Goal: Information Seeking & Learning: Compare options

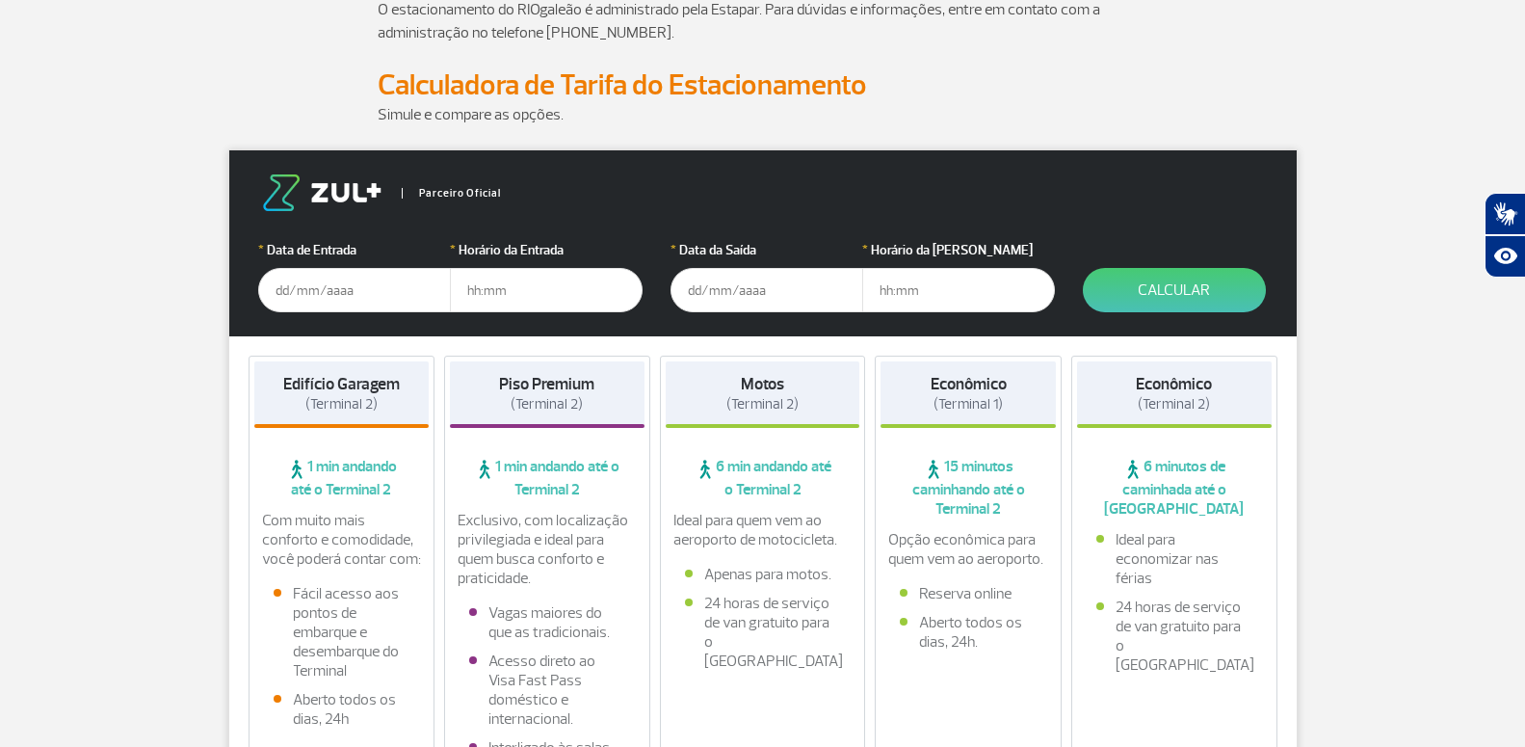
scroll to position [393, 0]
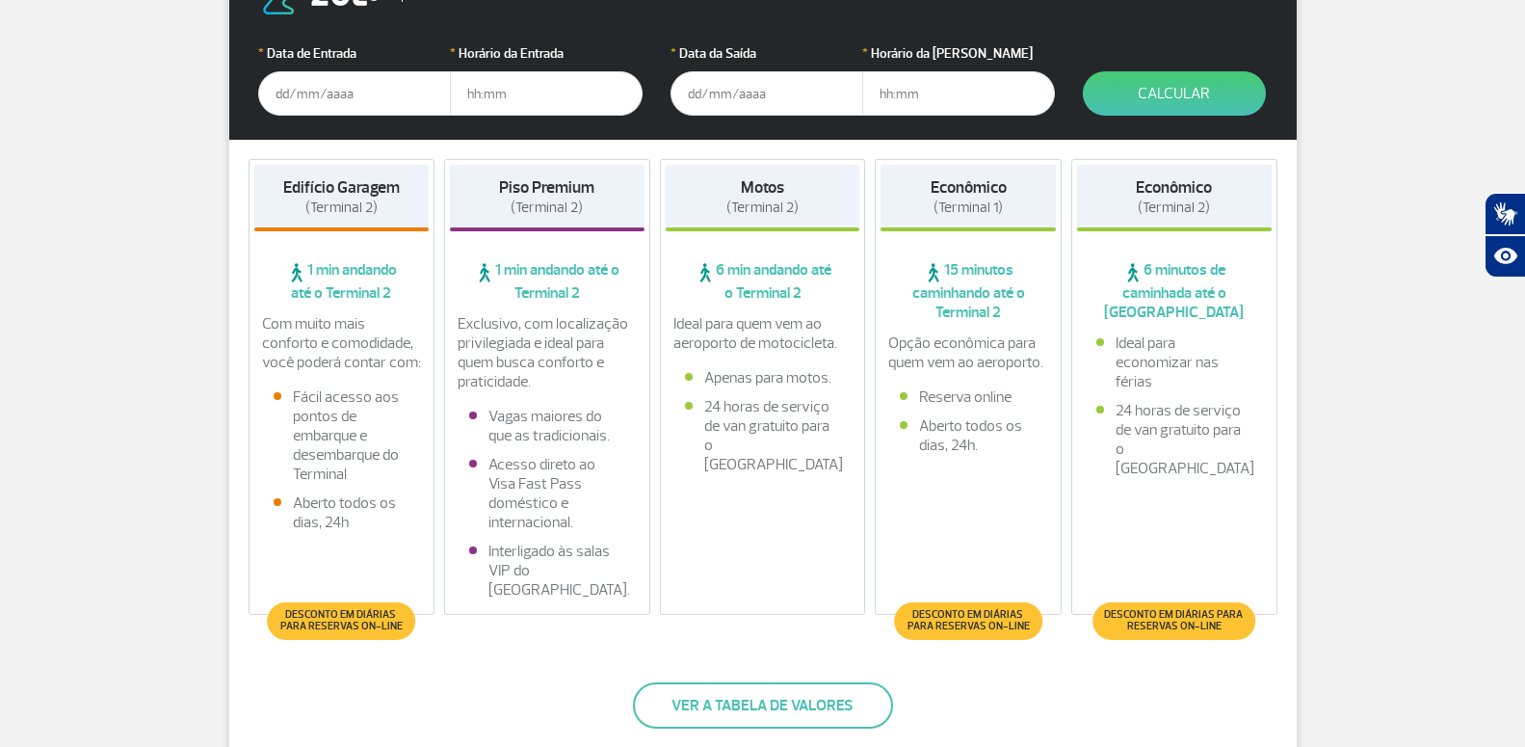
click at [1177, 621] on span "Desconto em diárias para reservas on-line" at bounding box center [1174, 620] width 144 height 23
click at [962, 611] on span "Desconto em diárias para reservas on-line" at bounding box center [968, 620] width 128 height 23
click at [798, 697] on button "Ver a tabela de valores" at bounding box center [763, 705] width 260 height 46
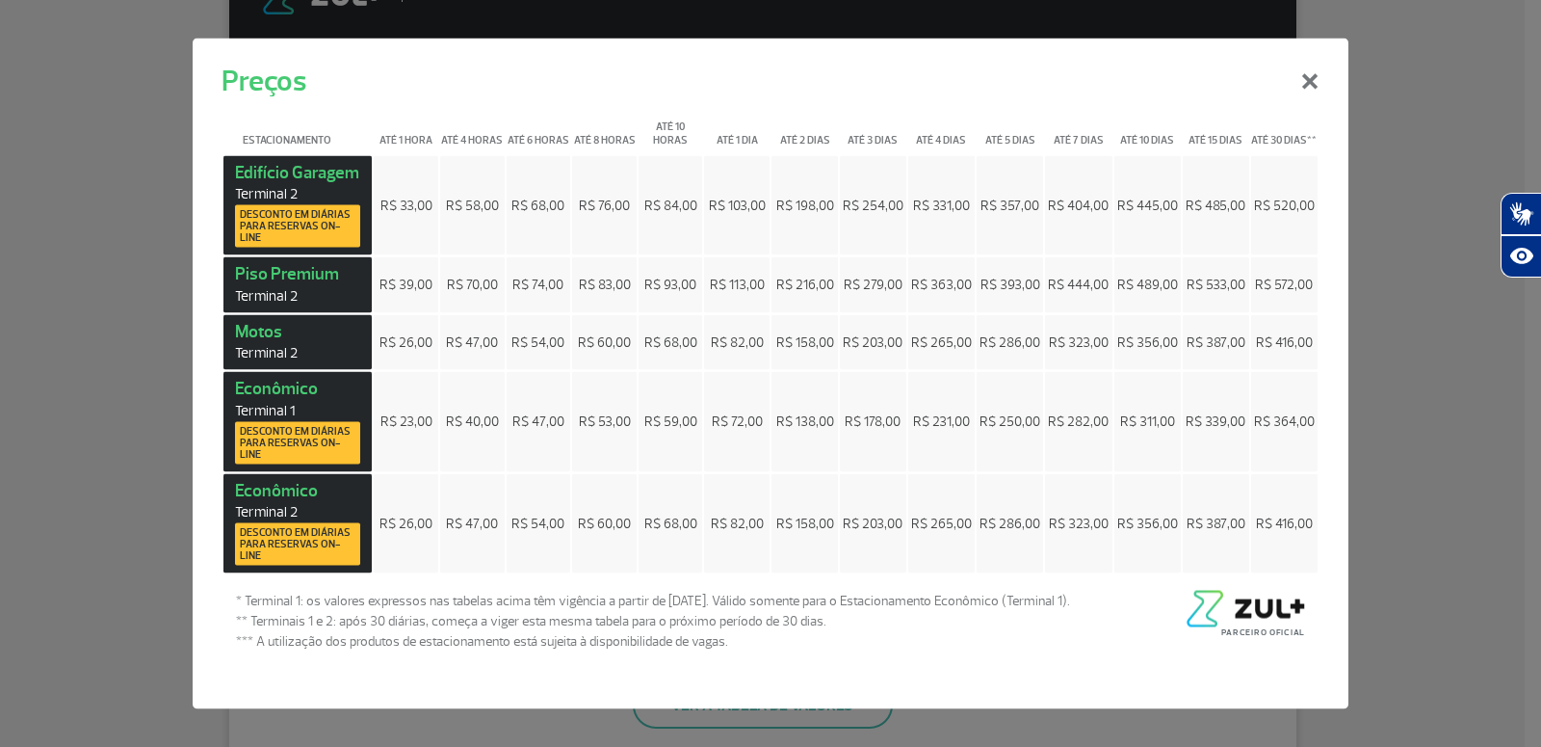
click at [280, 543] on span "Desconto em diárias para reservas on-line" at bounding box center [298, 544] width 116 height 35
click at [284, 535] on span "Desconto em diárias para reservas on-line" at bounding box center [298, 544] width 116 height 35
click at [1307, 73] on button "×" at bounding box center [1310, 77] width 50 height 69
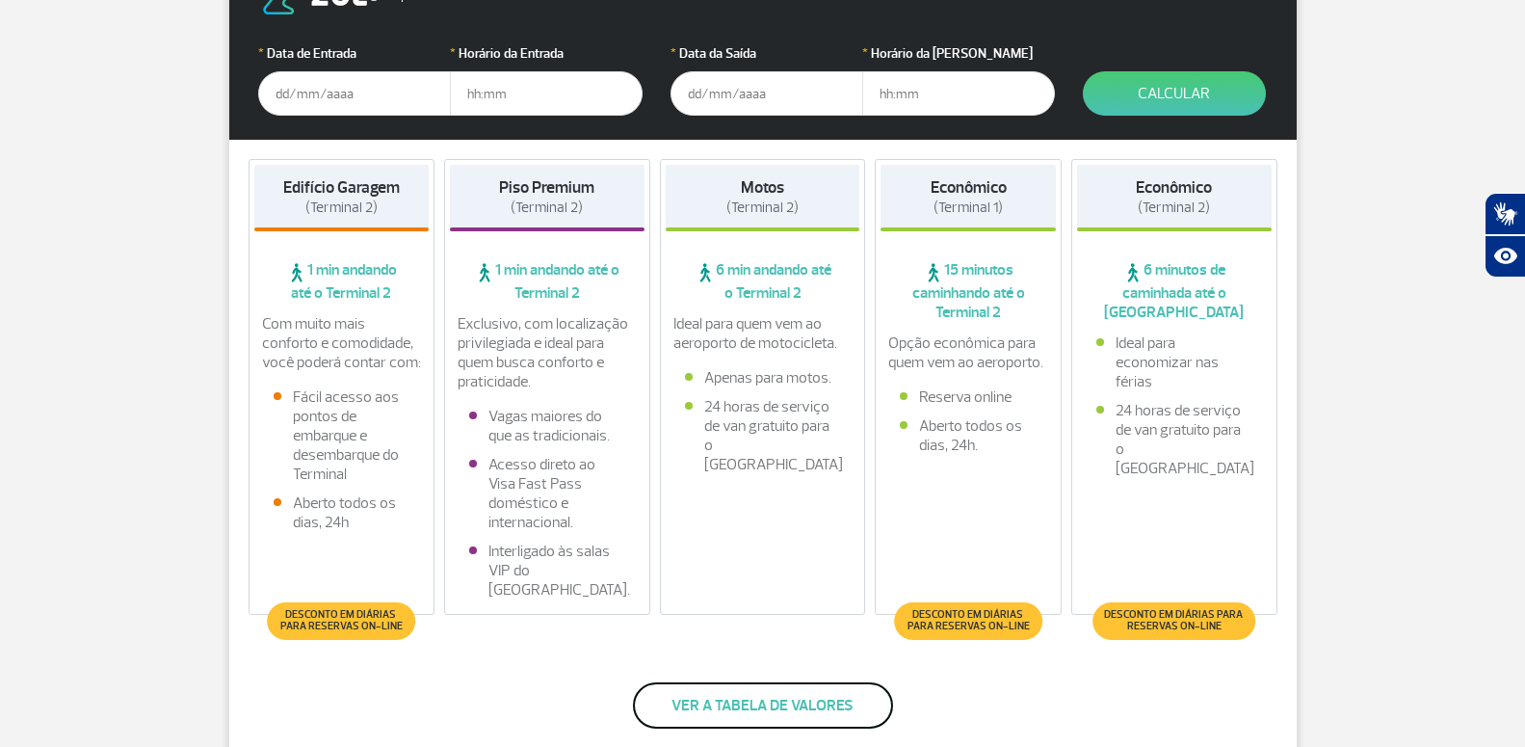
click at [761, 699] on button "Ver a tabela de valores" at bounding box center [763, 705] width 260 height 46
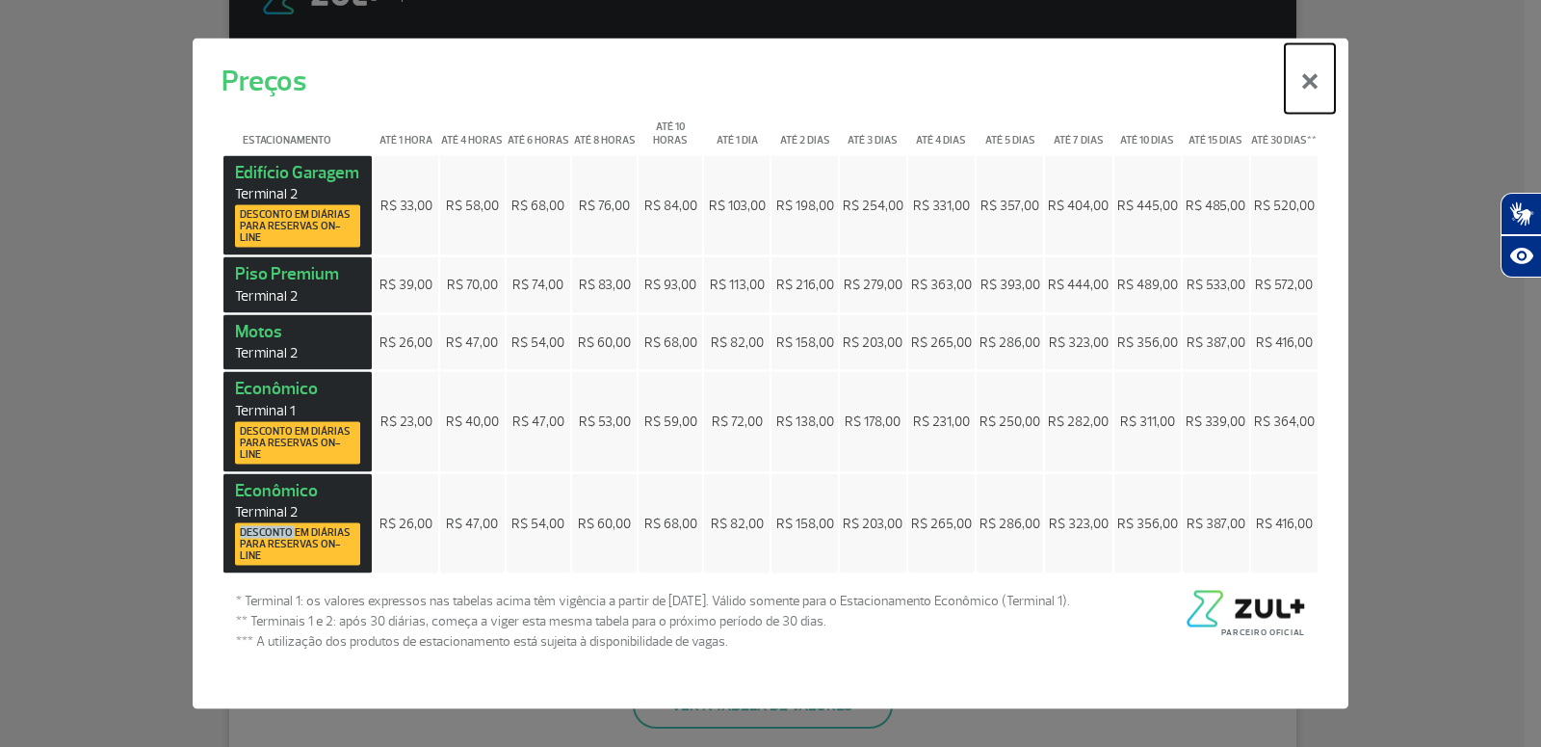
click at [1309, 76] on button "×" at bounding box center [1310, 77] width 50 height 69
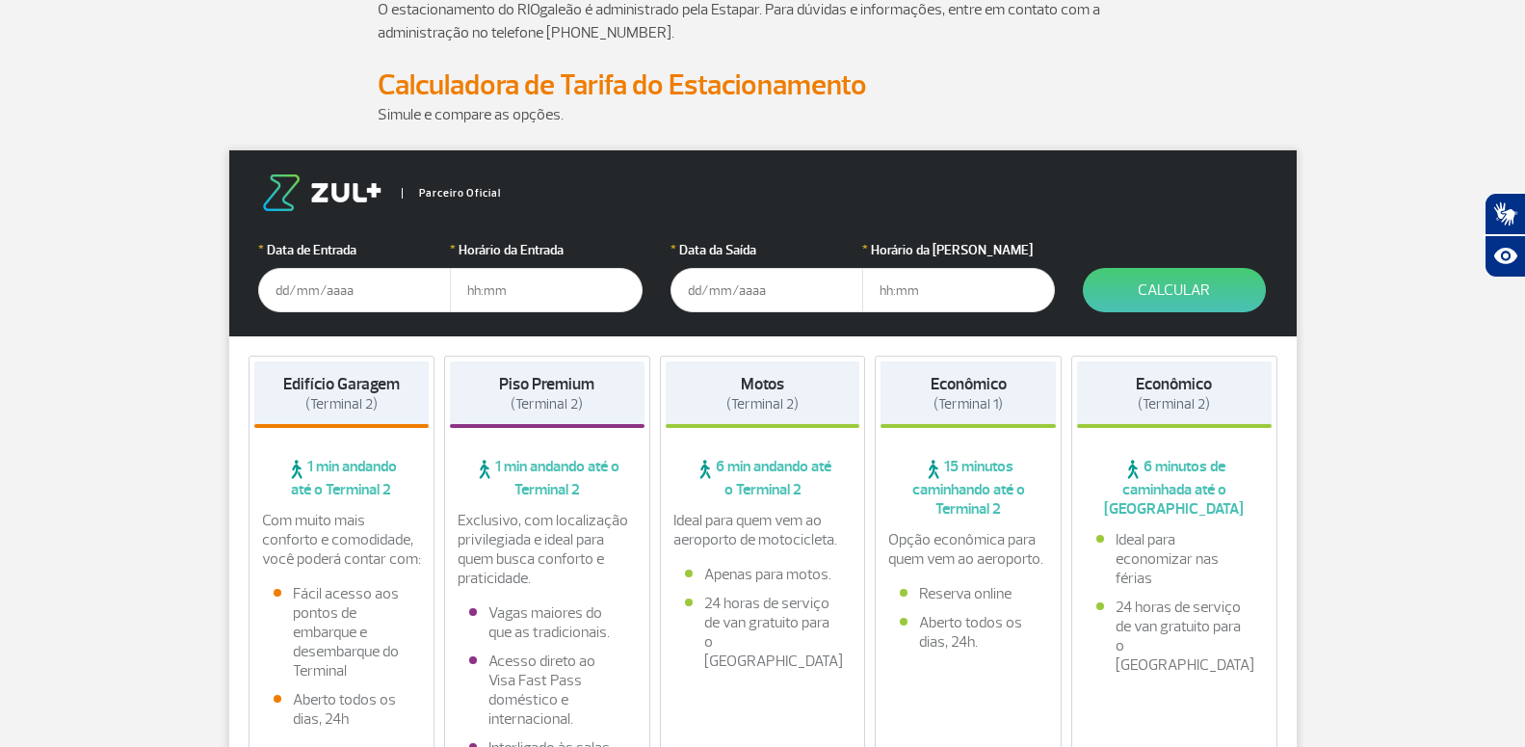
scroll to position [98, 0]
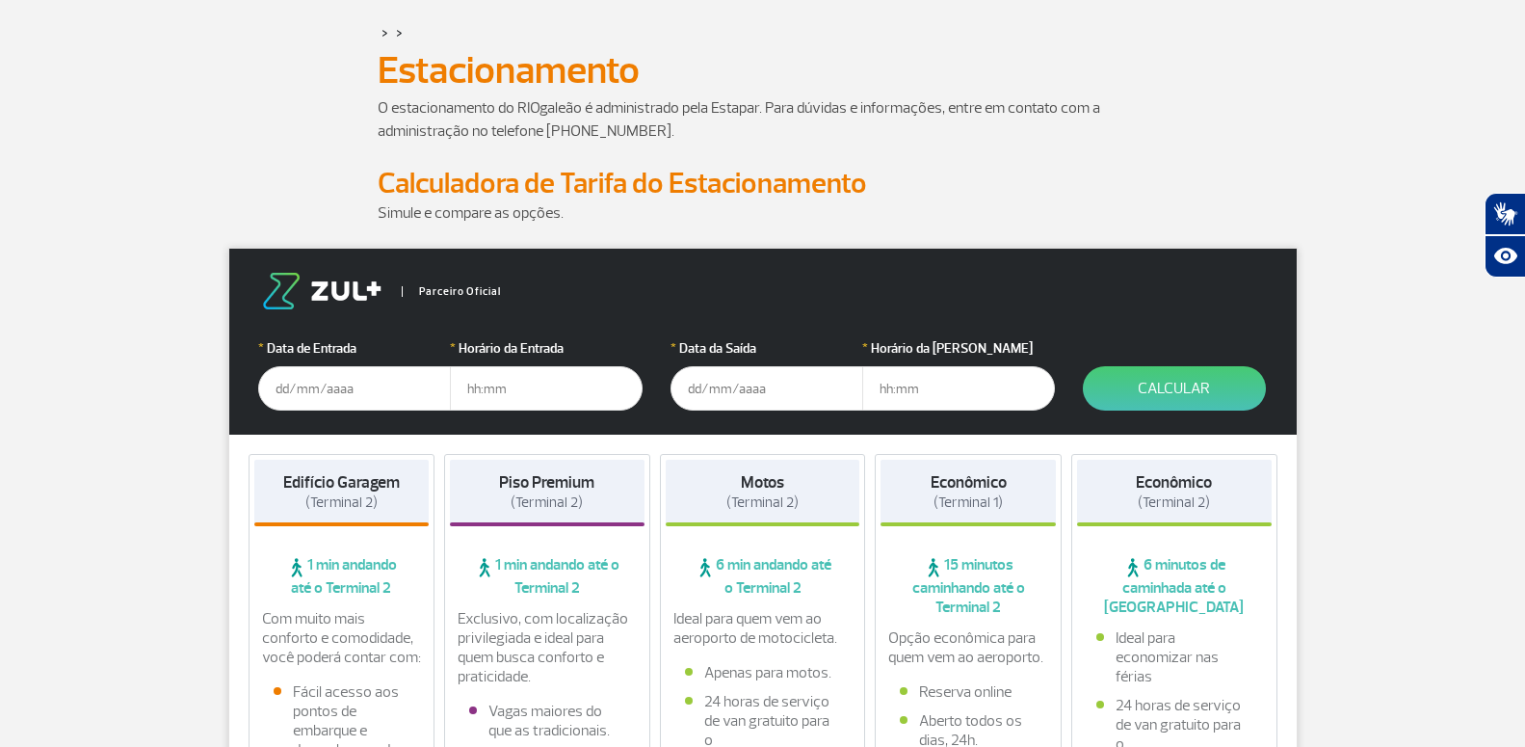
click at [377, 391] on input "text" at bounding box center [354, 388] width 193 height 44
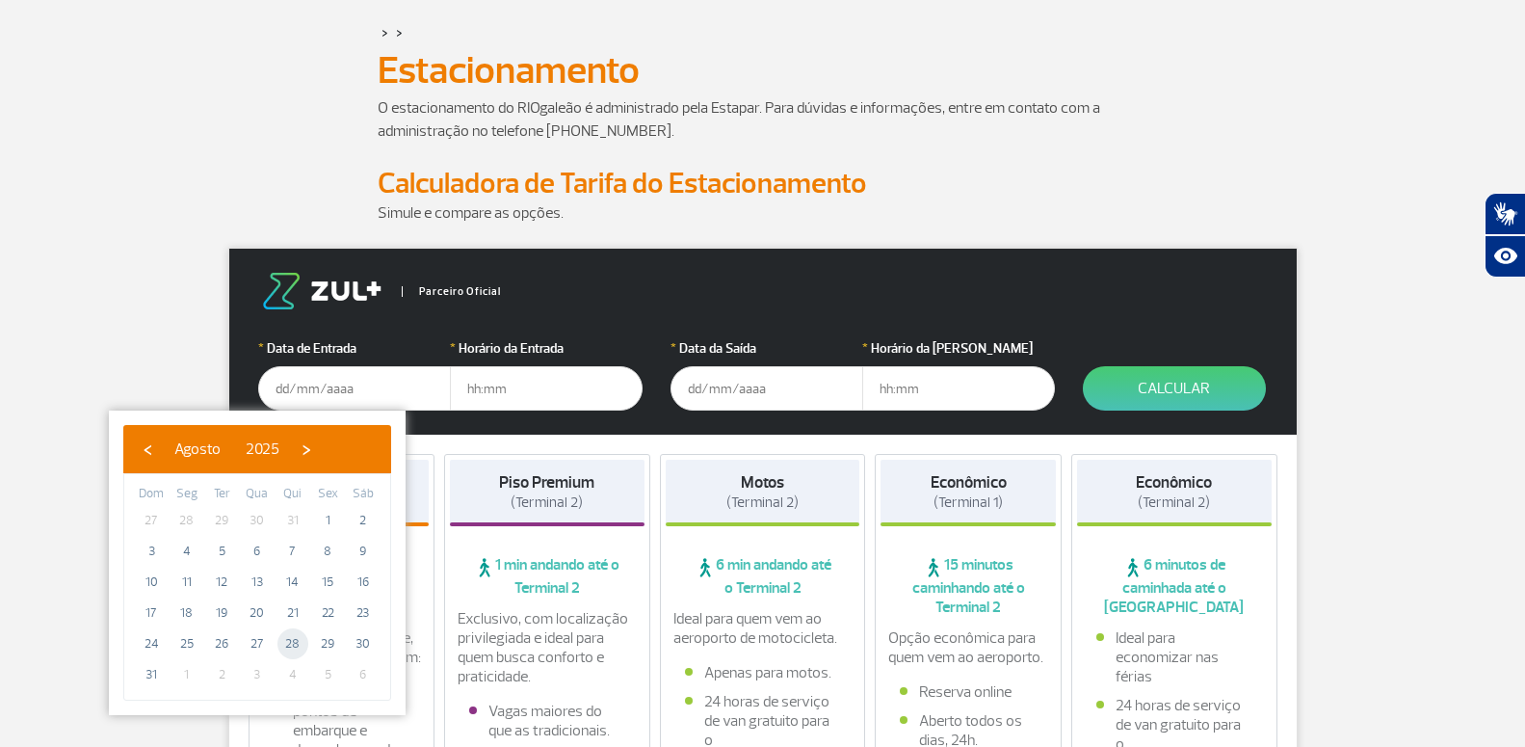
click at [289, 643] on span "28" at bounding box center [292, 643] width 31 height 31
type input "[DATE]"
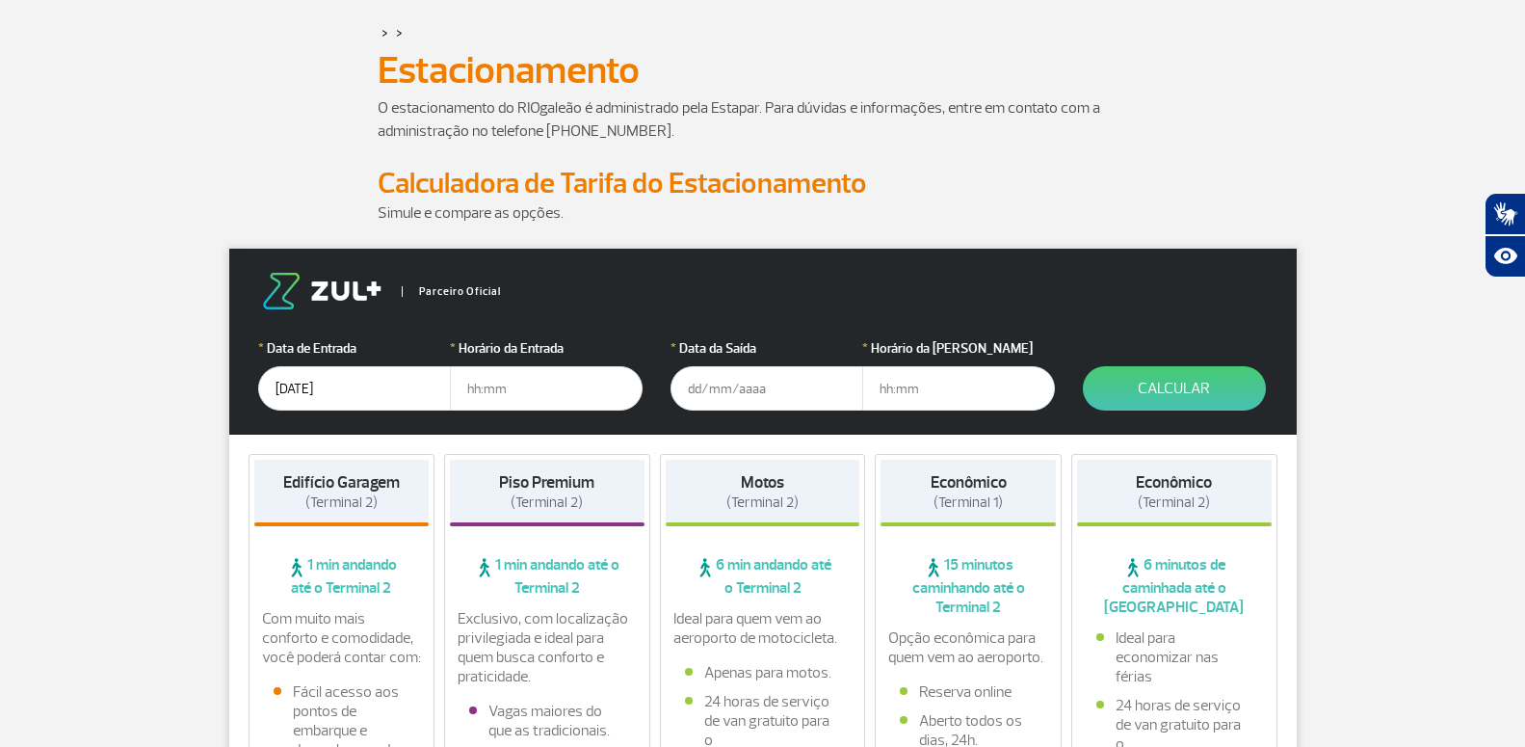
click at [493, 390] on input "text" at bounding box center [546, 388] width 193 height 44
type input "51:0"
click at [763, 389] on input "text" at bounding box center [766, 388] width 193 height 44
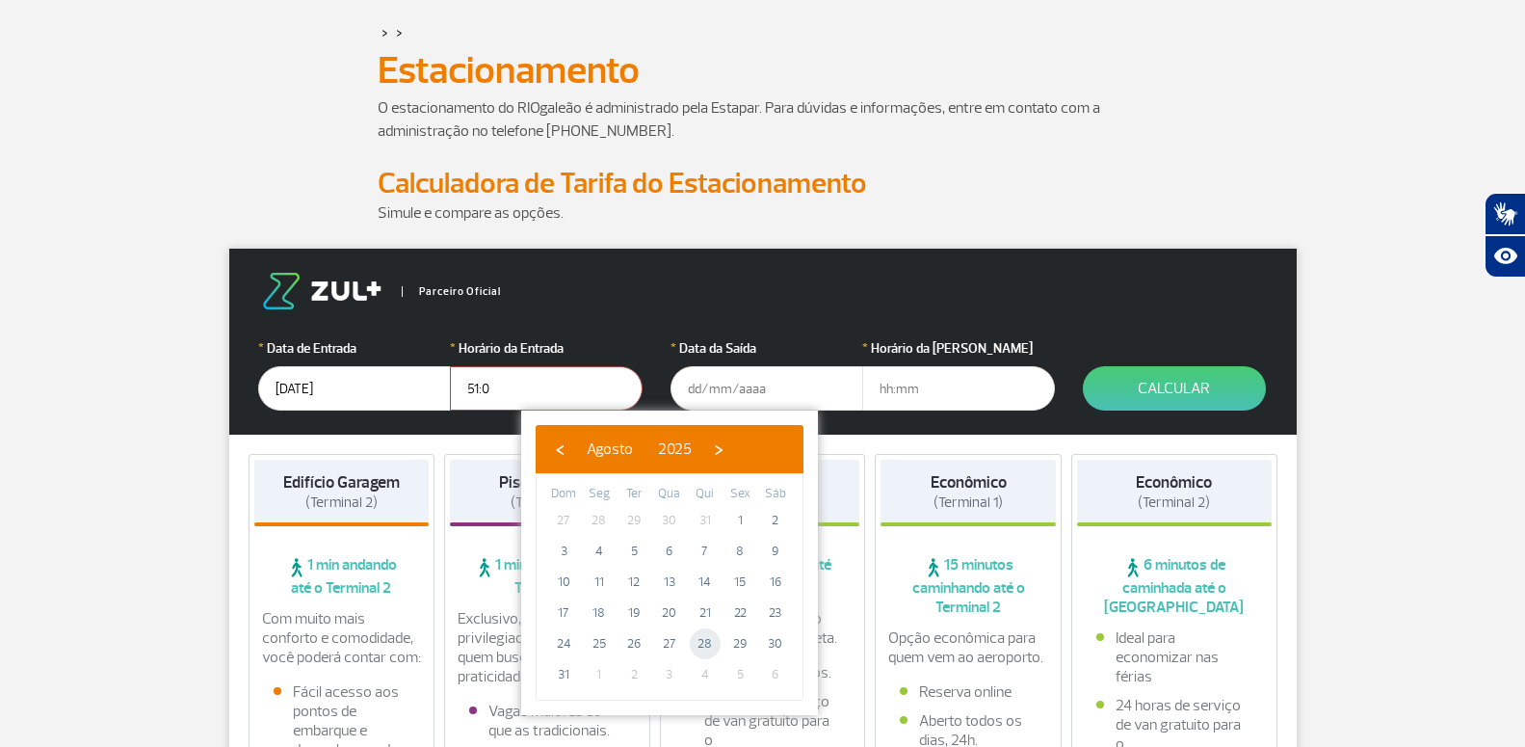
click at [700, 635] on span "28" at bounding box center [705, 643] width 31 height 31
type input "[DATE]"
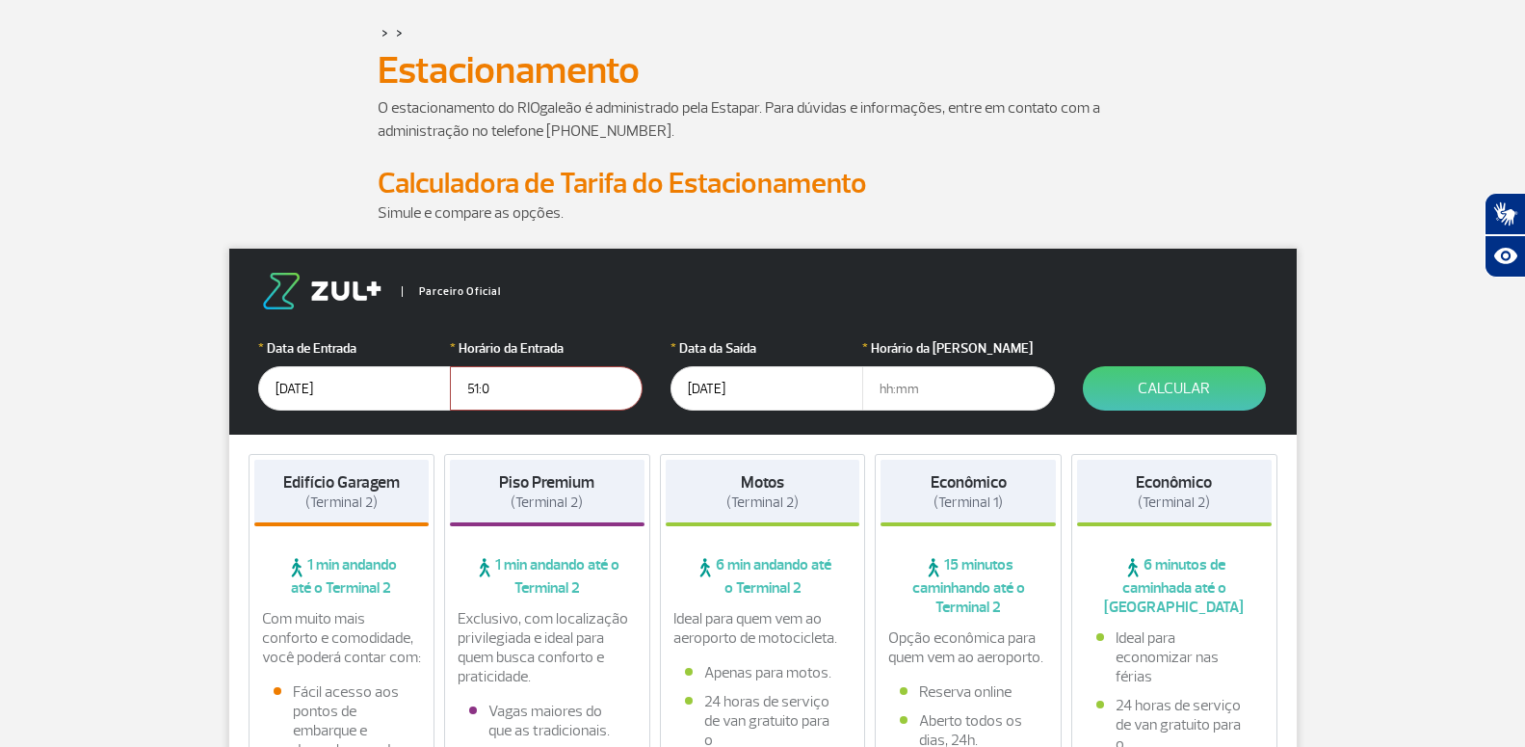
click at [932, 384] on input "text" at bounding box center [958, 388] width 193 height 44
type input "20:15"
click at [1172, 382] on button "Calcular" at bounding box center [1174, 388] width 183 height 44
click at [1192, 380] on button "Calcular" at bounding box center [1174, 388] width 183 height 44
click at [1193, 382] on button "Calcular" at bounding box center [1174, 388] width 183 height 44
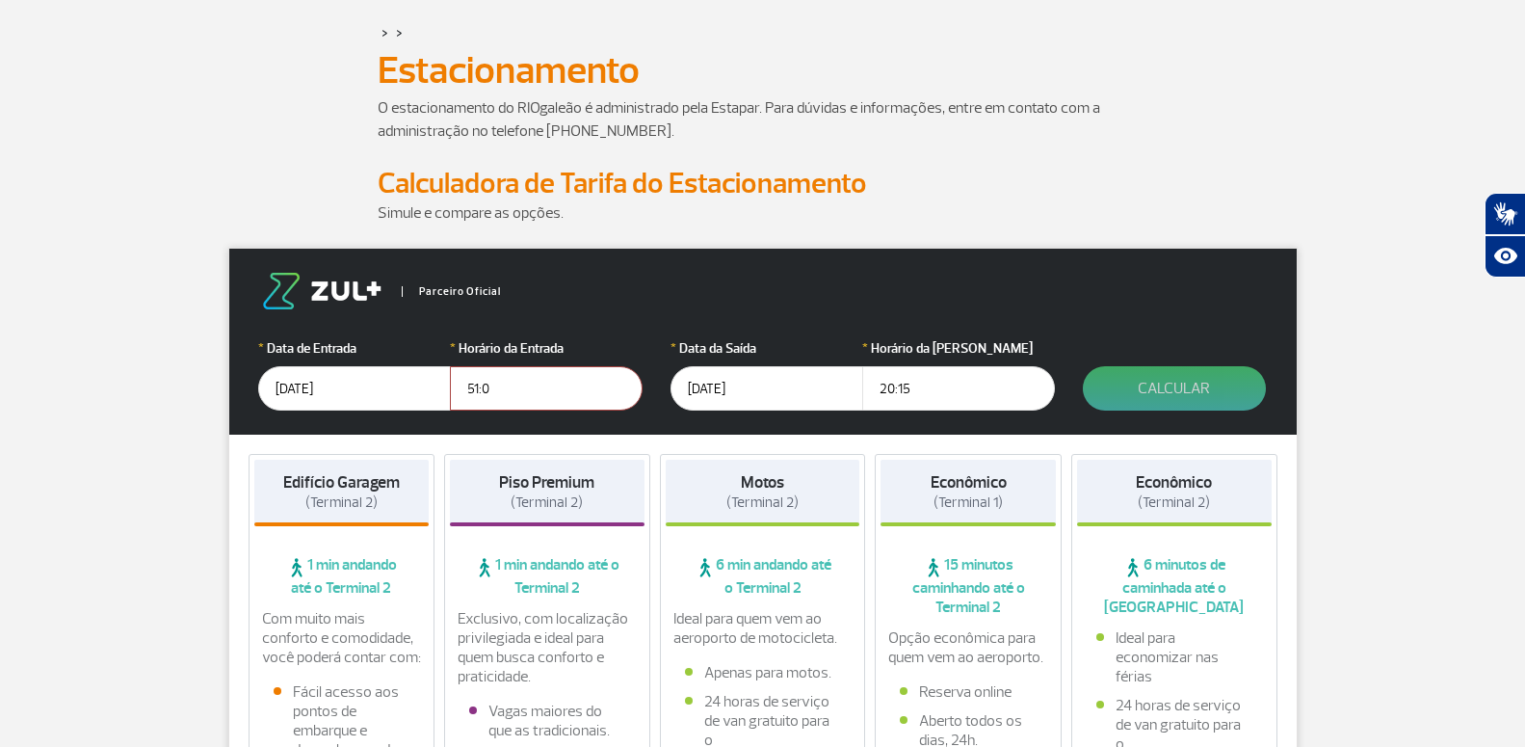
click at [1193, 382] on button "Calcular" at bounding box center [1174, 388] width 183 height 44
click at [1184, 380] on button "Calcular" at bounding box center [1174, 388] width 183 height 44
click at [1161, 380] on button "Calcular" at bounding box center [1174, 388] width 183 height 44
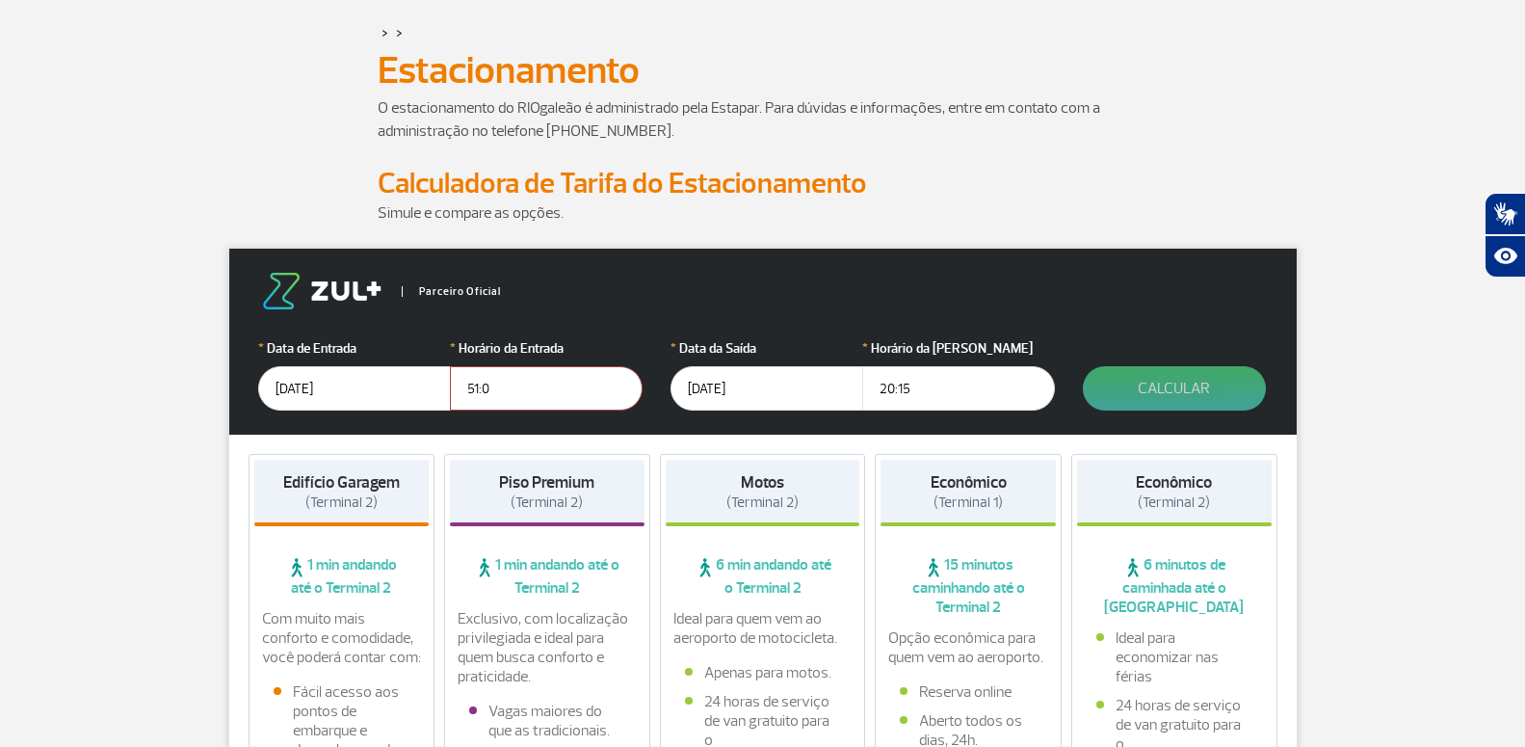
click at [1083, 366] on button "Calcular" at bounding box center [1174, 388] width 183 height 44
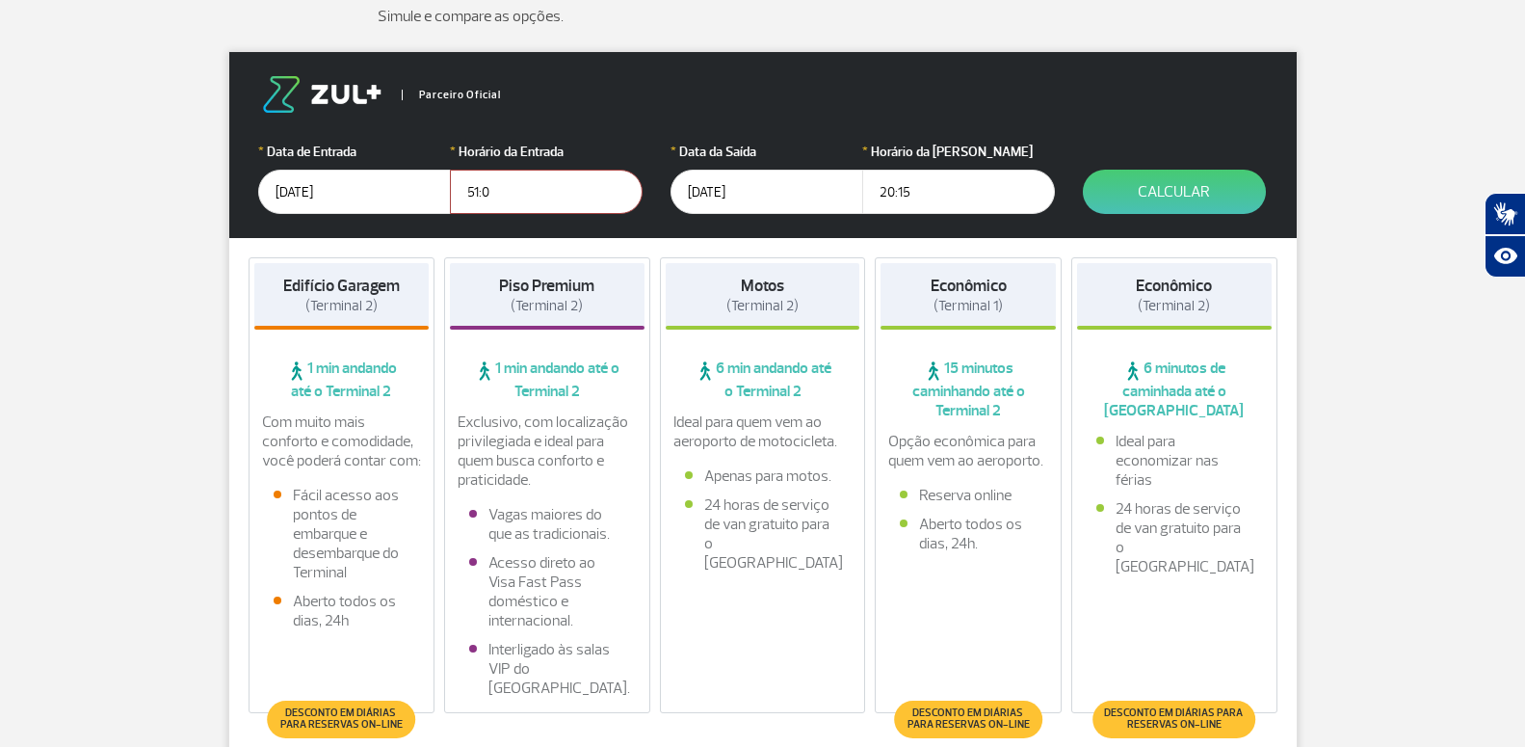
scroll to position [393, 0]
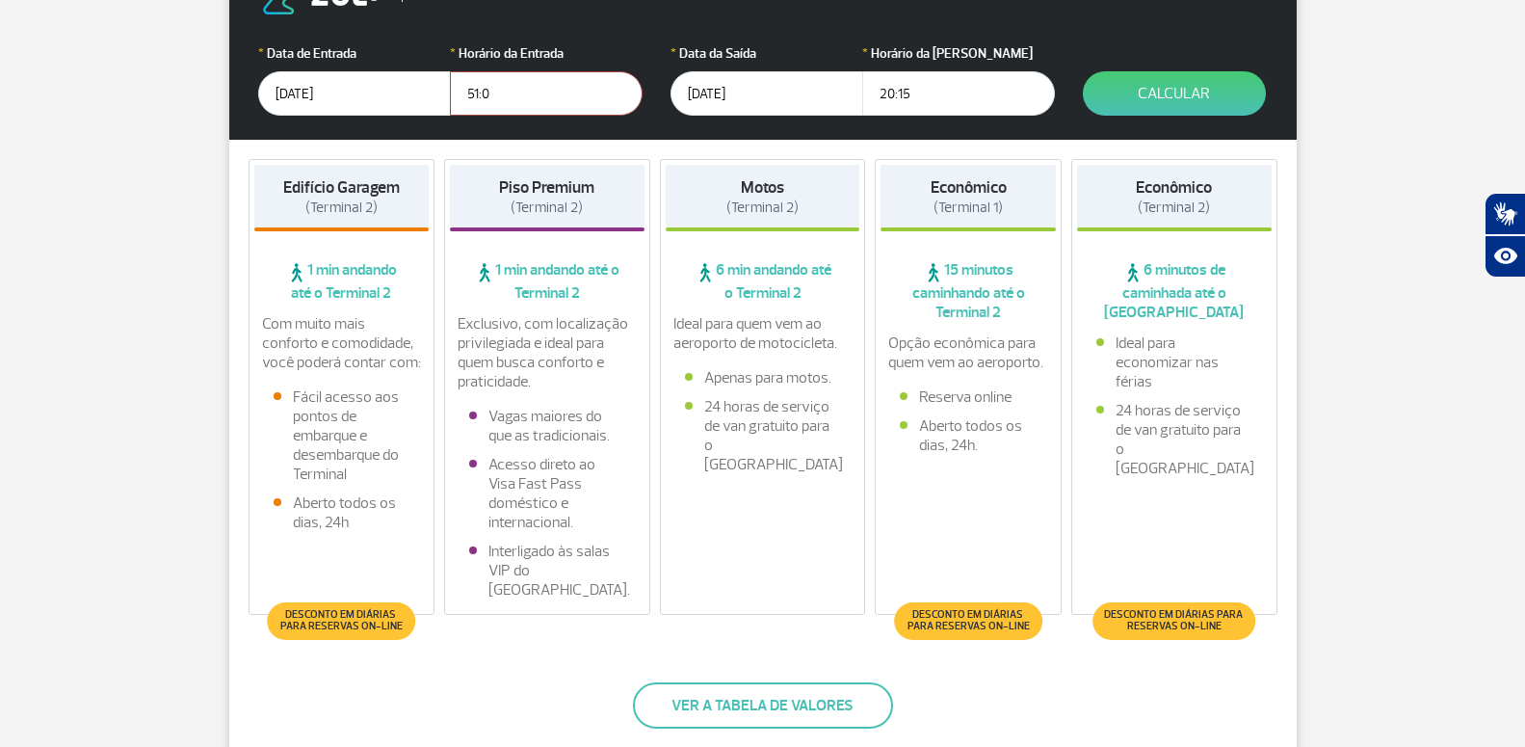
click at [1161, 620] on span "Desconto em diárias para reservas on-line" at bounding box center [1174, 620] width 144 height 23
click at [1169, 185] on strong "Econômico" at bounding box center [1174, 187] width 76 height 20
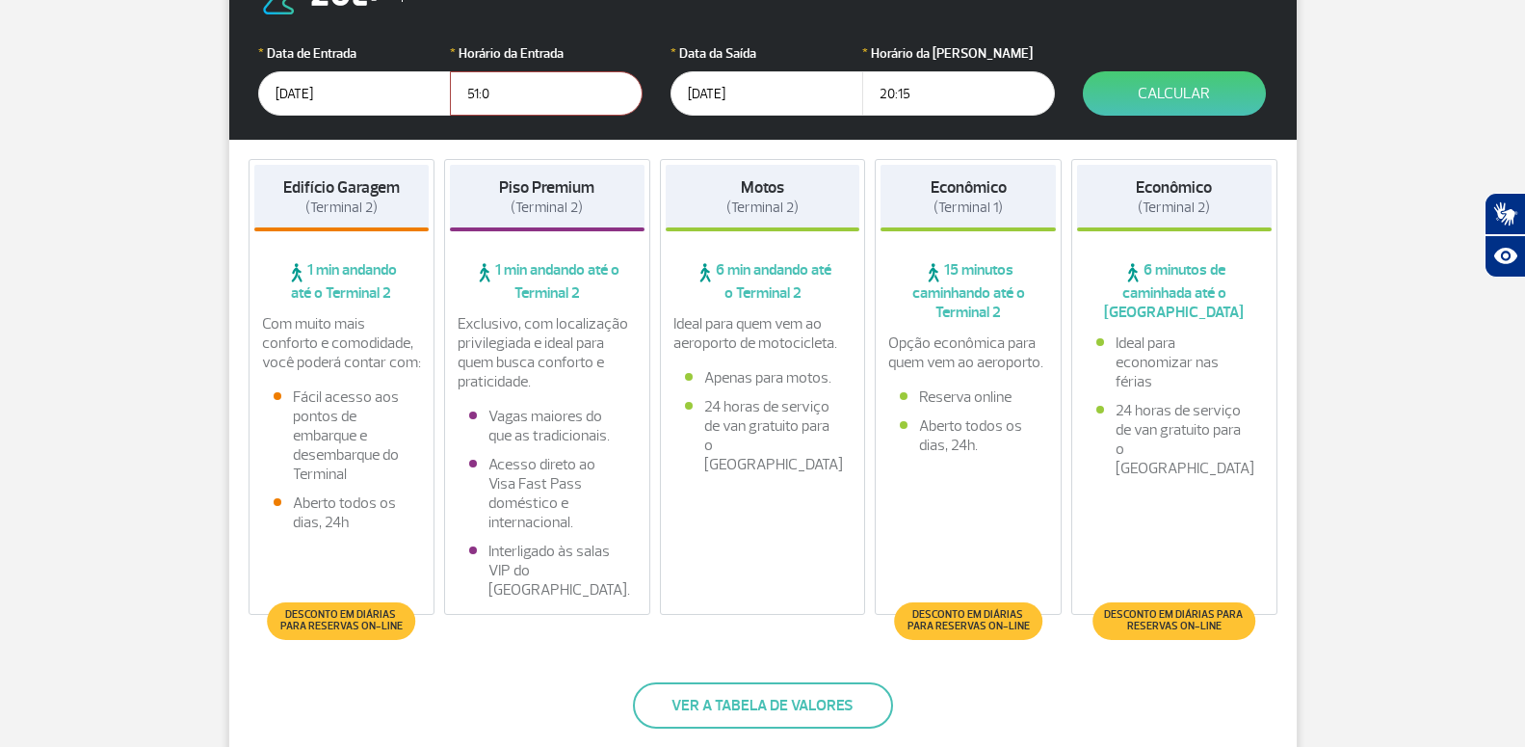
click at [1179, 622] on span "Desconto em diárias para reservas on-line" at bounding box center [1174, 620] width 144 height 23
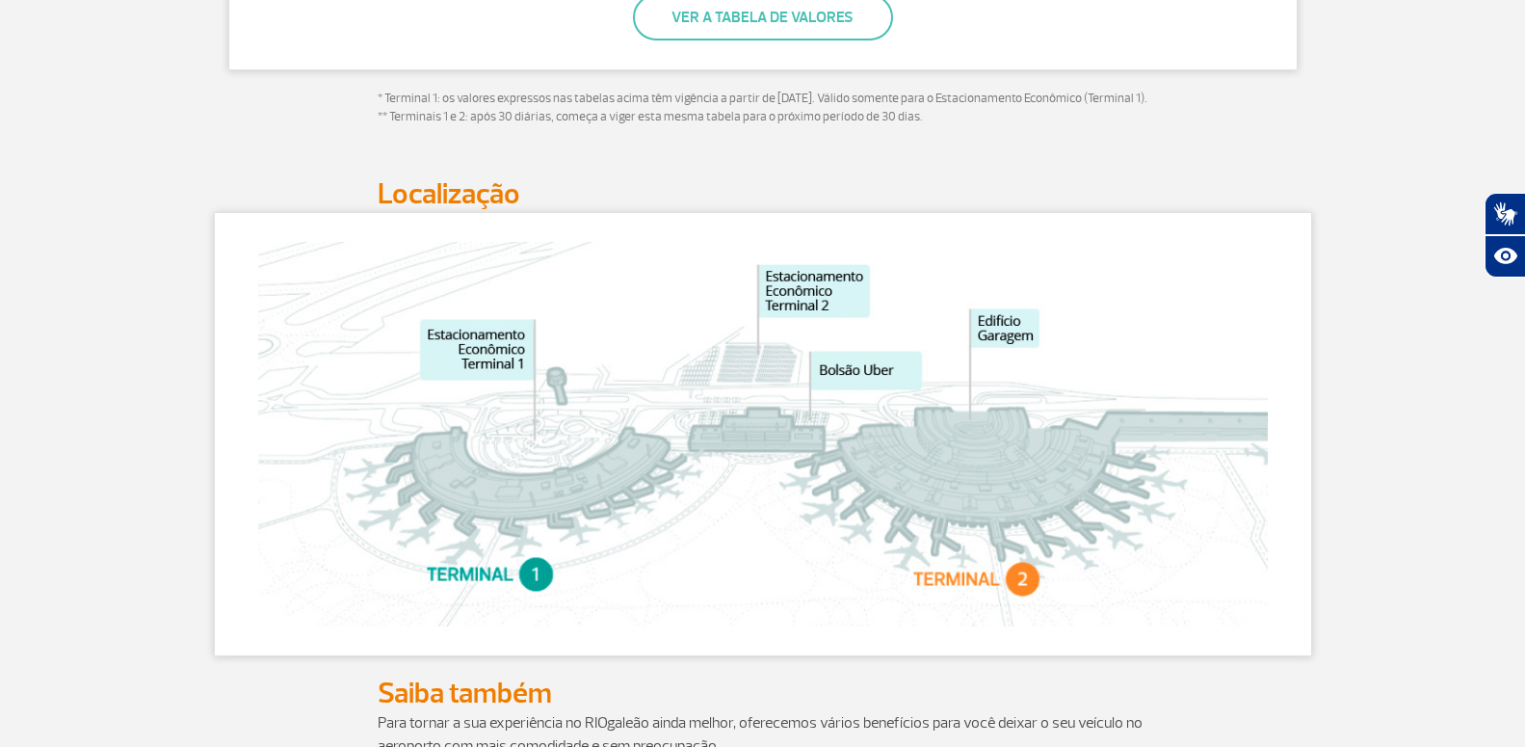
scroll to position [1179, 0]
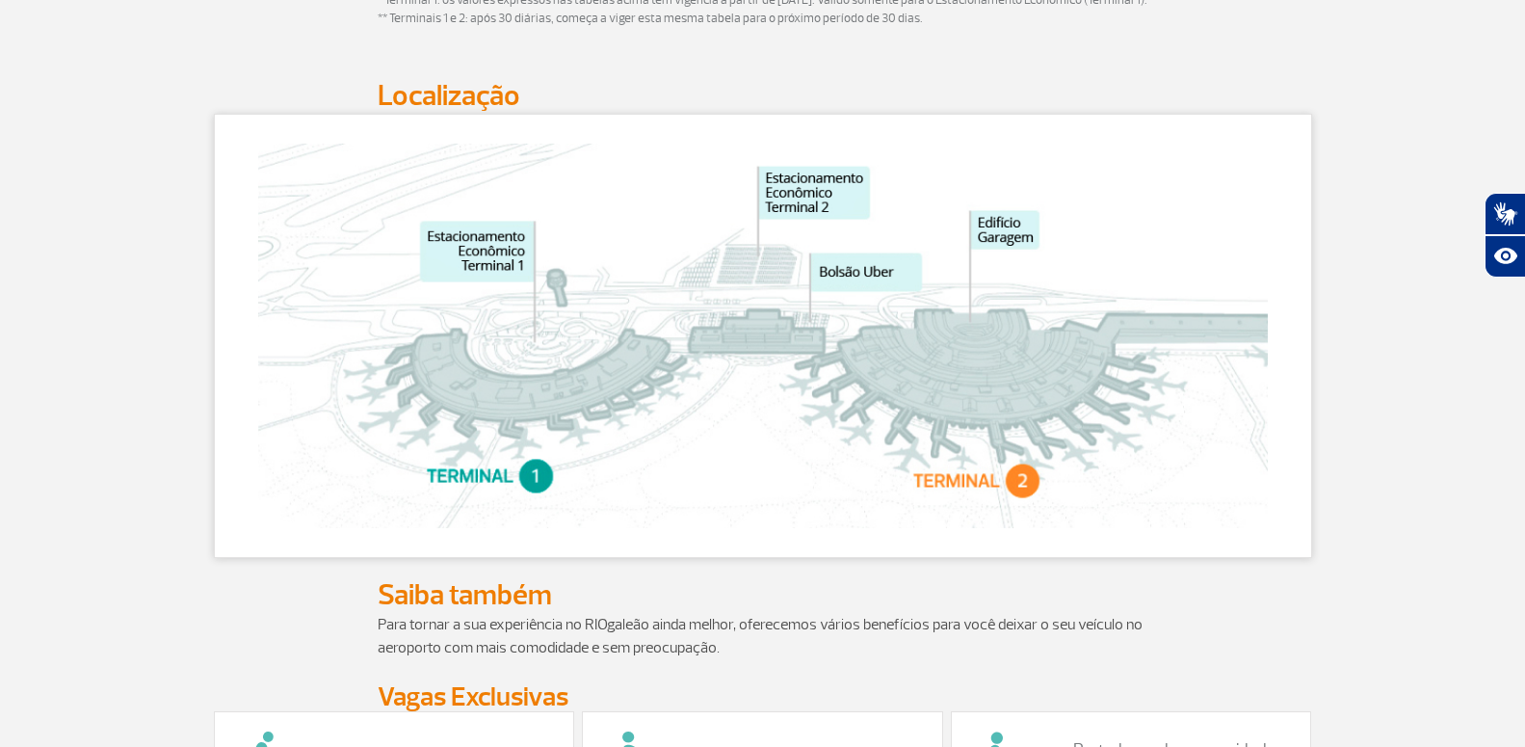
click at [1026, 500] on img at bounding box center [763, 336] width 1010 height 384
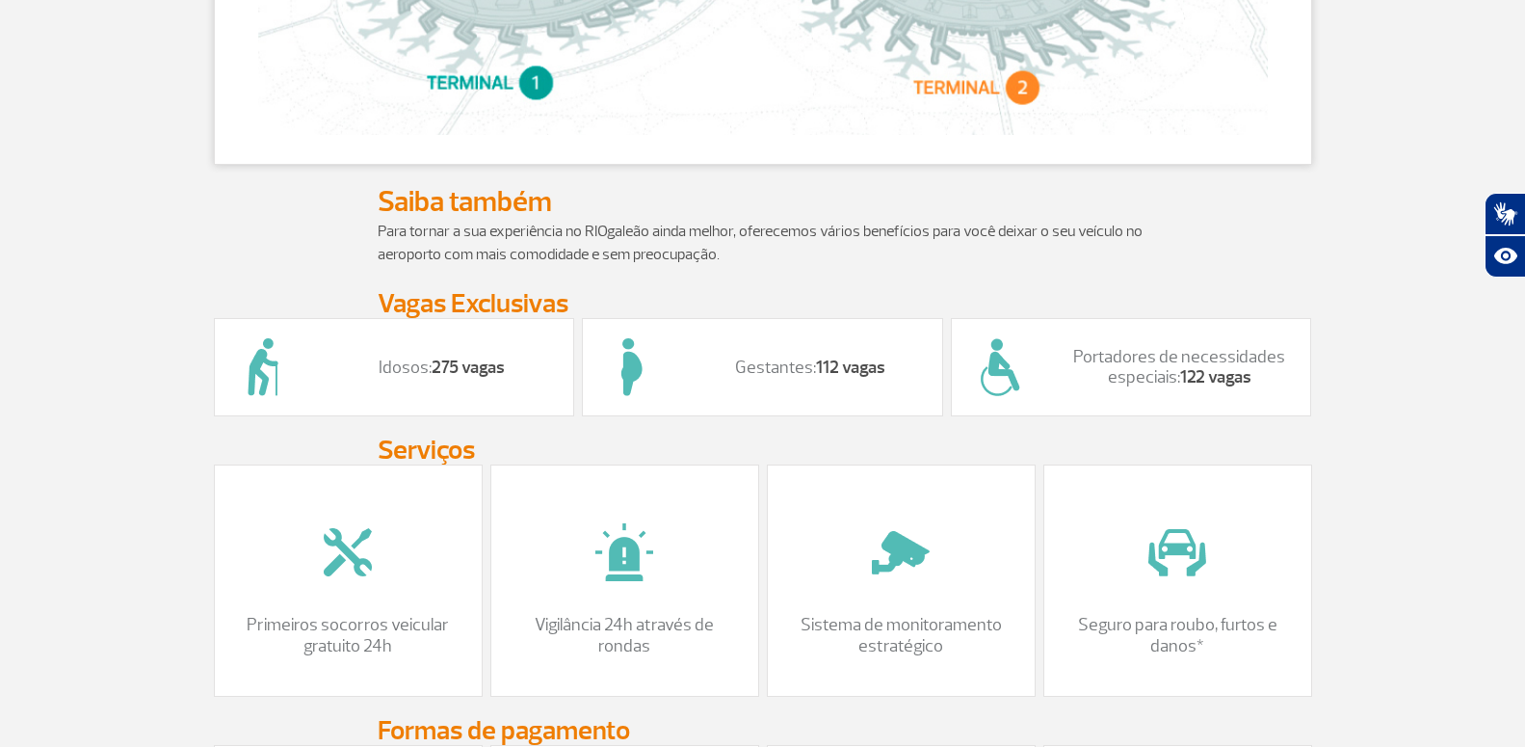
scroll to position [1769, 0]
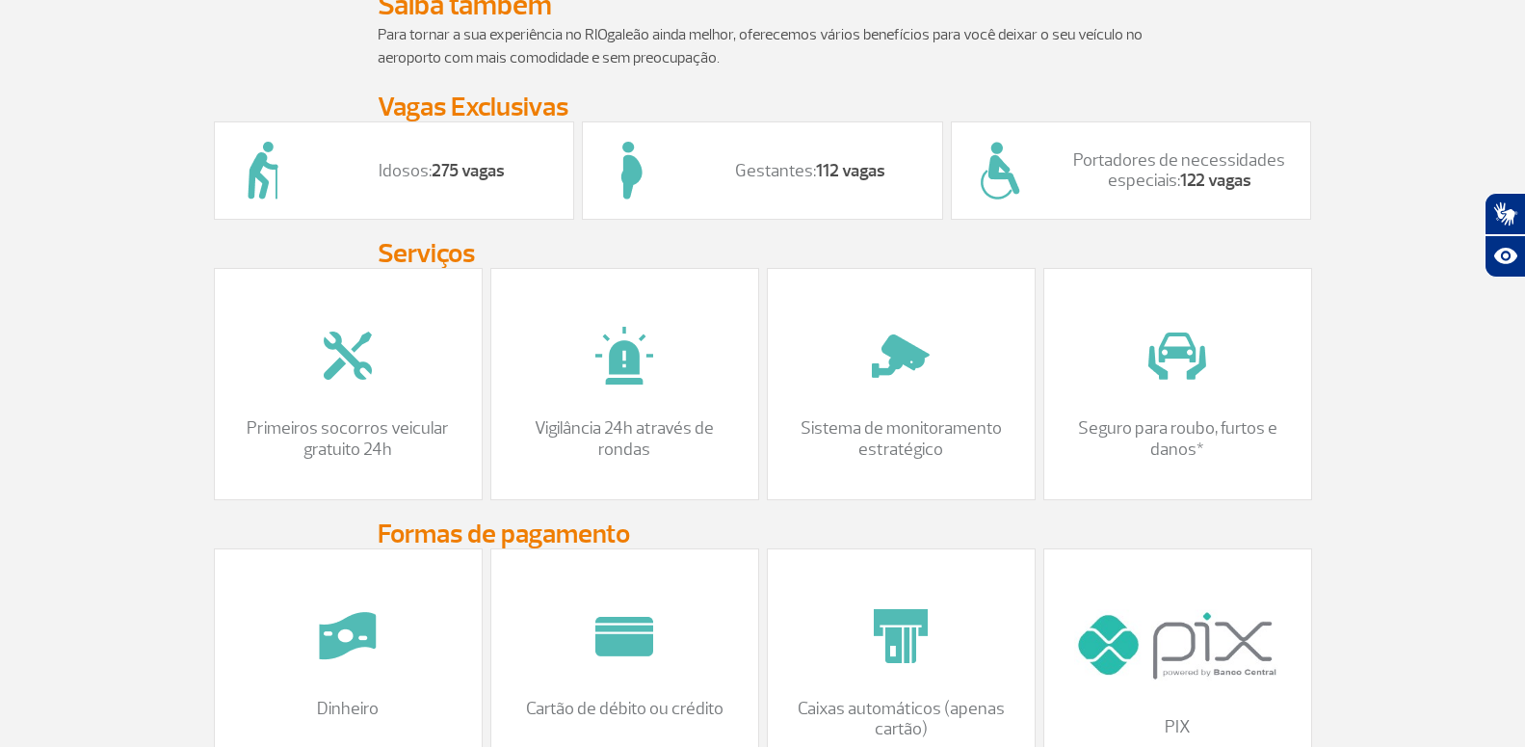
click at [451, 182] on strong "275 vagas" at bounding box center [468, 171] width 73 height 22
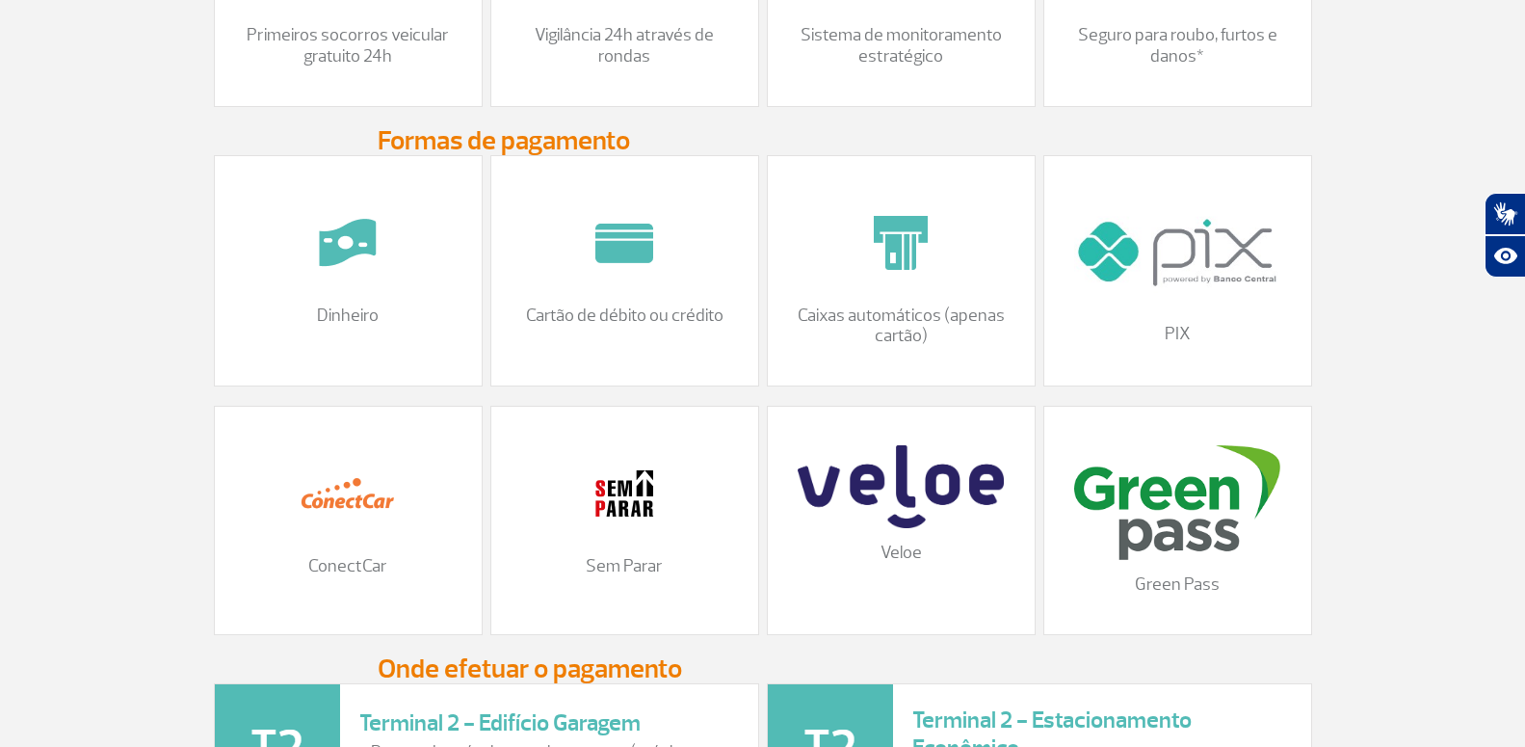
scroll to position [2358, 0]
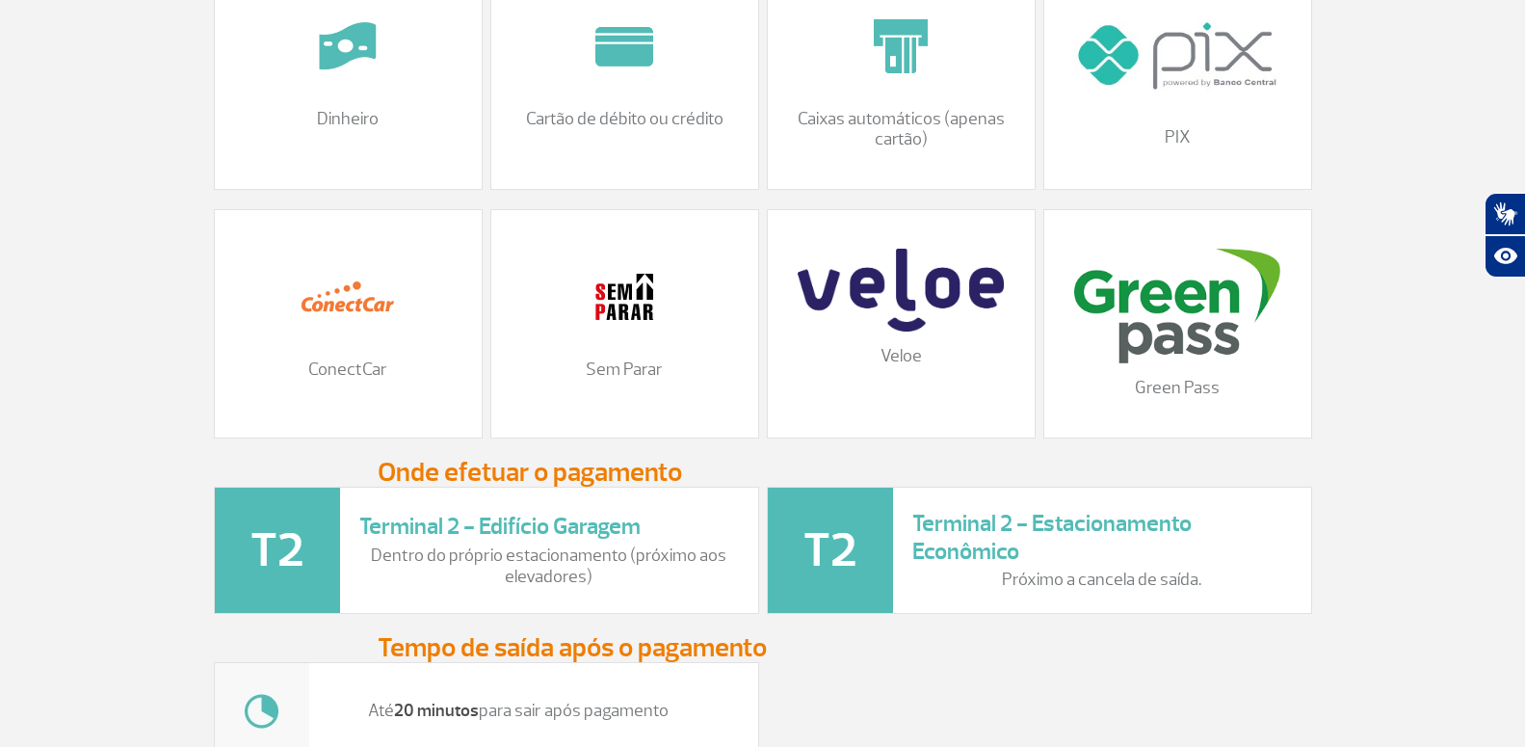
click at [898, 318] on img at bounding box center [900, 290] width 205 height 83
click at [906, 310] on img at bounding box center [900, 290] width 205 height 83
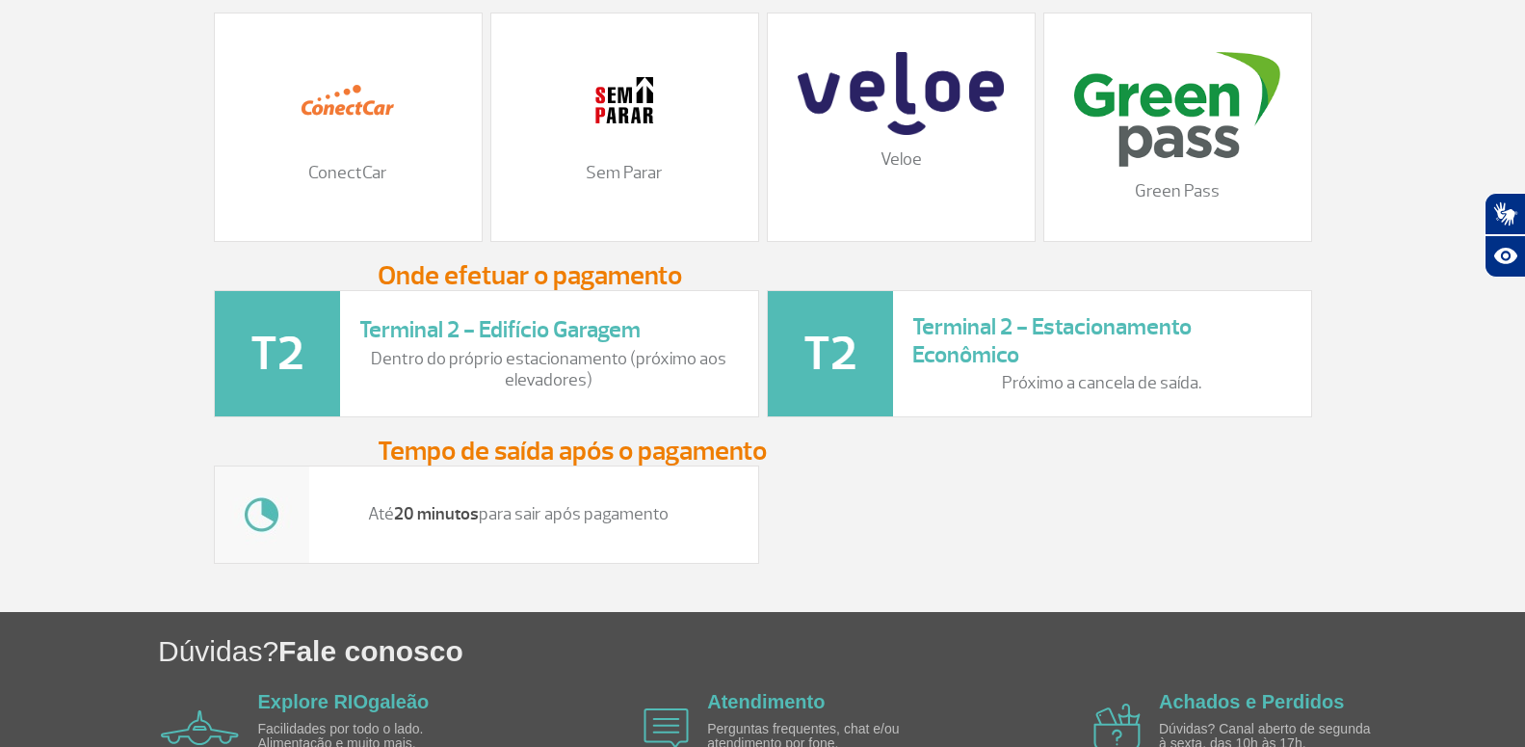
click at [275, 367] on img at bounding box center [277, 353] width 125 height 125
click at [899, 120] on img at bounding box center [900, 93] width 205 height 83
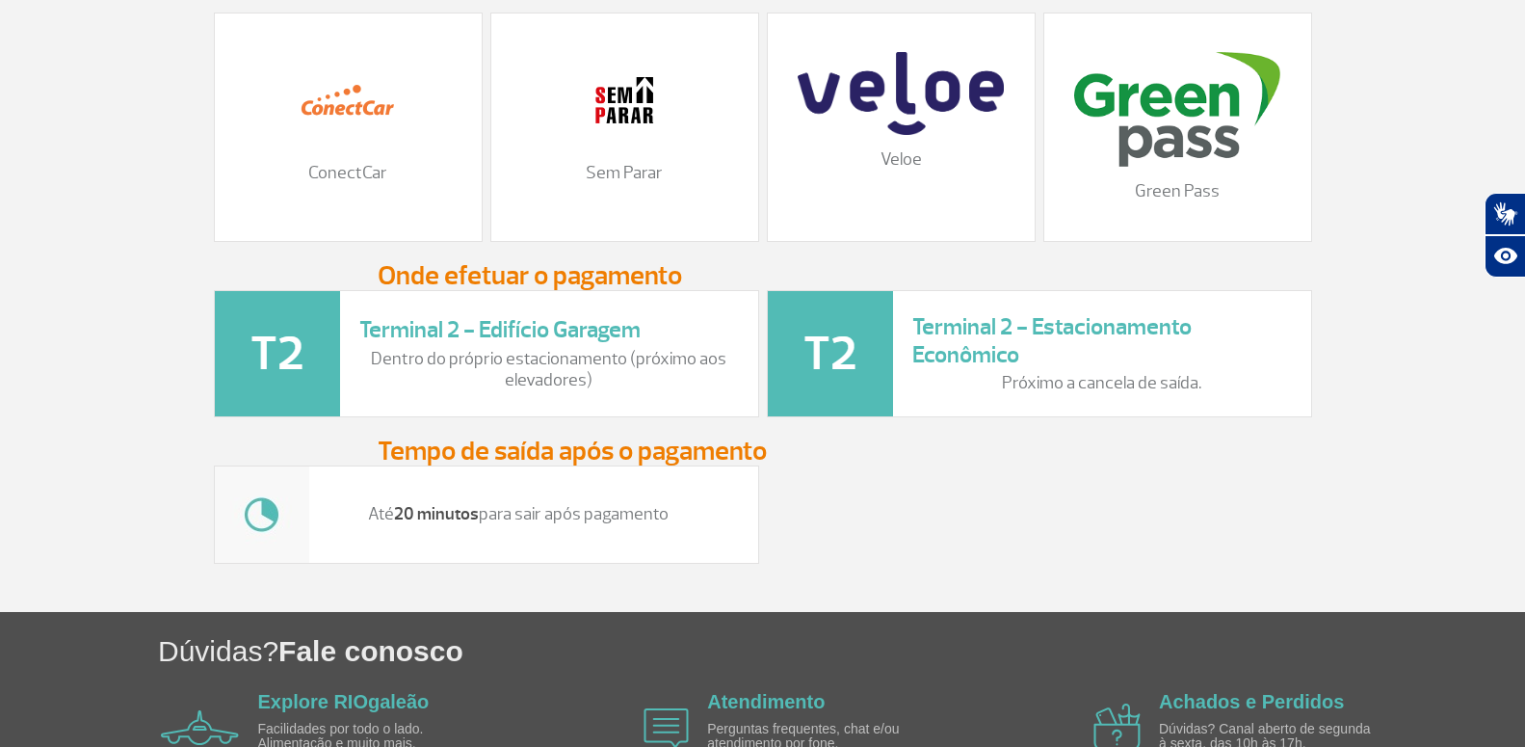
click at [899, 120] on img at bounding box center [900, 93] width 205 height 83
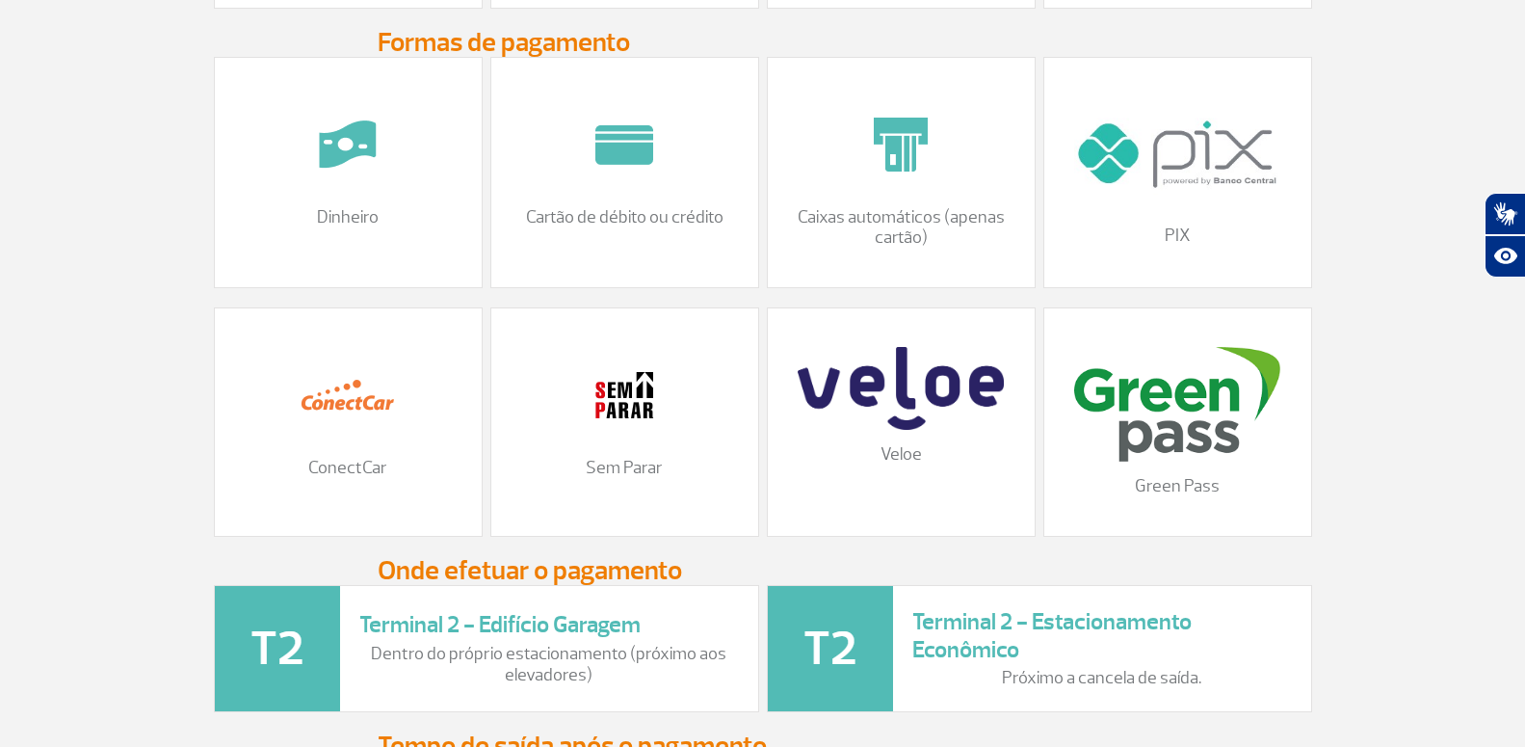
scroll to position [2358, 0]
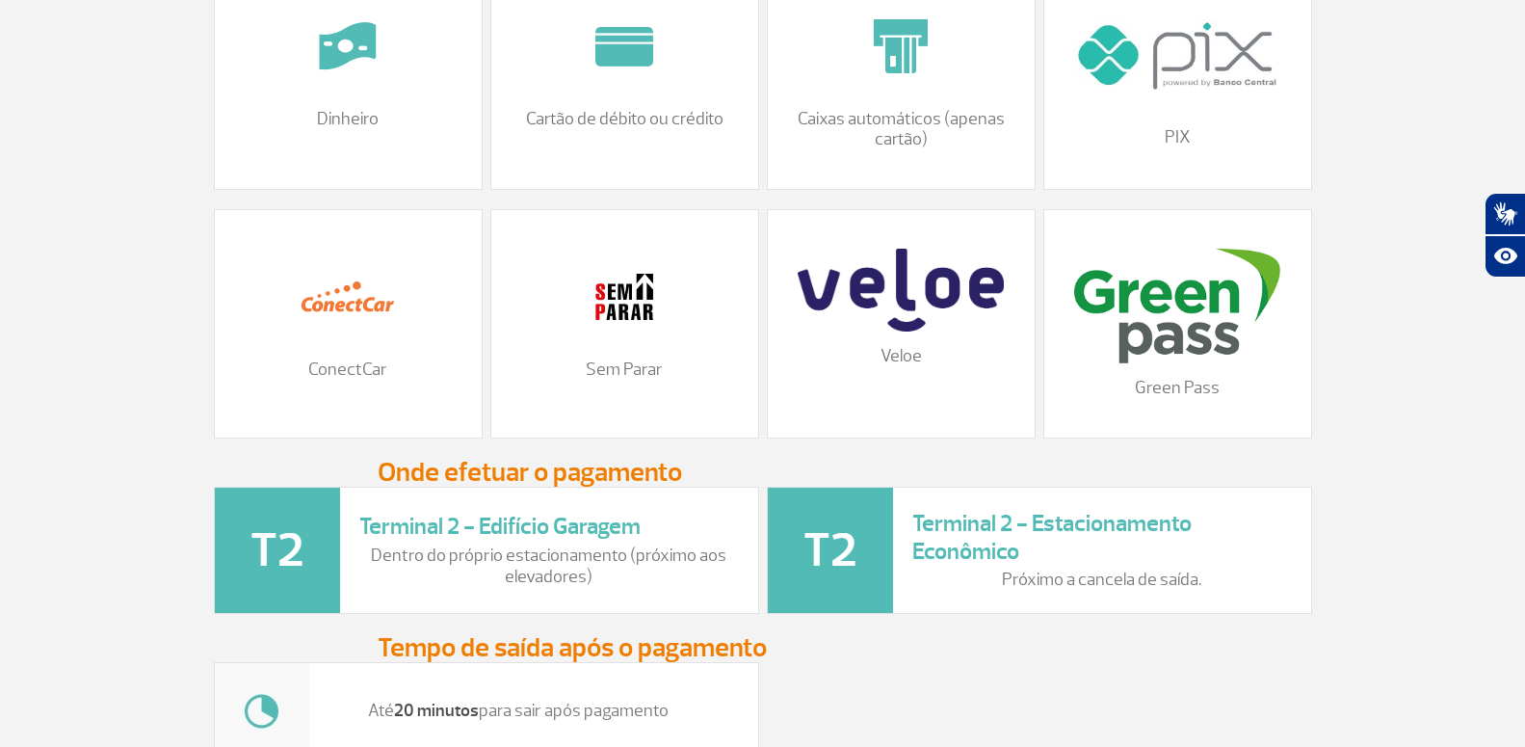
click at [887, 290] on img at bounding box center [900, 290] width 205 height 83
click at [888, 291] on img at bounding box center [900, 290] width 205 height 83
click at [902, 330] on img at bounding box center [900, 290] width 205 height 83
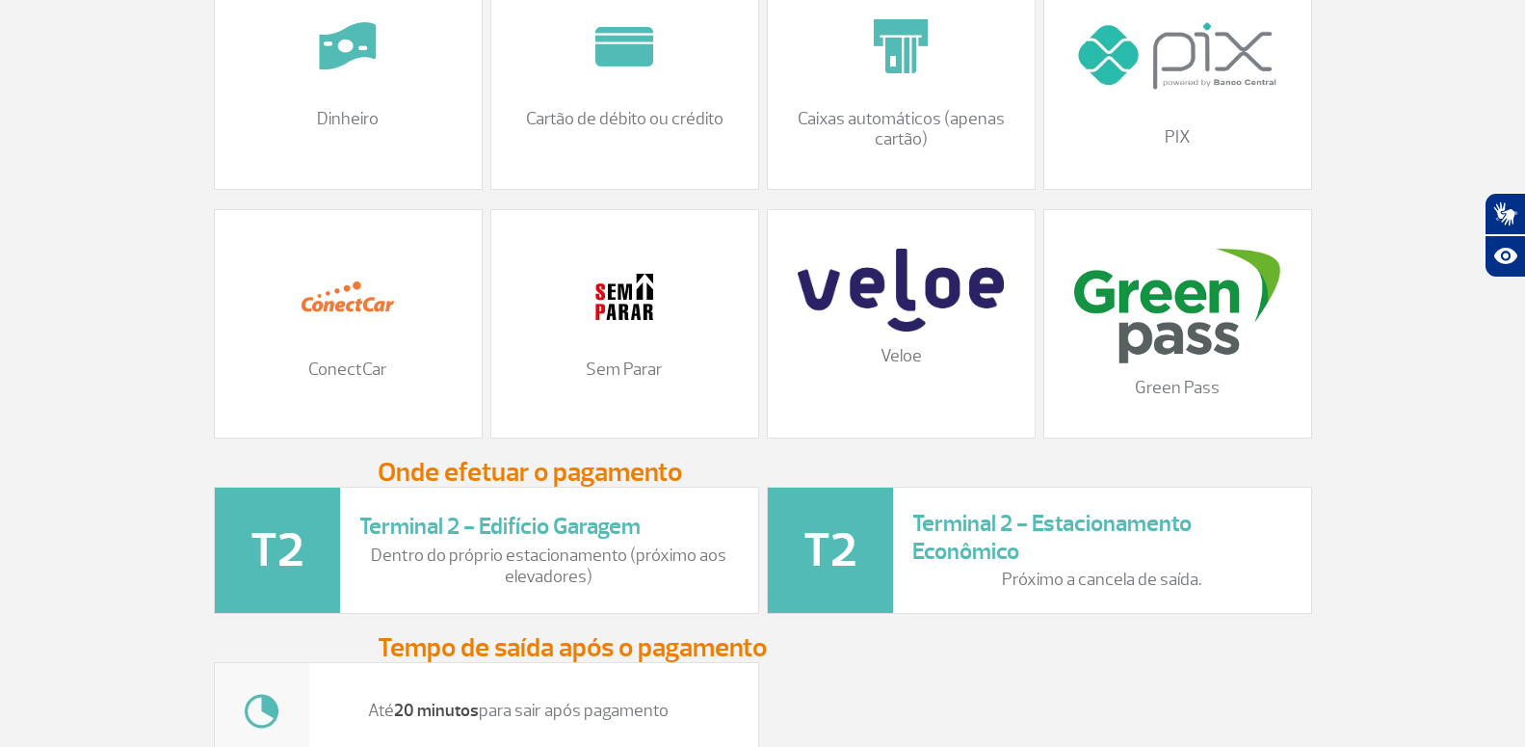
click at [902, 330] on img at bounding box center [900, 290] width 205 height 83
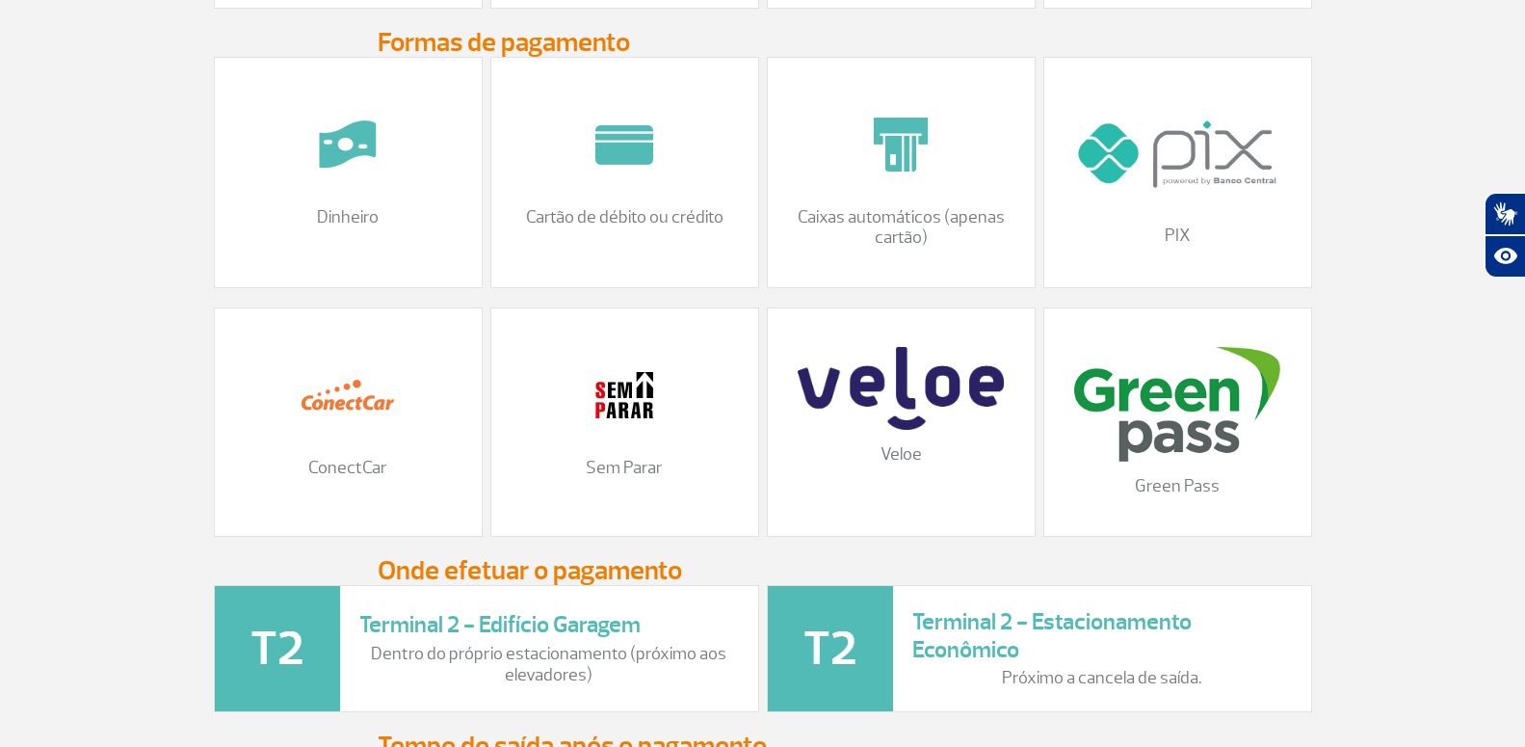
click at [881, 407] on img at bounding box center [900, 388] width 205 height 83
click at [880, 408] on img at bounding box center [900, 388] width 205 height 83
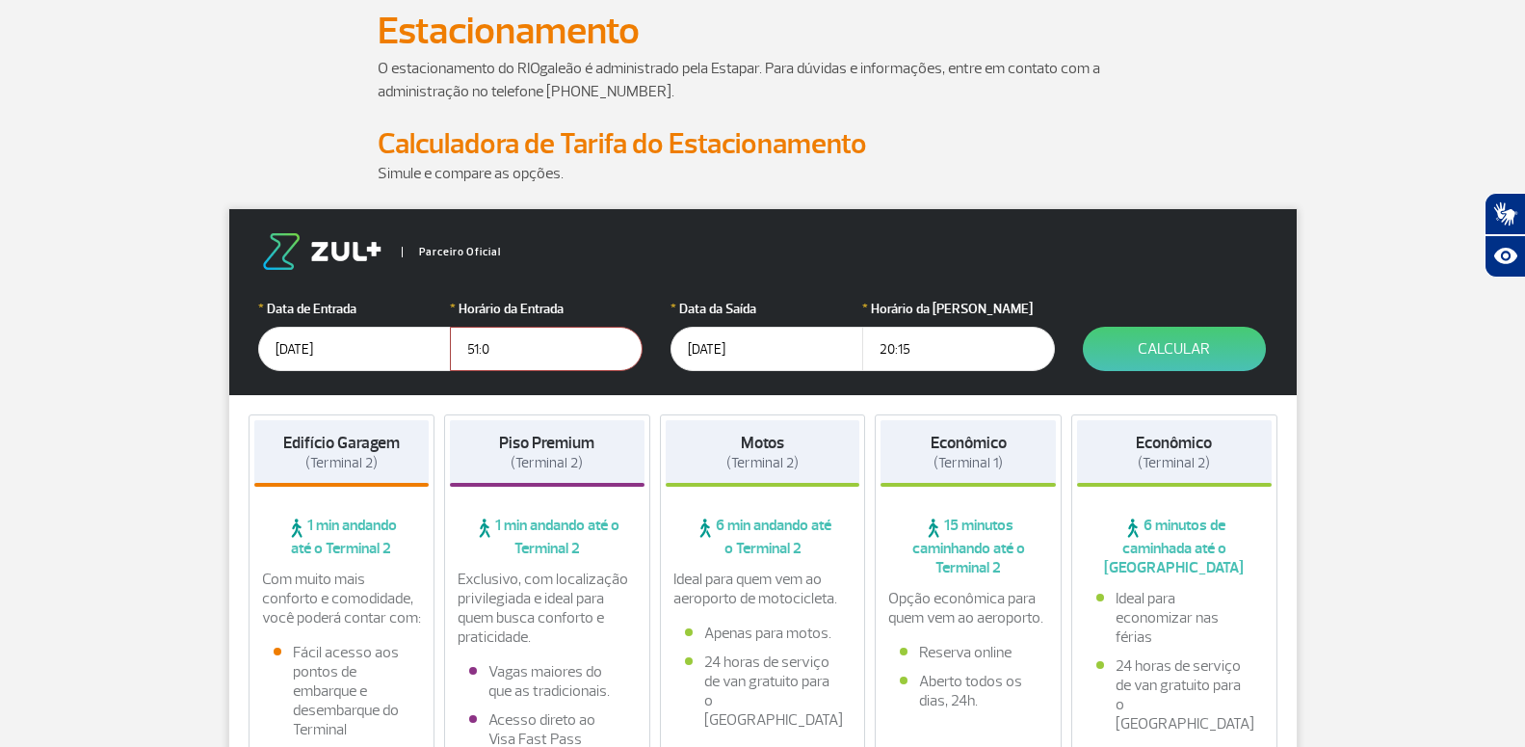
scroll to position [0, 0]
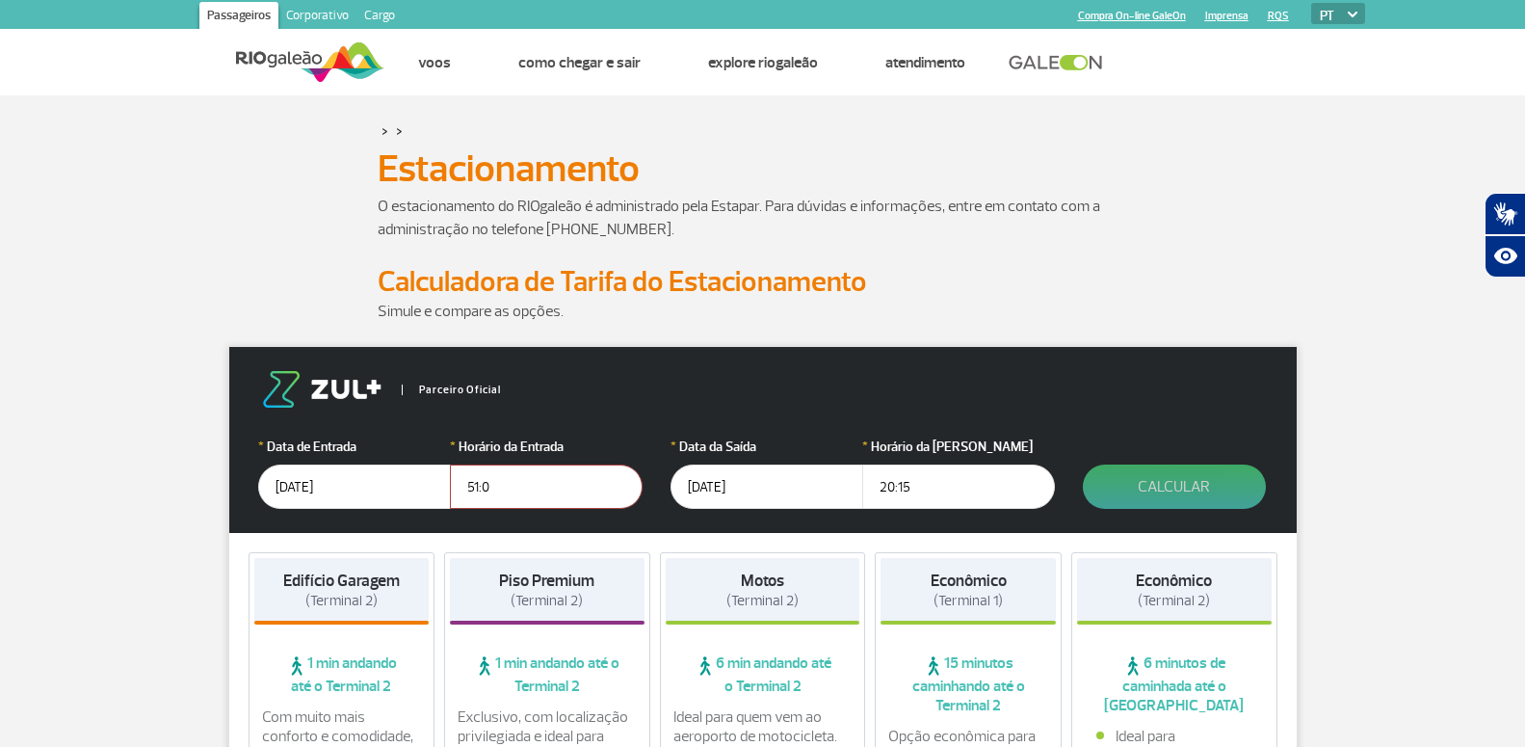
click at [1174, 485] on button "Calcular" at bounding box center [1174, 486] width 183 height 44
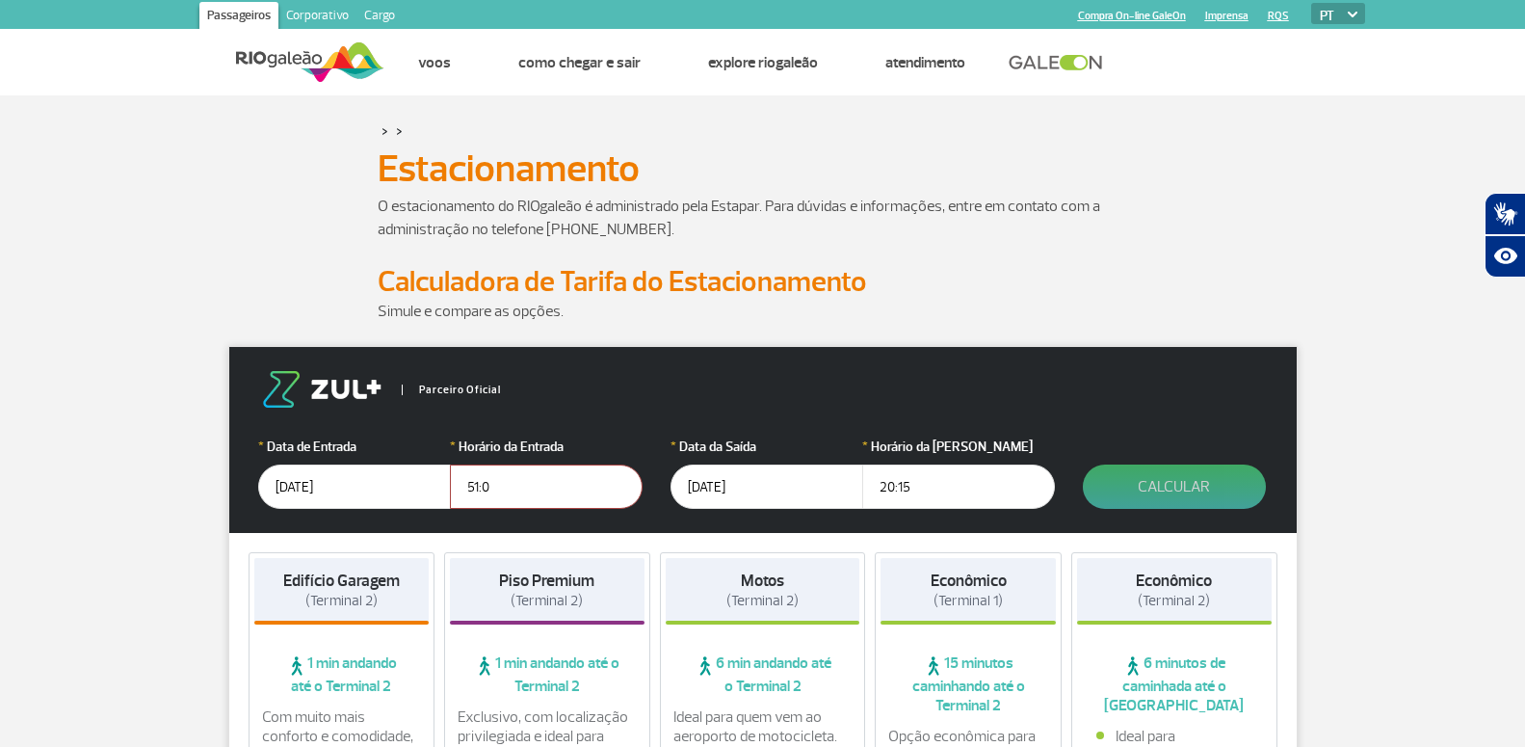
click at [1173, 478] on button "Calcular" at bounding box center [1174, 486] width 183 height 44
click at [1147, 478] on button "Calcular" at bounding box center [1174, 486] width 183 height 44
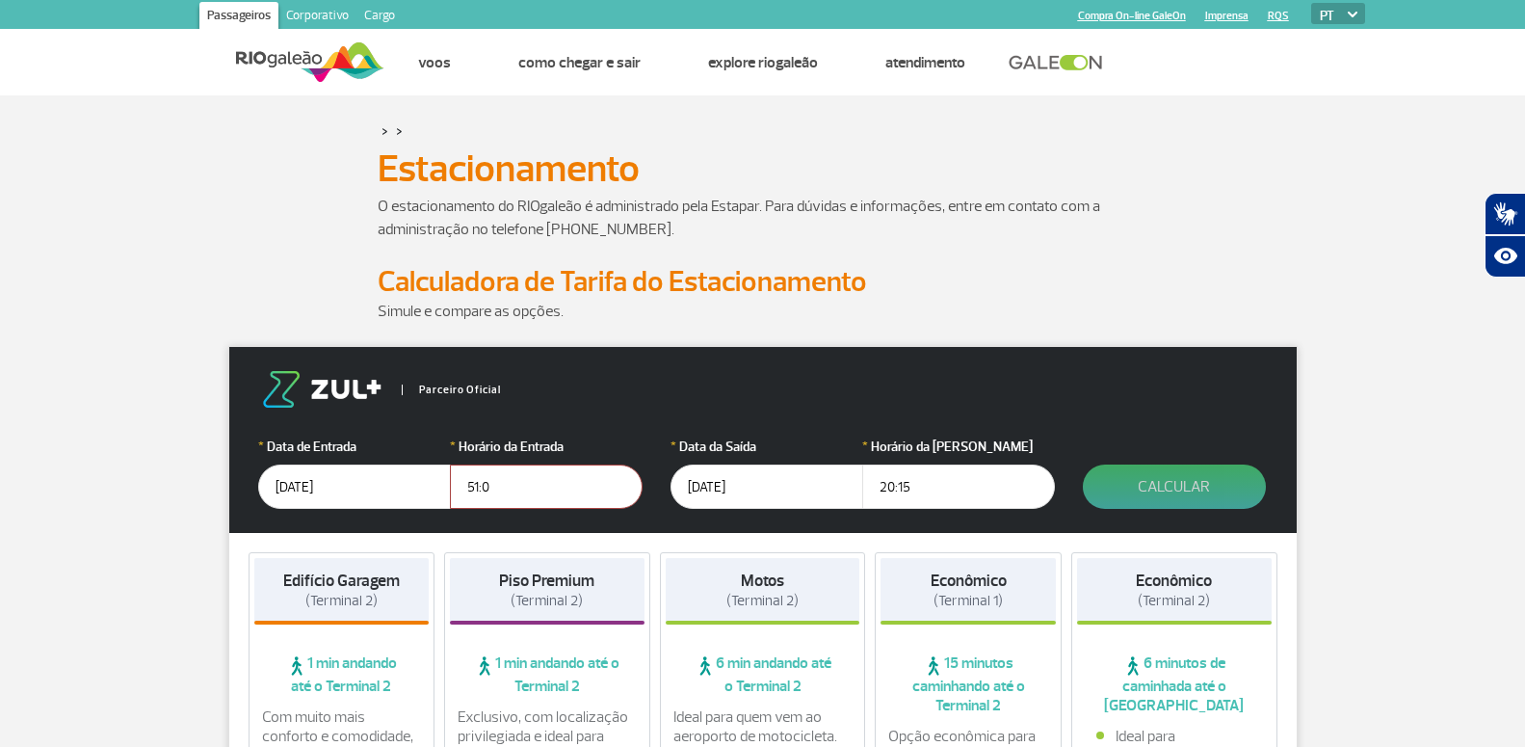
click at [1147, 478] on button "Calcular" at bounding box center [1174, 486] width 183 height 44
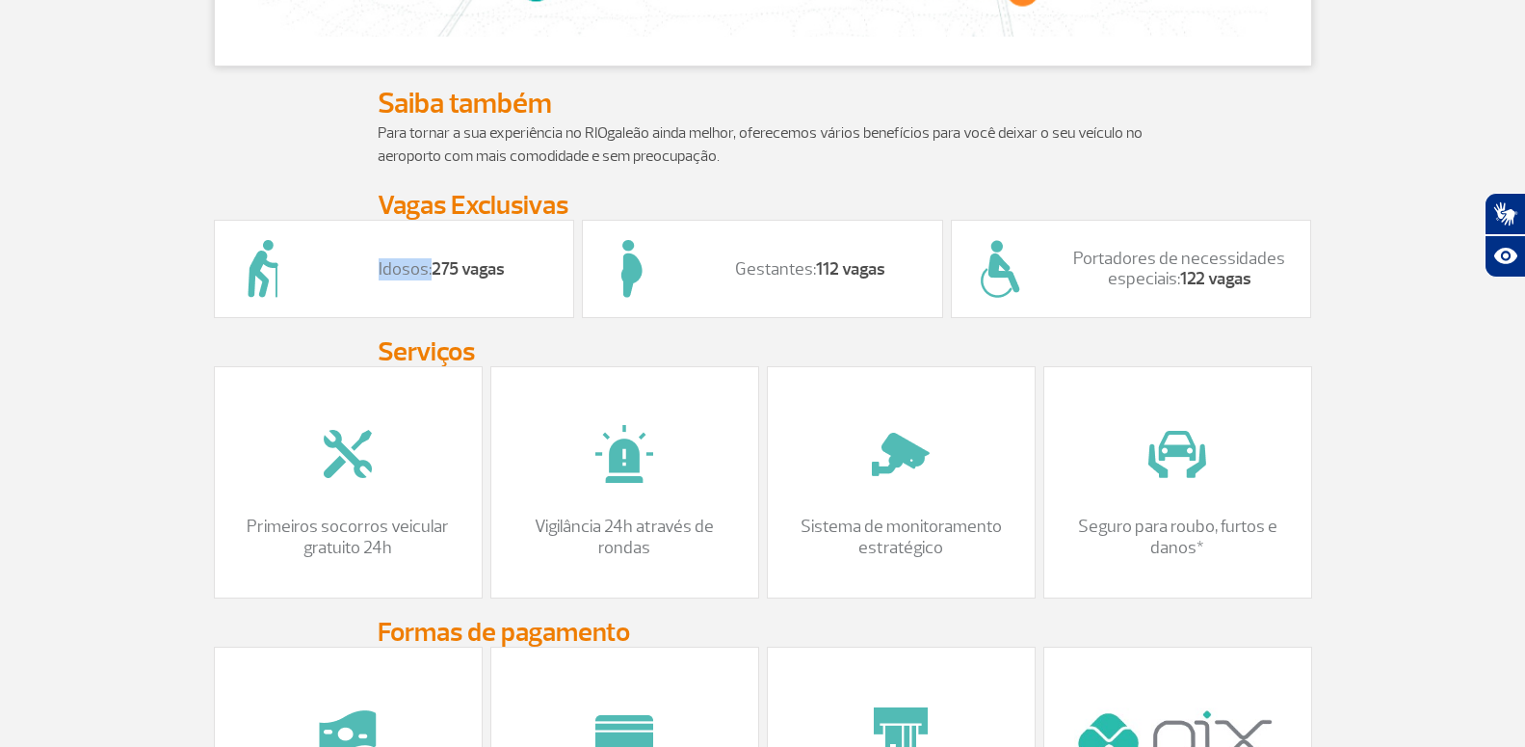
scroll to position [1867, 0]
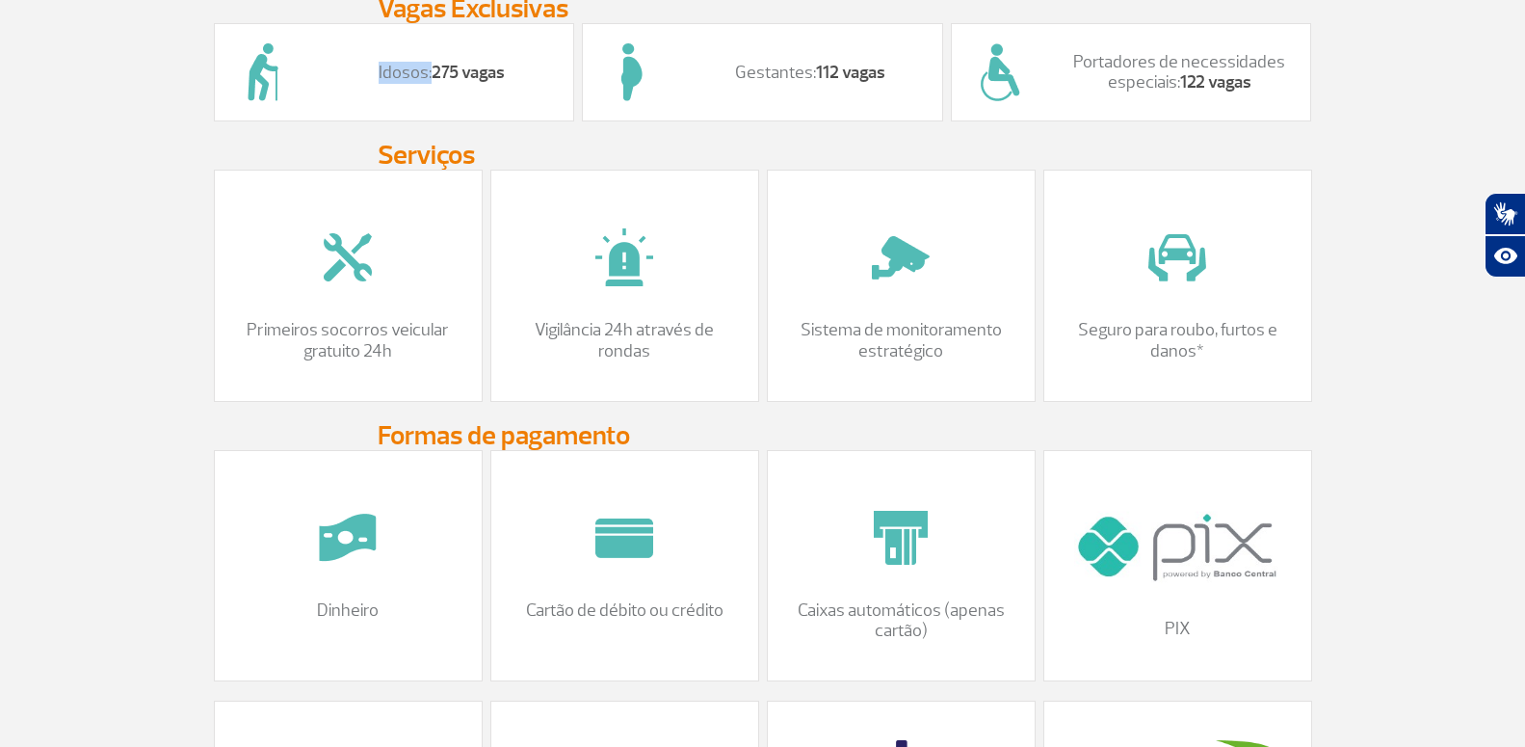
click at [453, 84] on strong "275 vagas" at bounding box center [468, 73] width 73 height 22
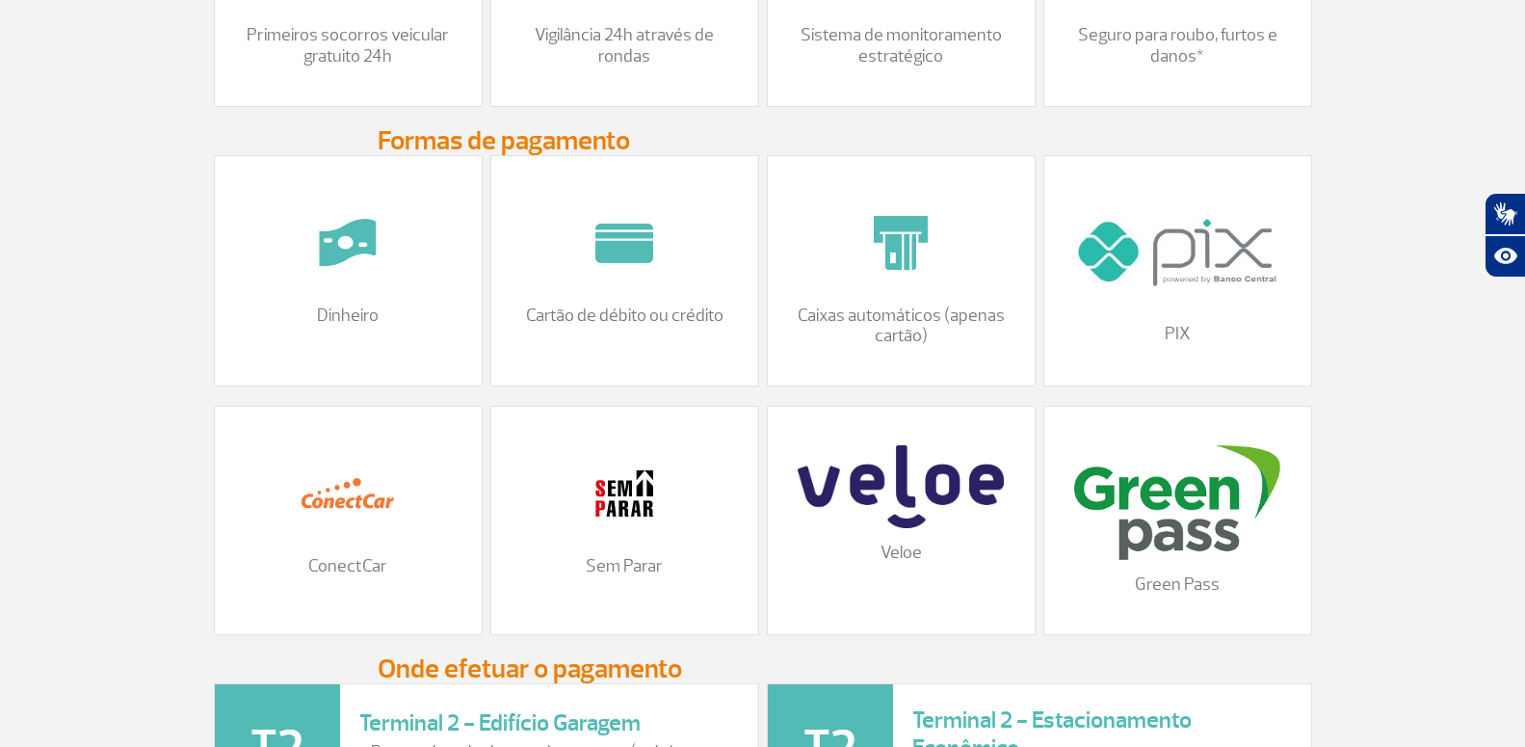
scroll to position [2358, 0]
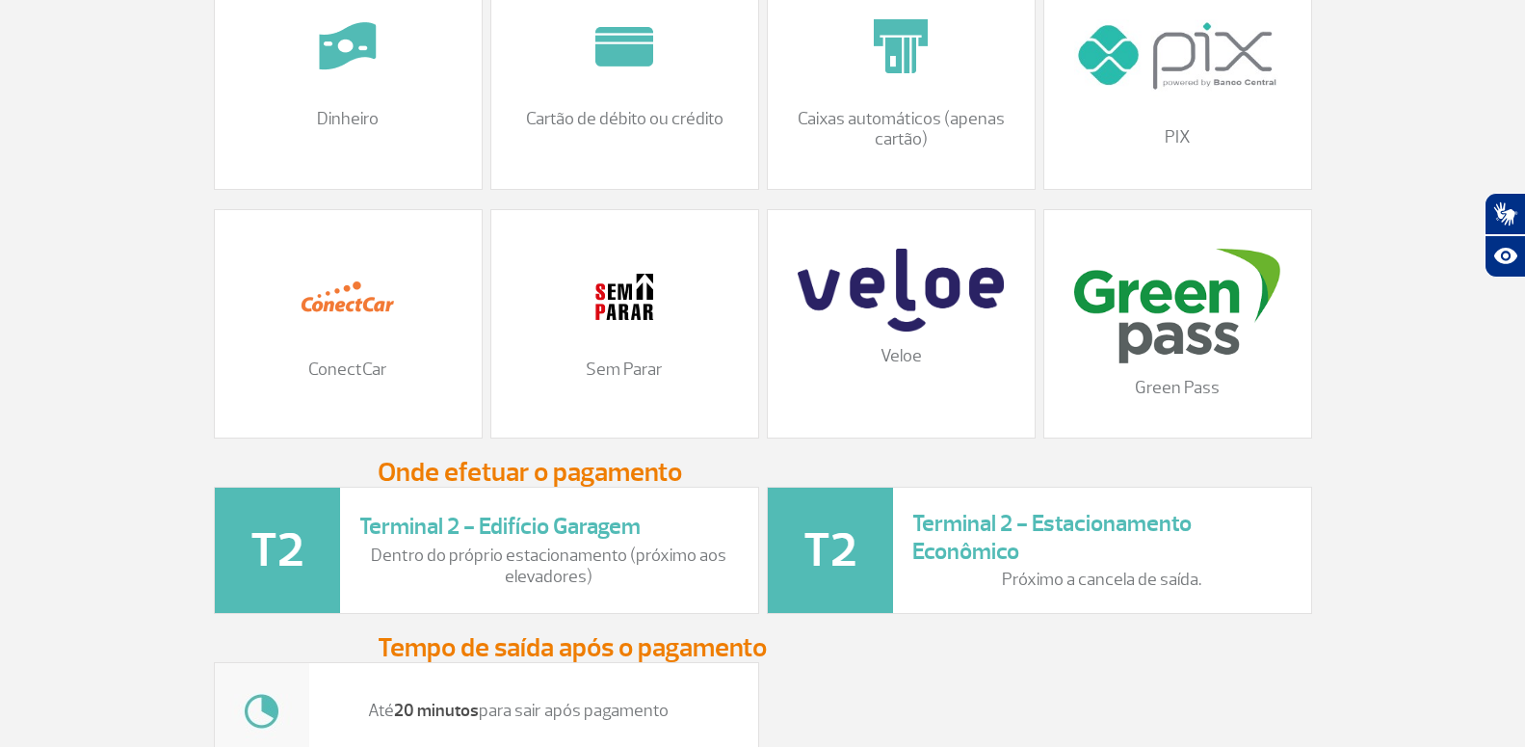
click at [905, 323] on img at bounding box center [900, 290] width 205 height 83
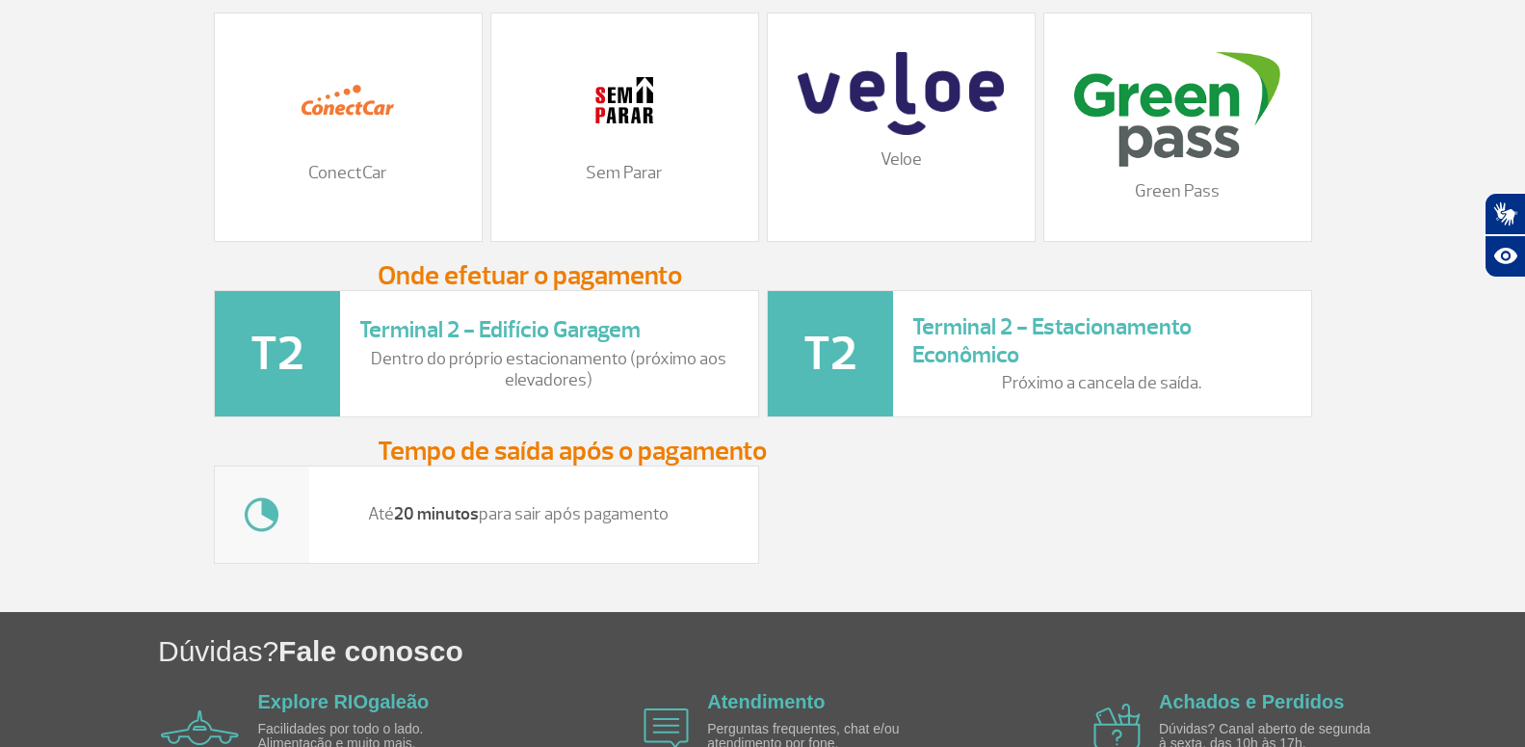
click at [836, 373] on img at bounding box center [830, 353] width 125 height 125
click at [302, 360] on img at bounding box center [277, 353] width 125 height 125
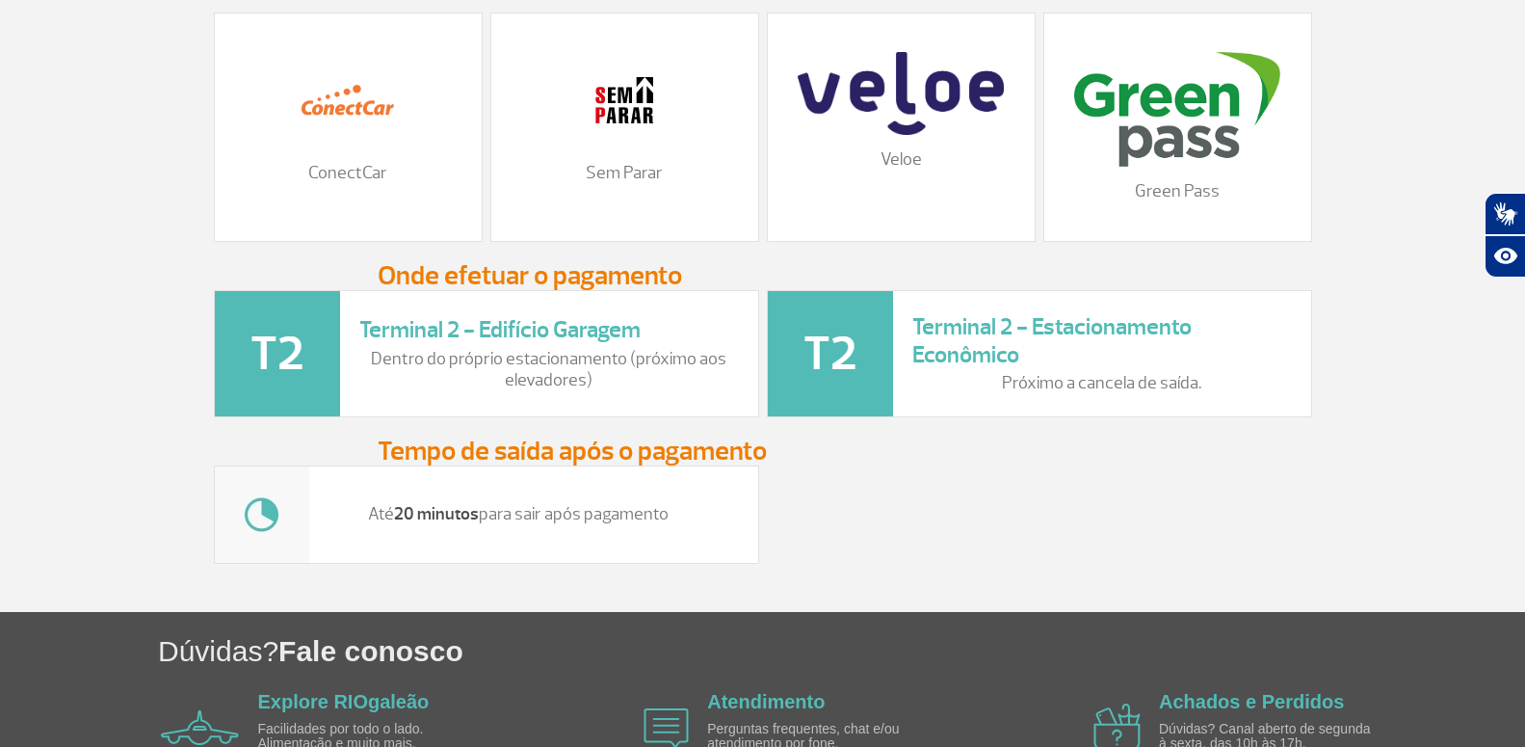
click at [302, 360] on img at bounding box center [277, 353] width 125 height 125
click at [444, 465] on h3 "Tempo de saída após o pagamento" at bounding box center [763, 450] width 771 height 29
drag, startPoint x: 443, startPoint y: 477, endPoint x: 368, endPoint y: 423, distance: 92.5
click at [440, 465] on h3 "Tempo de saída após o pagamento" at bounding box center [763, 450] width 771 height 29
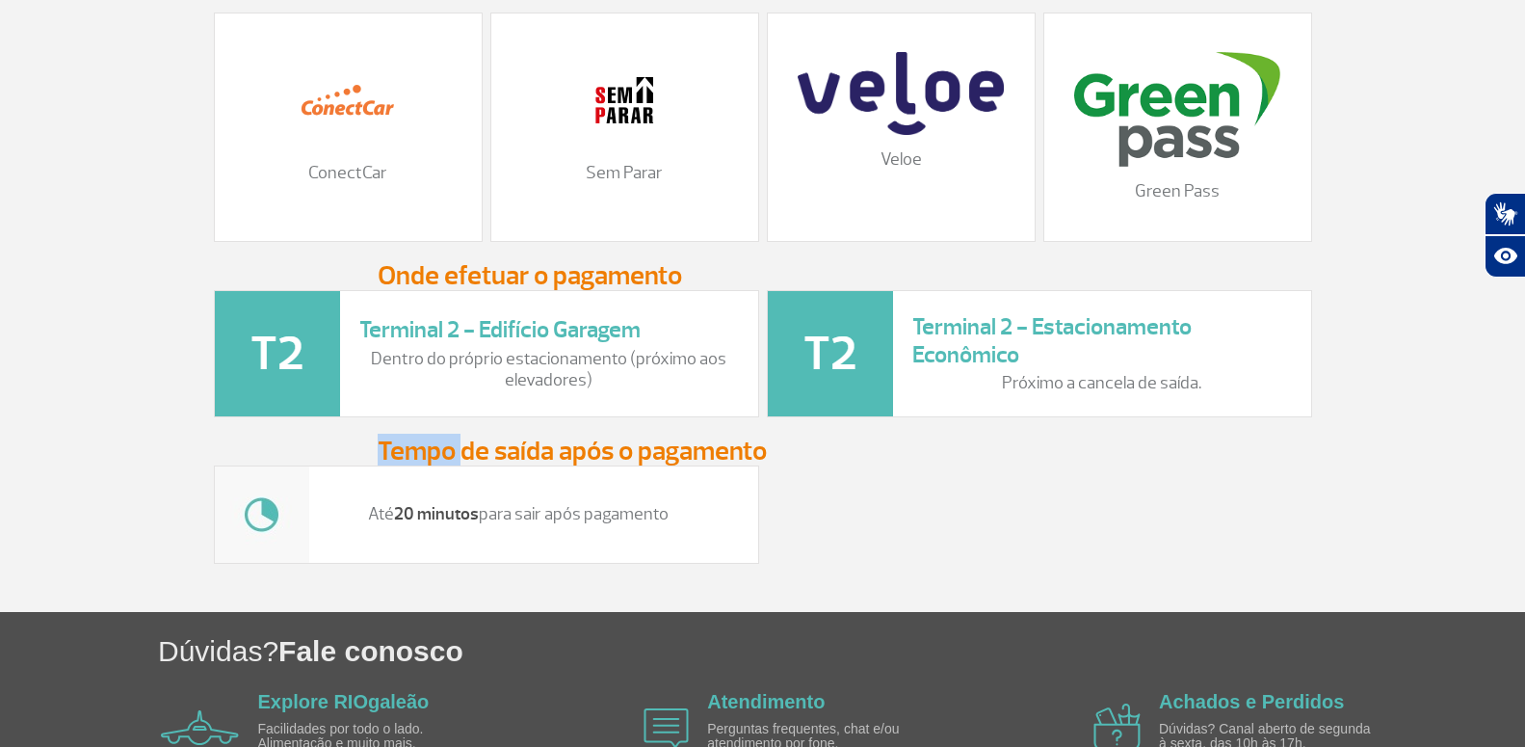
click at [249, 354] on img at bounding box center [277, 353] width 125 height 125
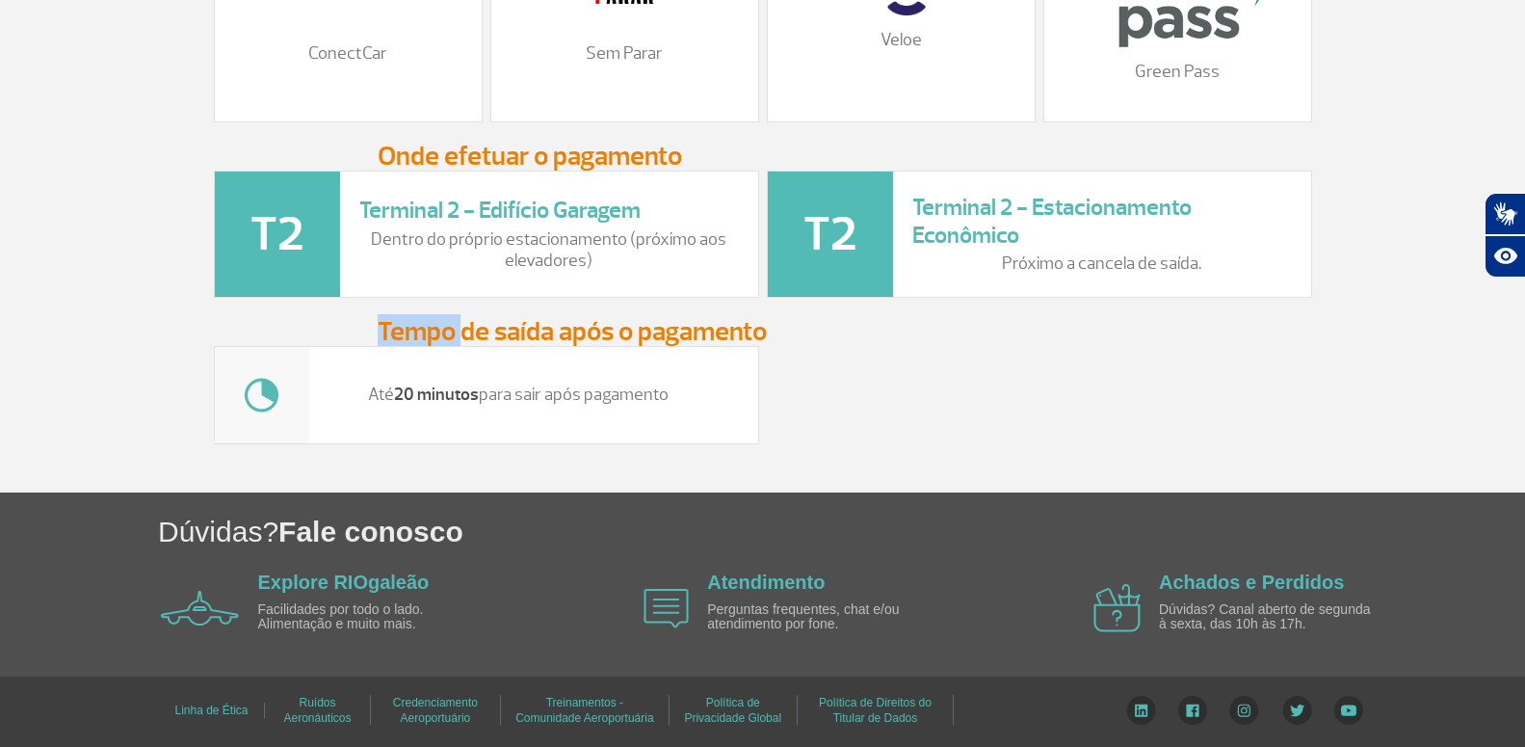
click at [257, 396] on img at bounding box center [262, 395] width 94 height 96
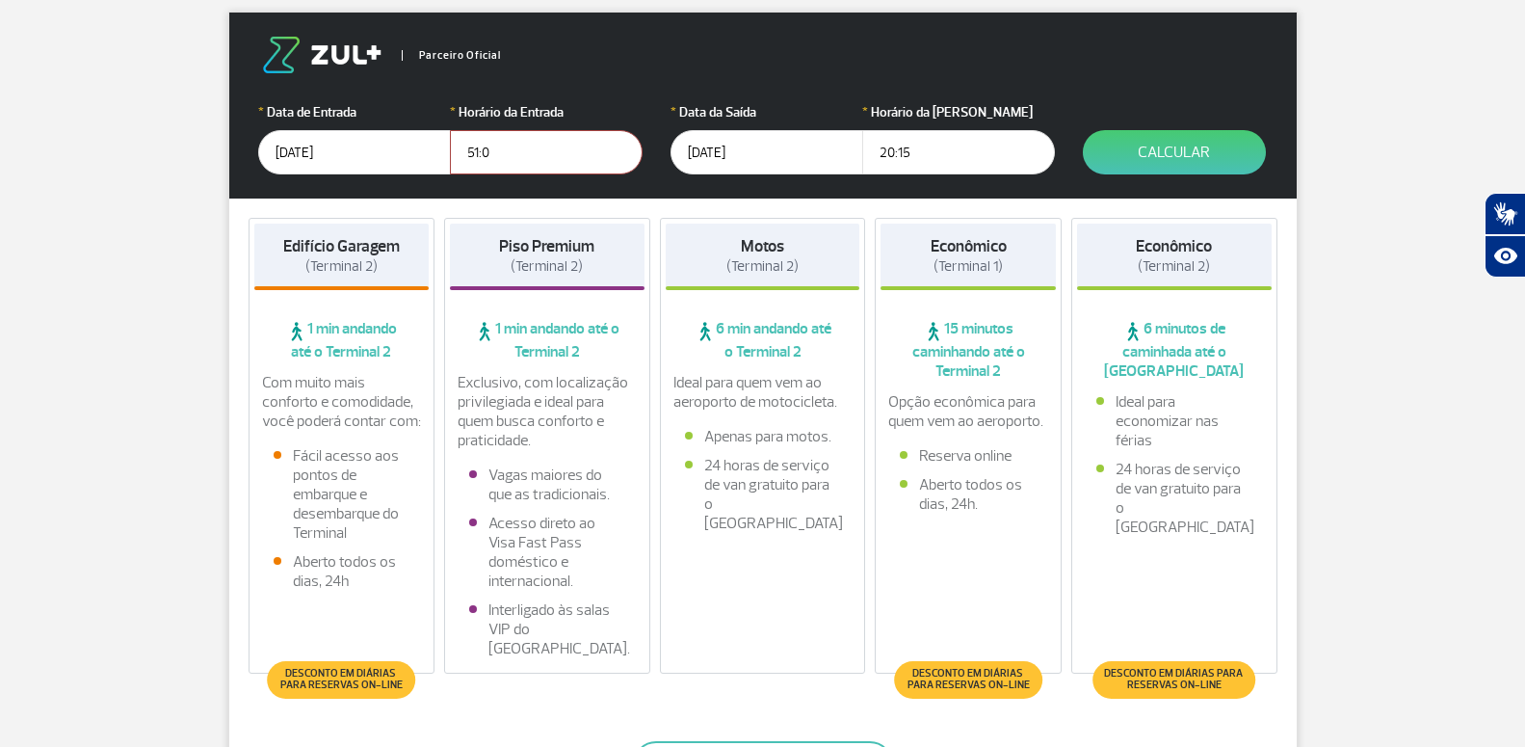
scroll to position [0, 0]
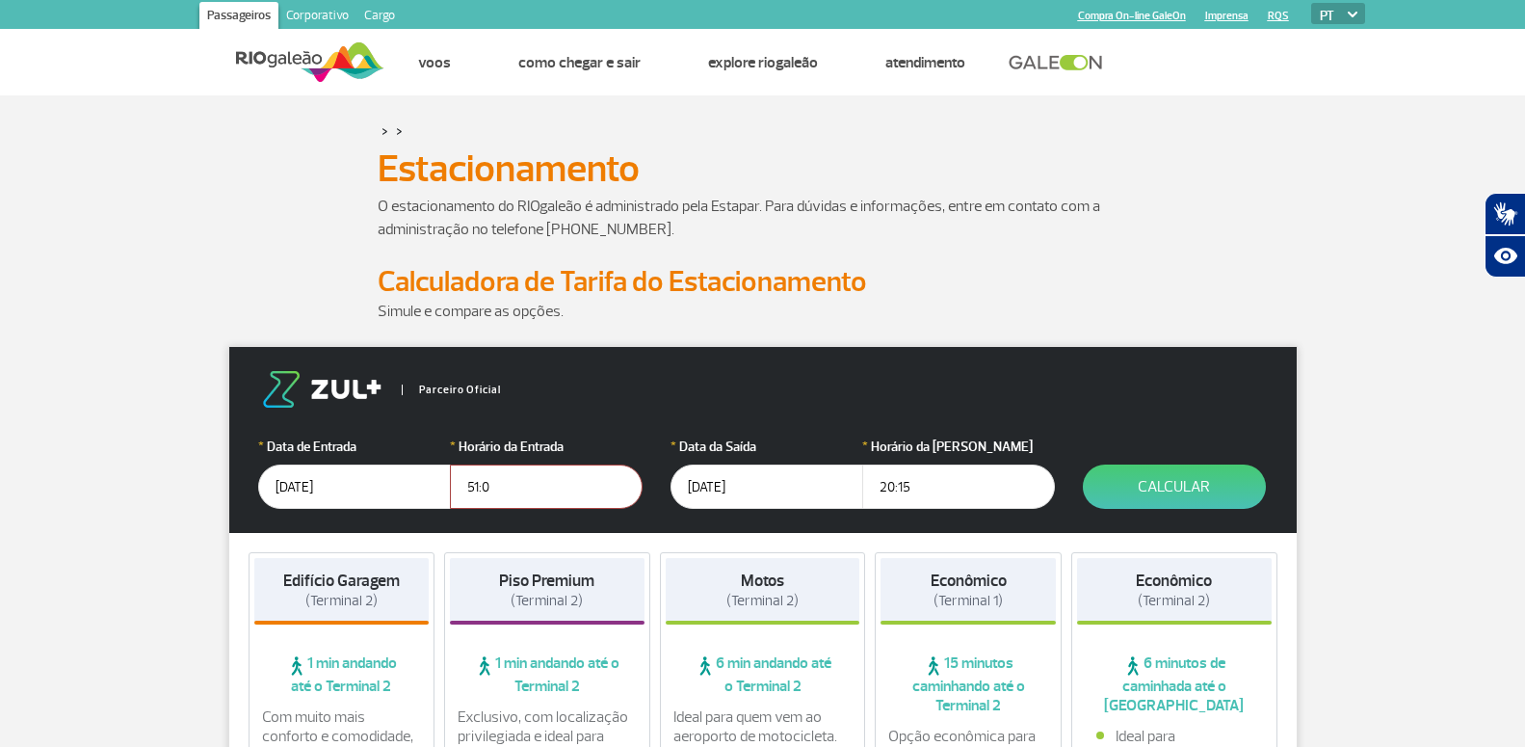
click at [1067, 59] on link at bounding box center [1061, 62] width 104 height 17
click at [1156, 483] on button "Calcular" at bounding box center [1174, 486] width 183 height 44
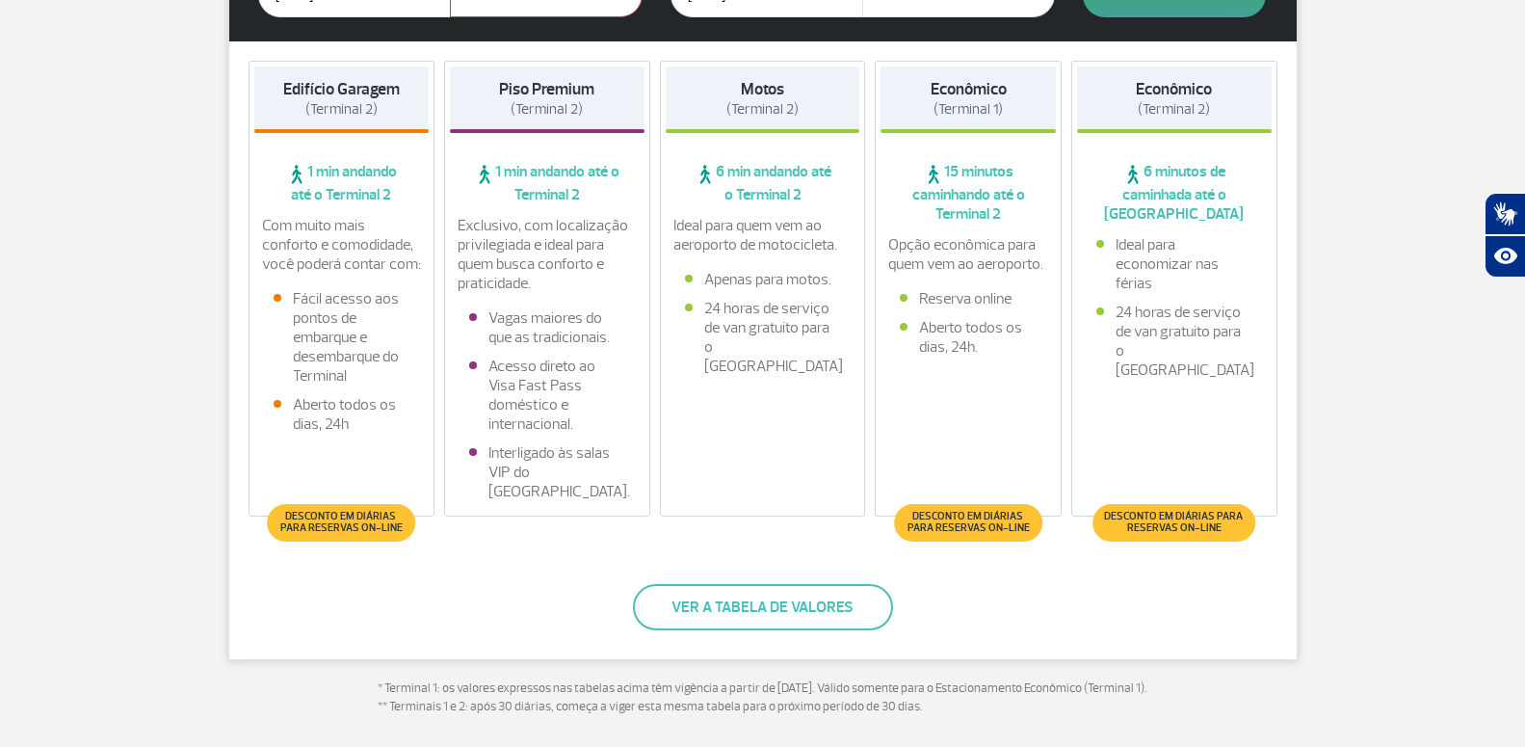
scroll to position [590, 0]
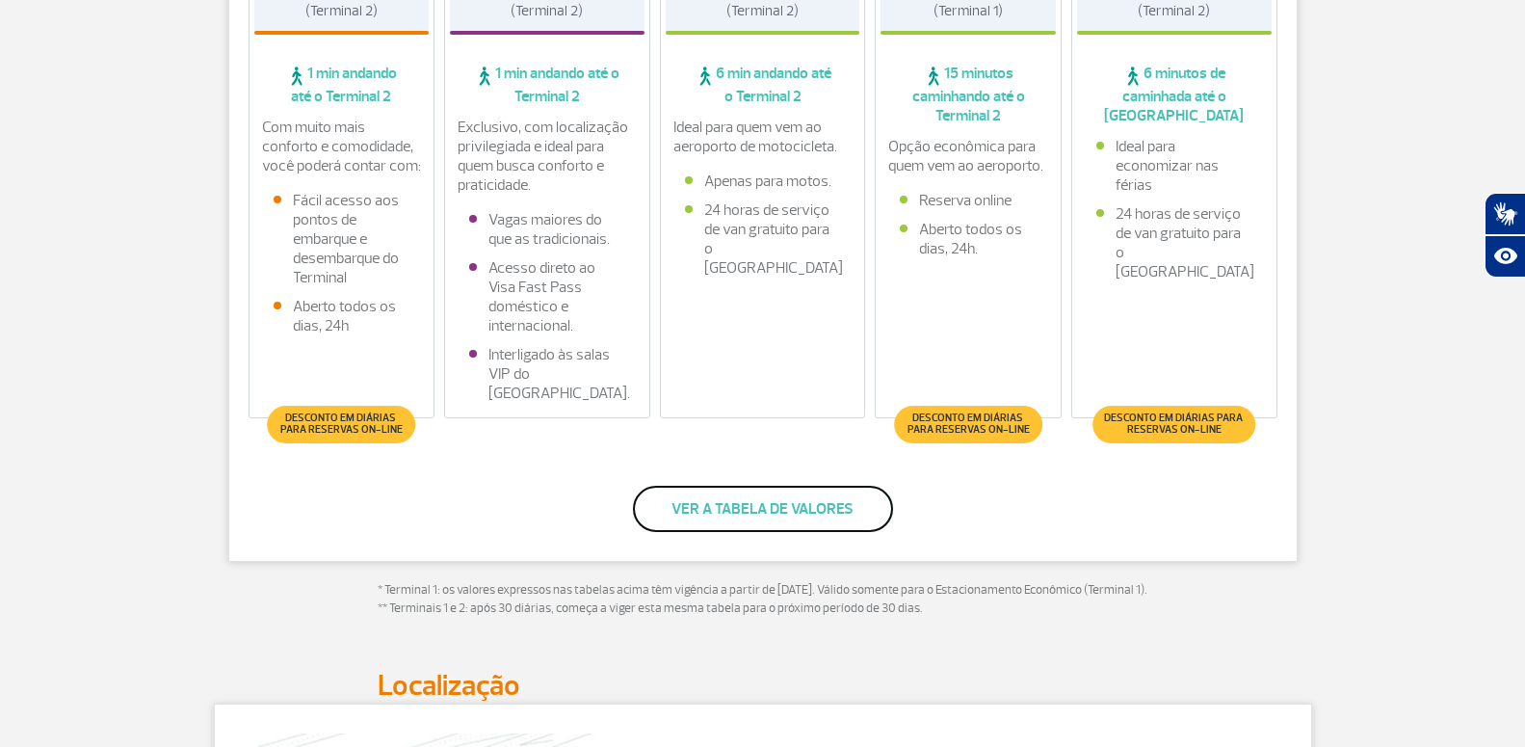
click at [769, 502] on button "Ver a tabela de valores" at bounding box center [763, 508] width 260 height 46
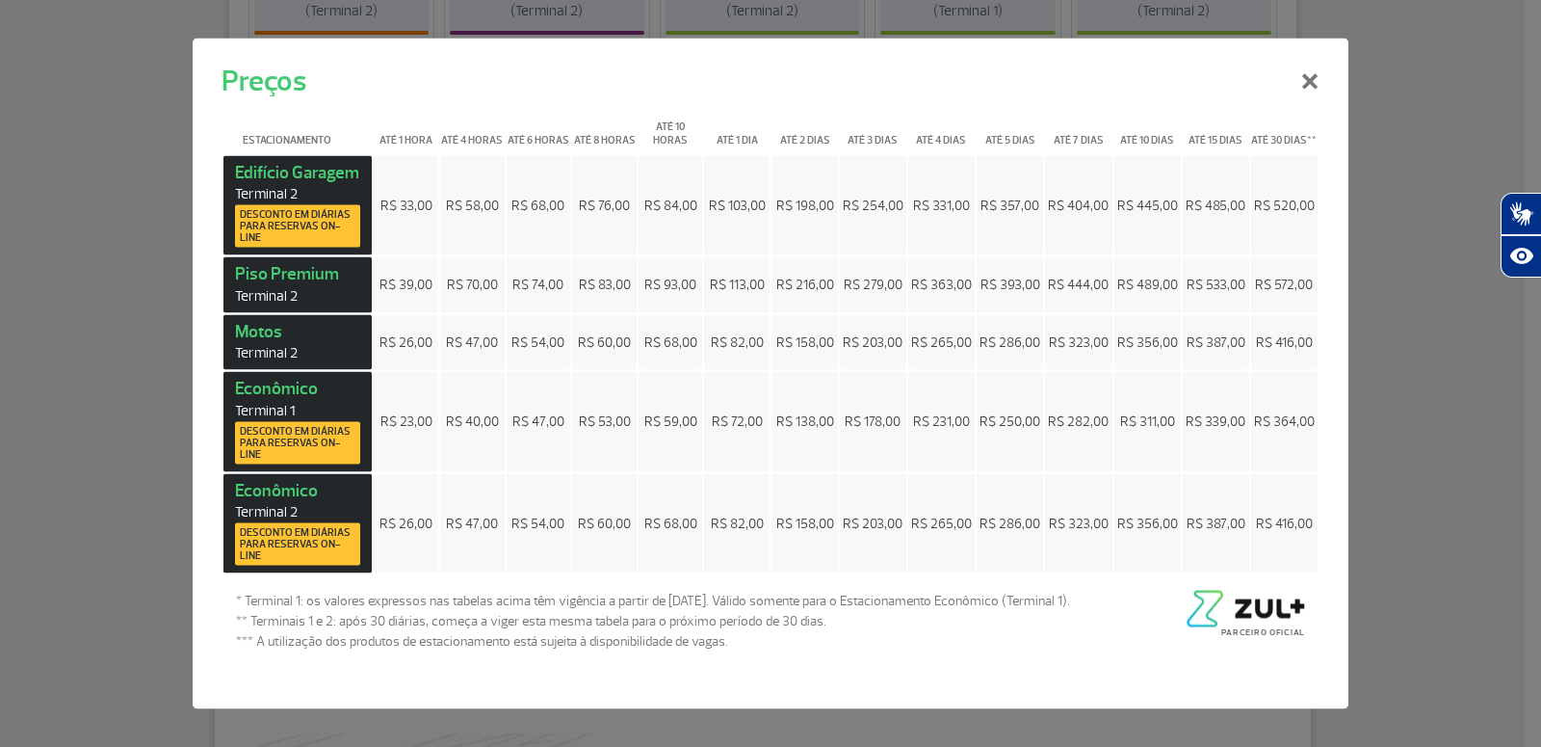
click at [302, 223] on span "Desconto em diárias para reservas on-line" at bounding box center [298, 226] width 116 height 35
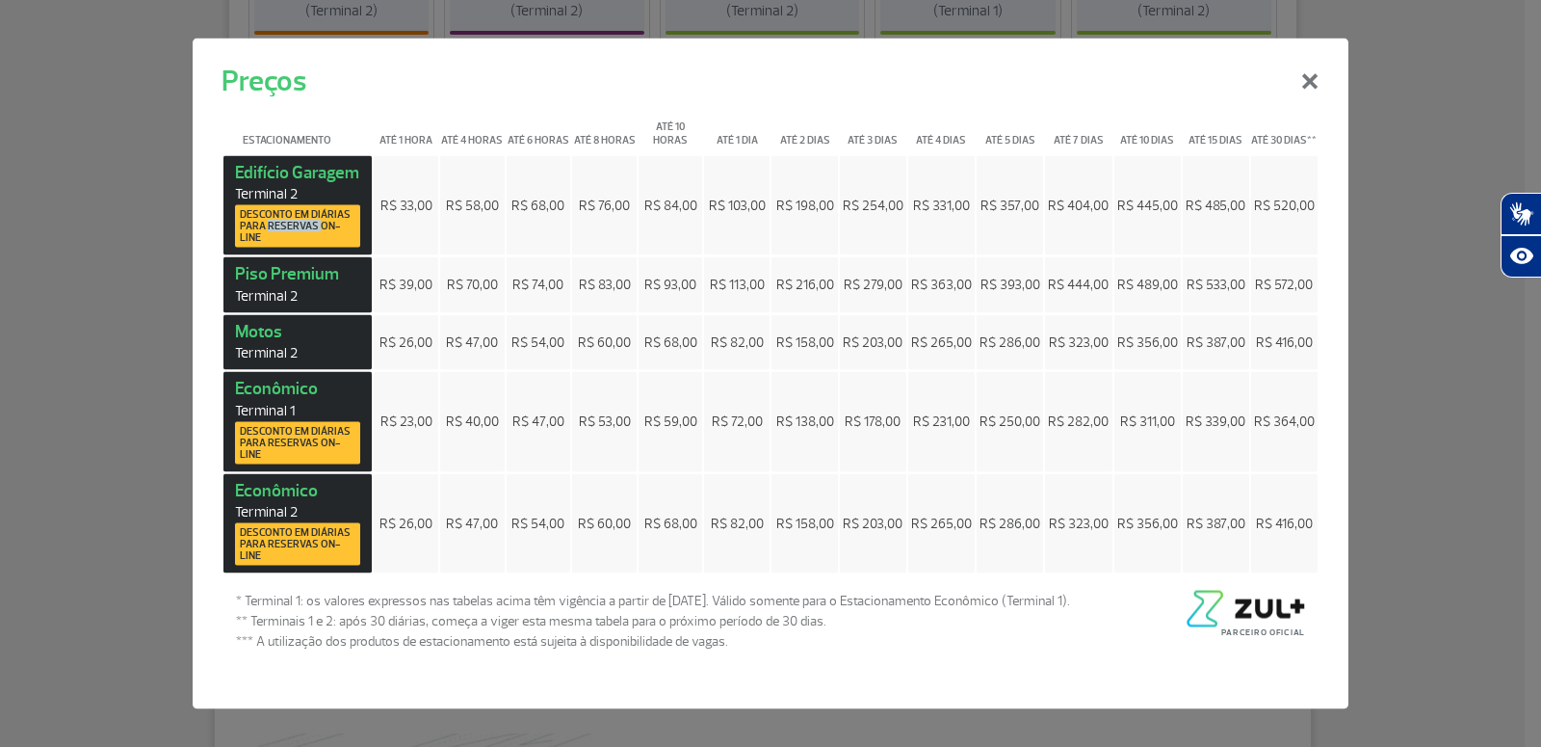
click at [302, 223] on span "Desconto em diárias para reservas on-line" at bounding box center [298, 226] width 116 height 35
click at [297, 180] on strong "[GEOGRAPHIC_DATA] 2 Desconto em diárias para reservas on-line" at bounding box center [297, 204] width 125 height 87
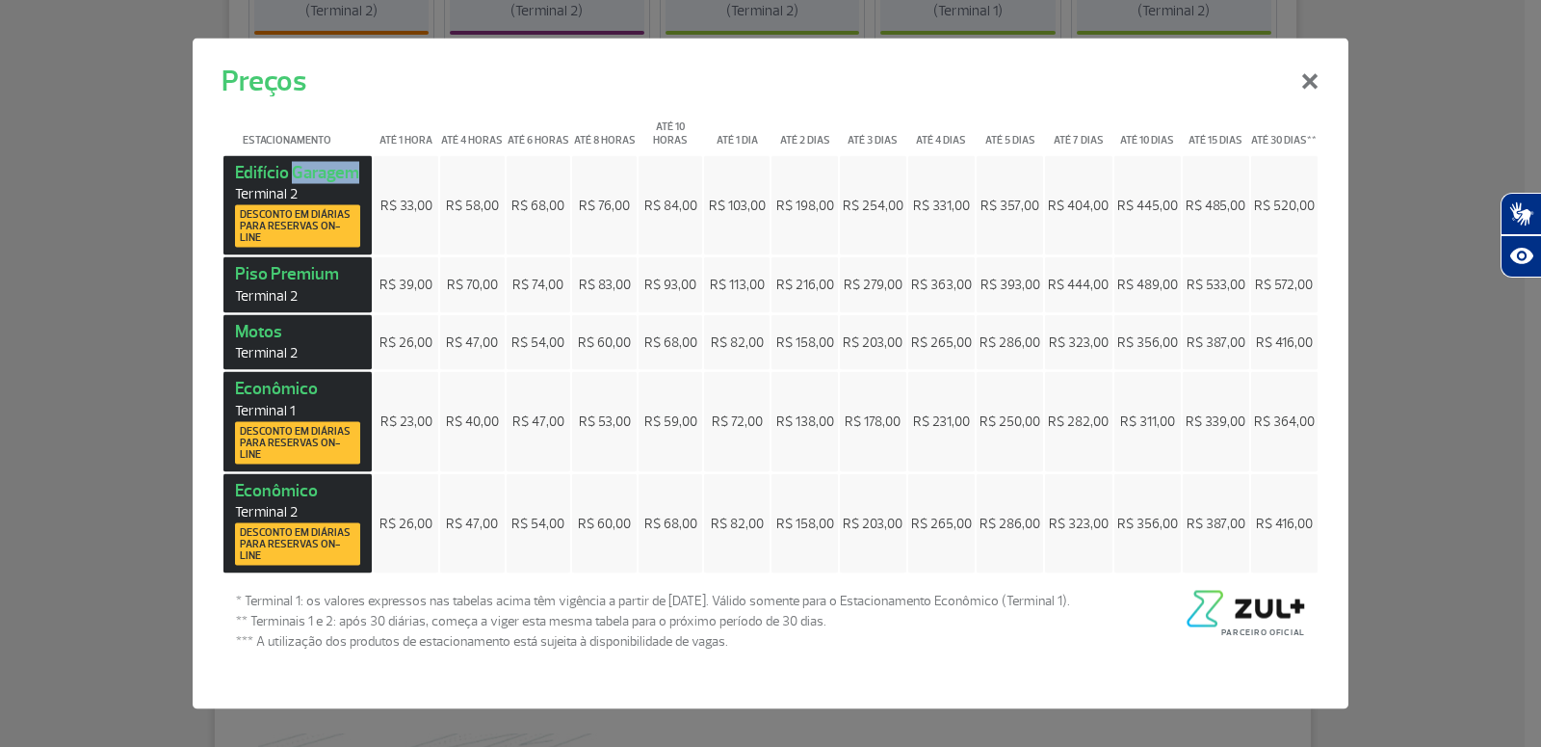
click at [297, 180] on strong "[GEOGRAPHIC_DATA] 2 Desconto em diárias para reservas on-line" at bounding box center [297, 204] width 125 height 87
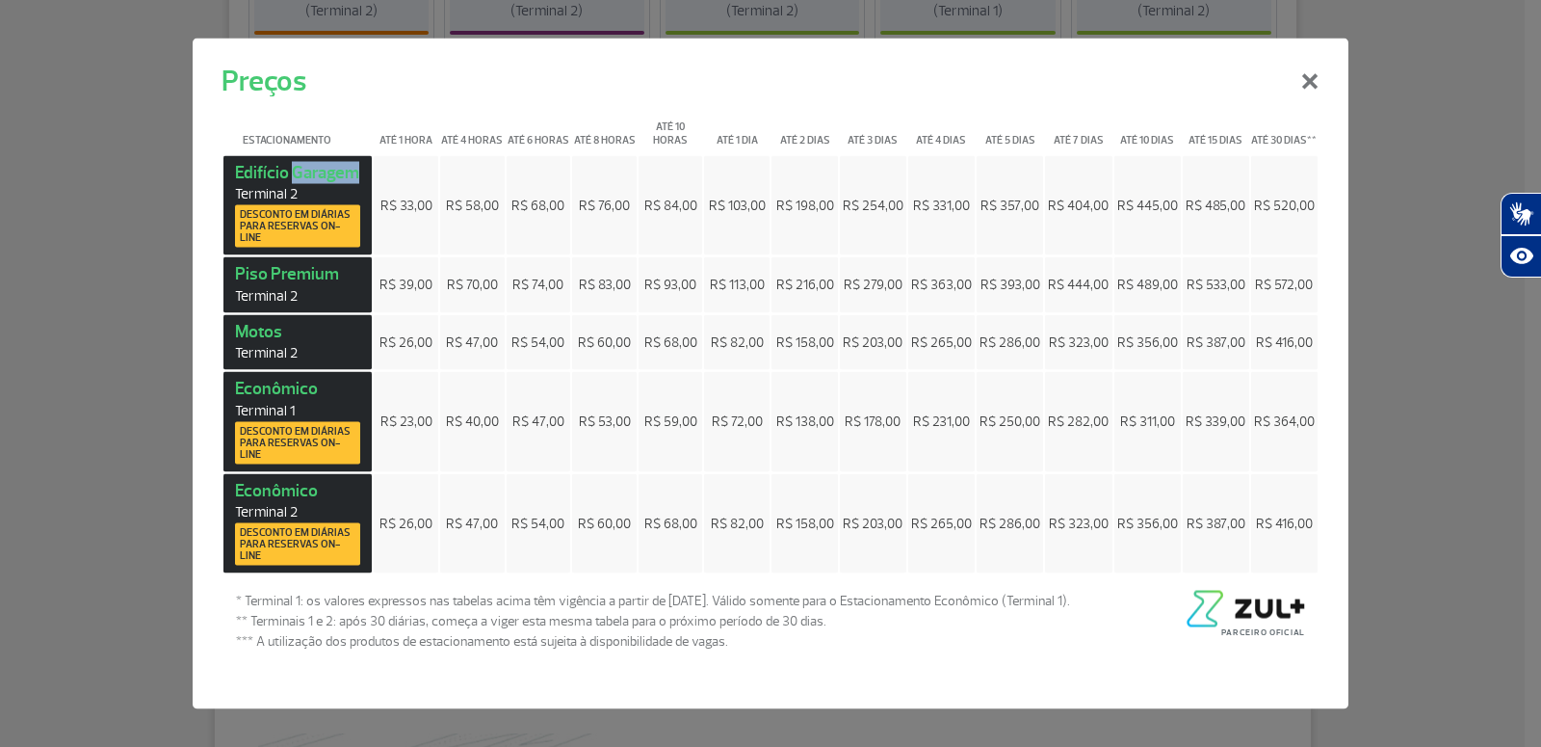
click at [297, 180] on strong "[GEOGRAPHIC_DATA] 2 Desconto em diárias para reservas on-line" at bounding box center [297, 204] width 125 height 87
click at [273, 233] on span "Desconto em diárias para reservas on-line" at bounding box center [298, 226] width 116 height 35
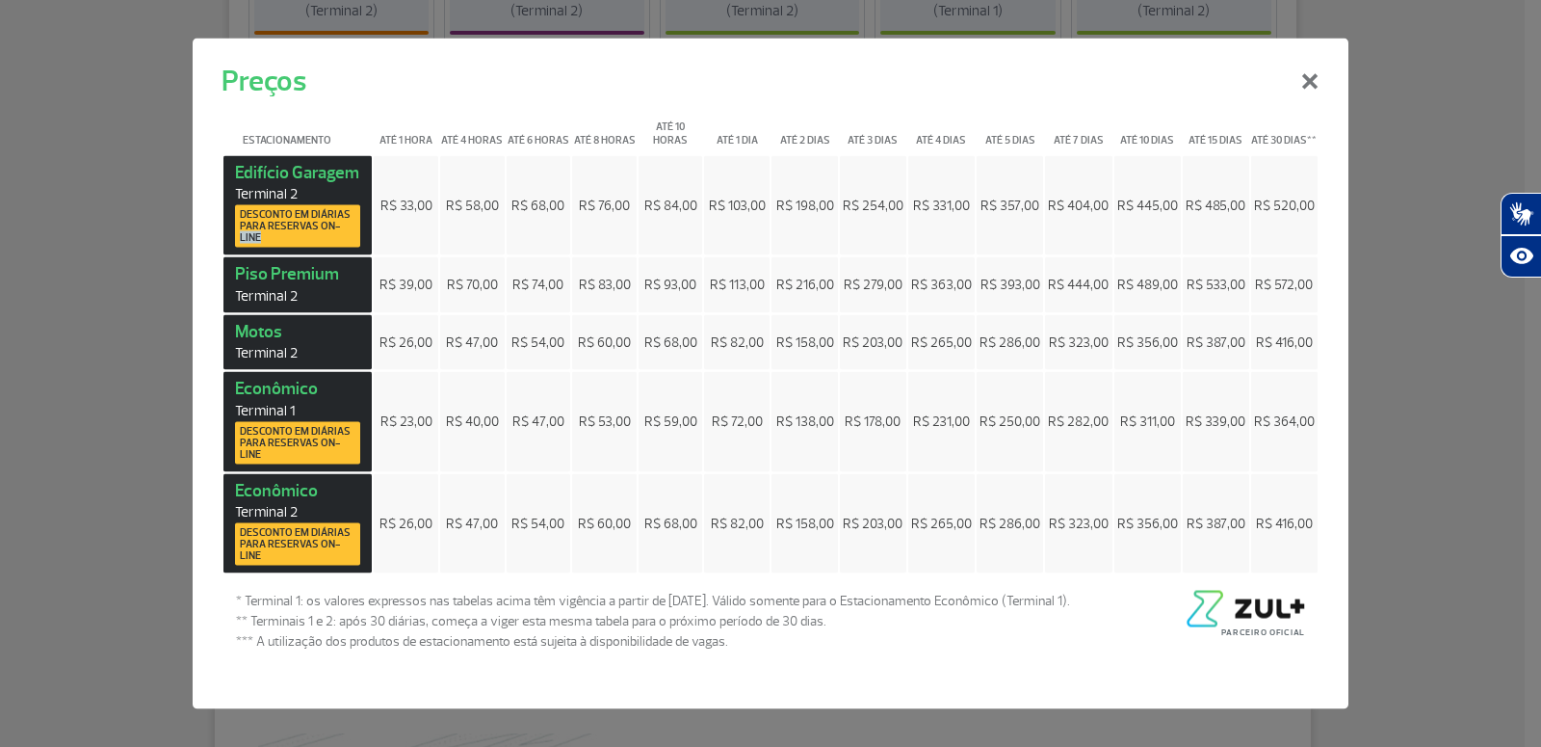
click at [273, 233] on span "Desconto em diárias para reservas on-line" at bounding box center [298, 226] width 116 height 35
click at [263, 176] on strong "[GEOGRAPHIC_DATA] 2 Desconto em diárias para reservas on-line" at bounding box center [297, 204] width 125 height 87
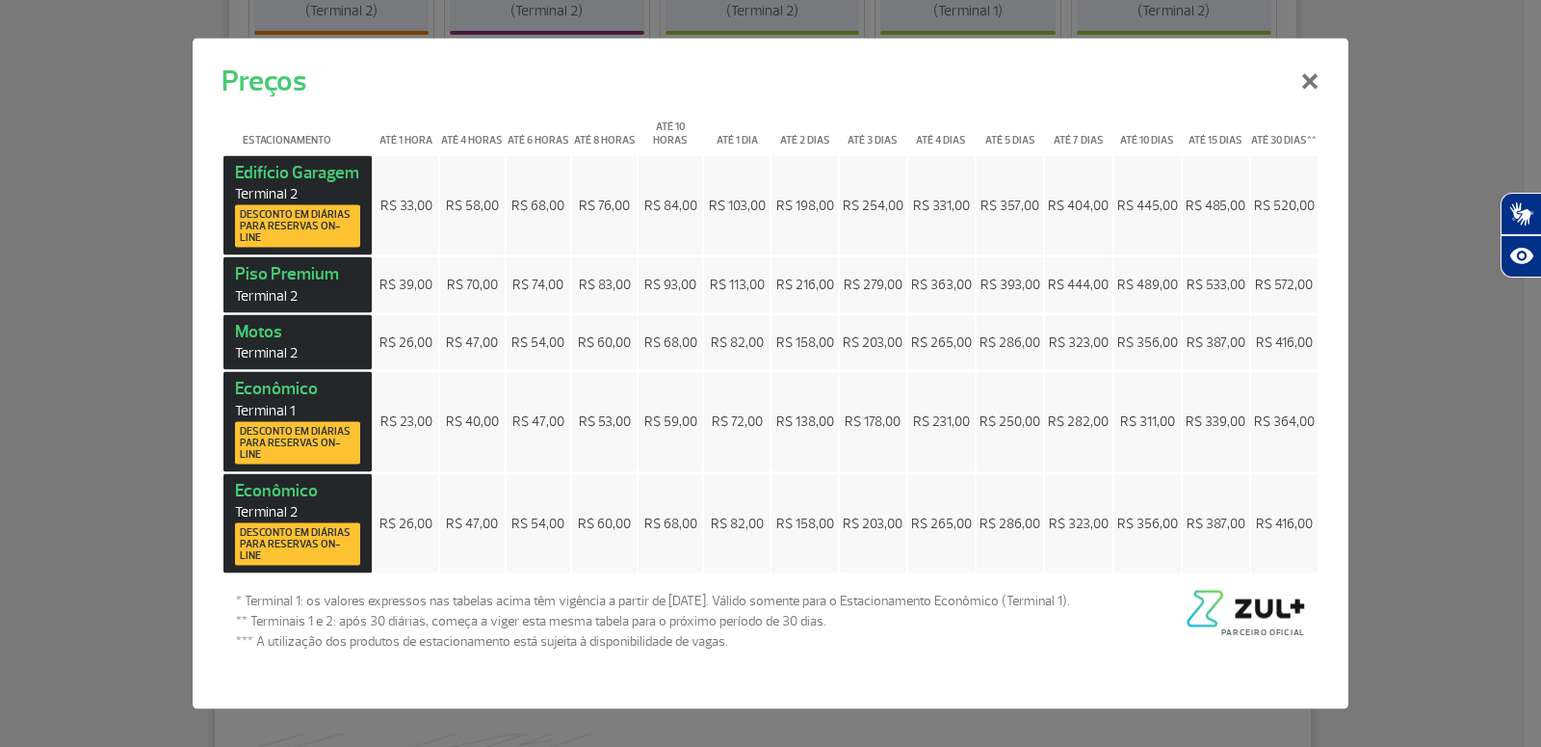
click at [743, 206] on span "R$ 103,00" at bounding box center [737, 205] width 57 height 16
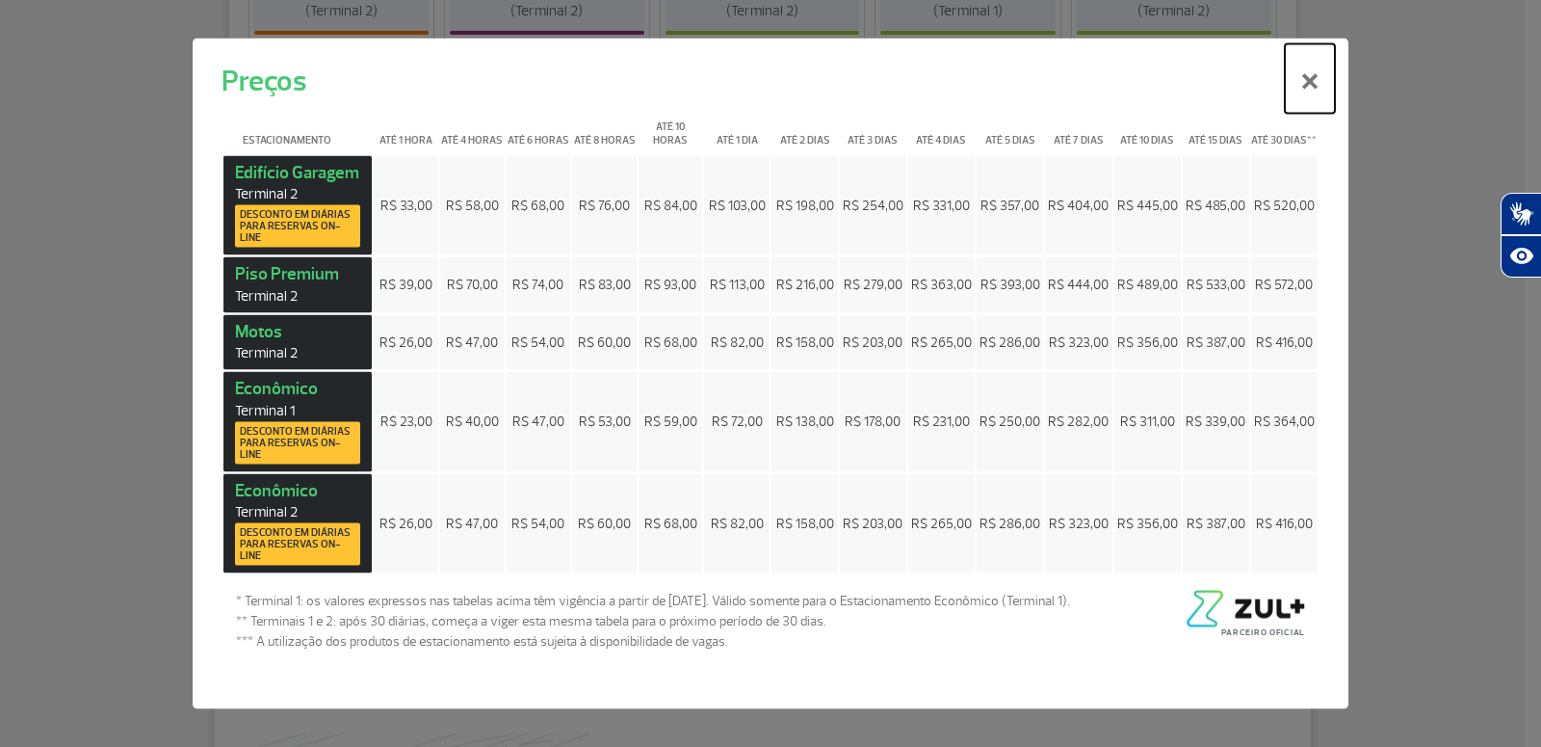
click at [1313, 73] on button "×" at bounding box center [1310, 77] width 50 height 69
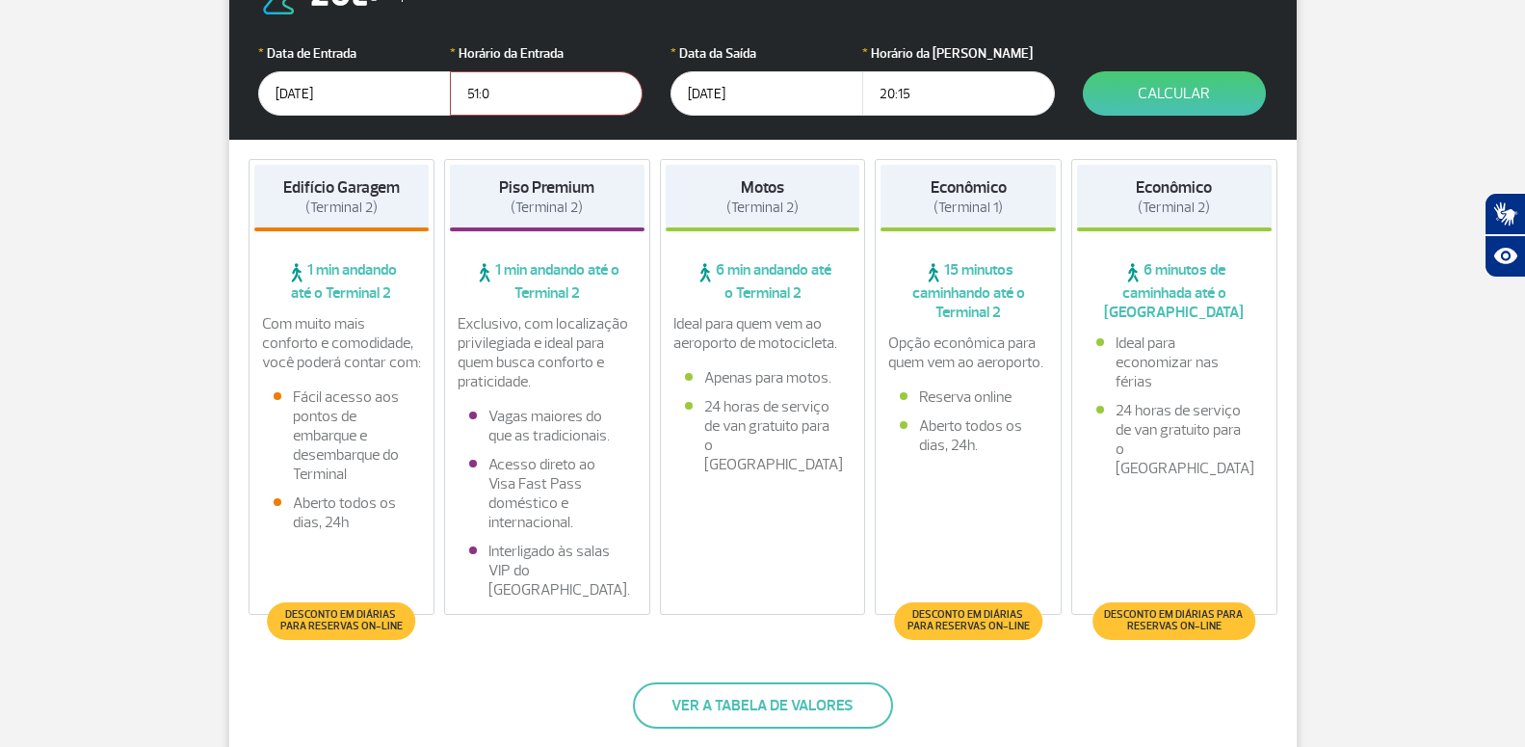
scroll to position [491, 0]
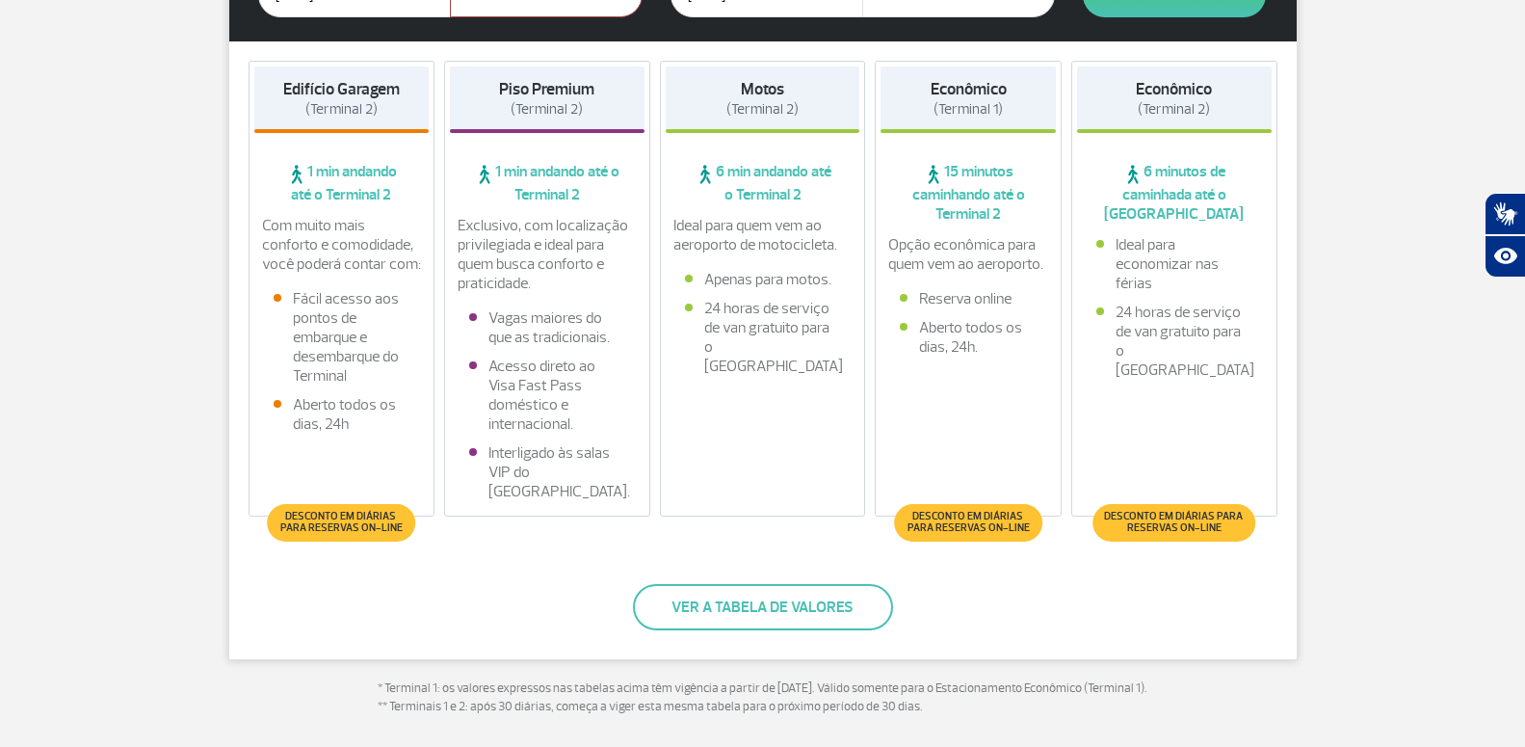
click at [357, 518] on span "Desconto em diárias para reservas on-line" at bounding box center [341, 522] width 128 height 23
click at [350, 520] on span "Desconto em diárias para reservas on-line" at bounding box center [341, 522] width 128 height 23
click at [349, 519] on span "Desconto em diárias para reservas on-line" at bounding box center [341, 522] width 128 height 23
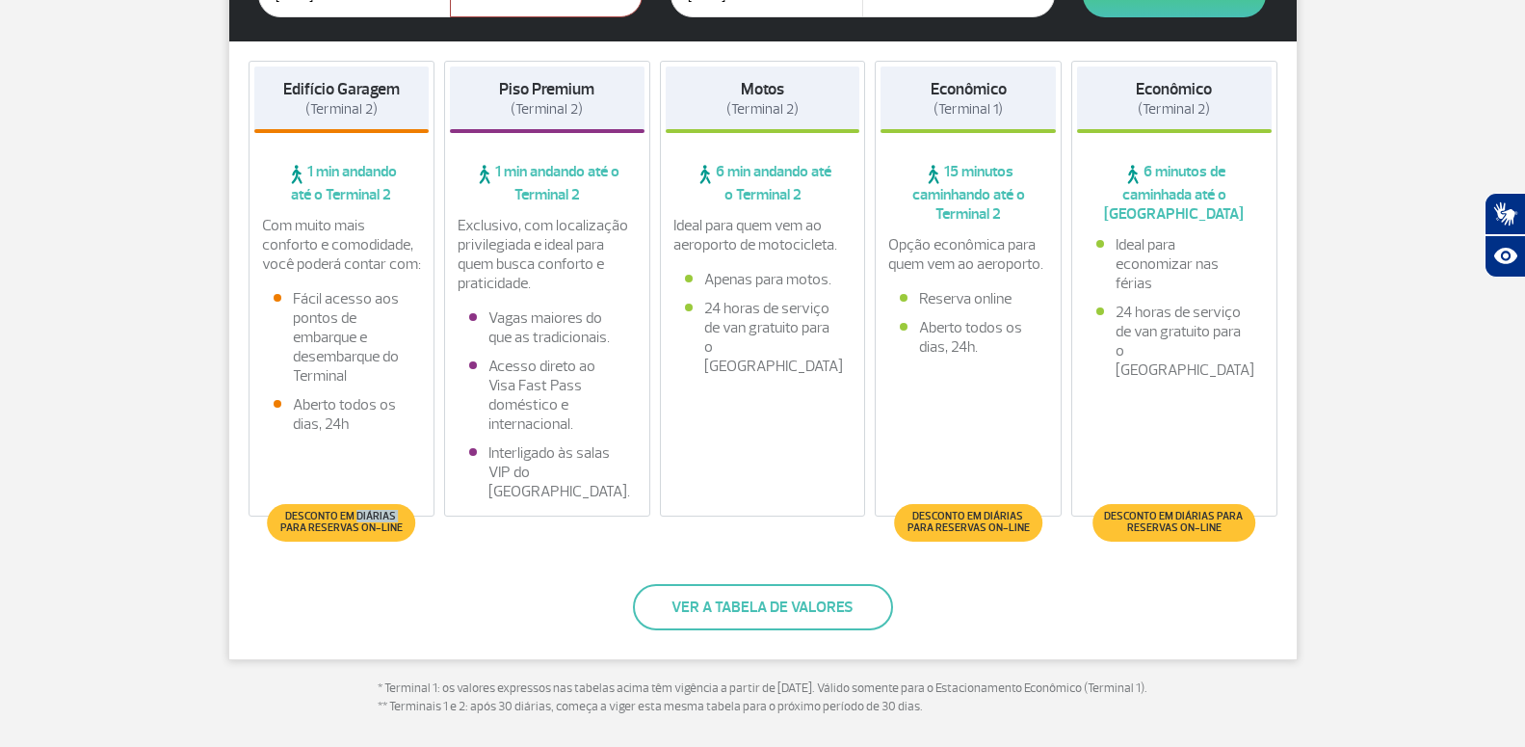
click at [349, 519] on span "Desconto em diárias para reservas on-line" at bounding box center [341, 522] width 128 height 23
click at [313, 513] on span "Desconto em diárias para reservas on-line" at bounding box center [341, 522] width 128 height 23
click at [314, 513] on span "Desconto em diárias para reservas on-line" at bounding box center [341, 522] width 128 height 23
click at [330, 408] on li "Aberto todos os dias, 24h" at bounding box center [342, 414] width 137 height 39
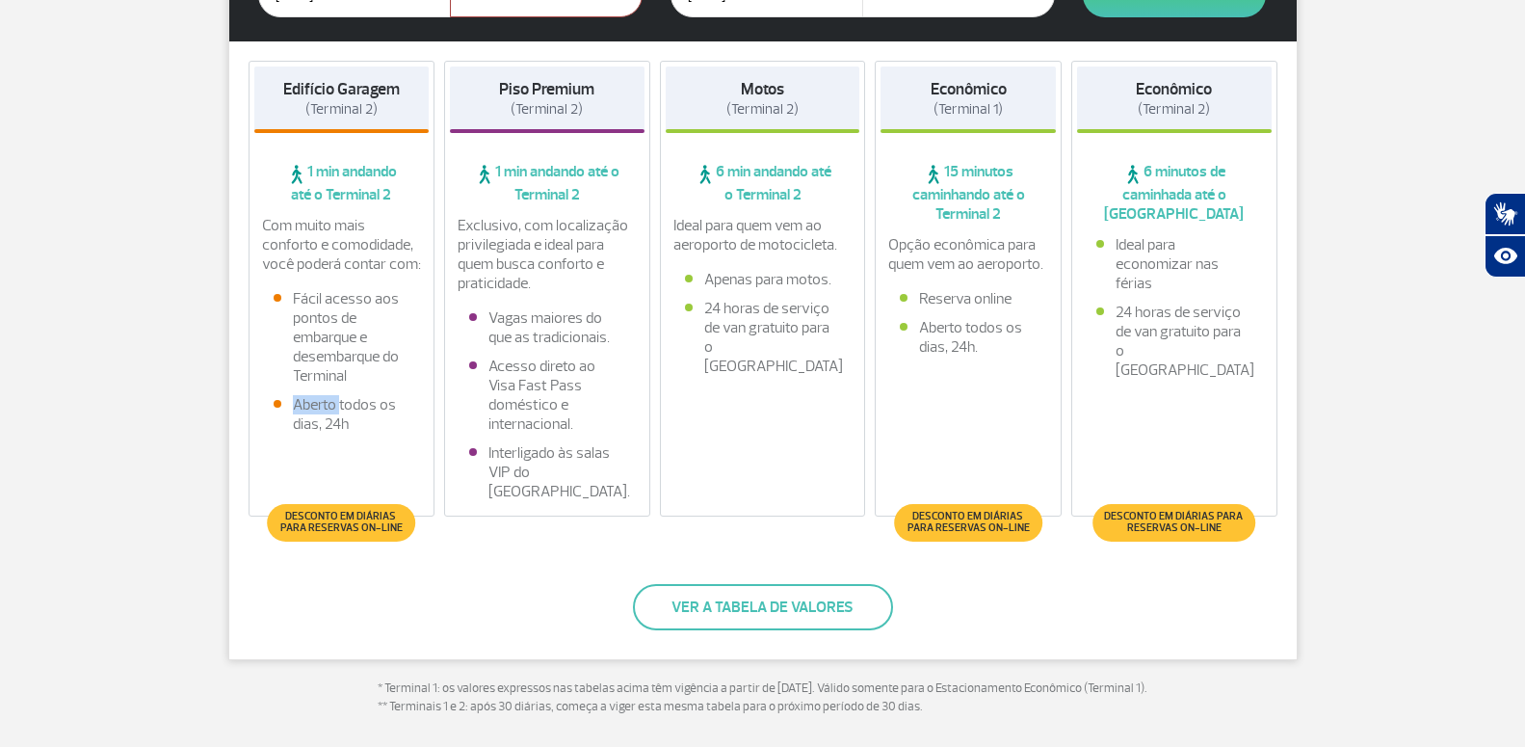
click at [330, 408] on li "Aberto todos os dias, 24h" at bounding box center [342, 414] width 137 height 39
click at [362, 179] on span "1 min andando até o Terminal 2" at bounding box center [341, 183] width 175 height 42
click at [351, 89] on strong "Edifício Garagem" at bounding box center [341, 89] width 117 height 20
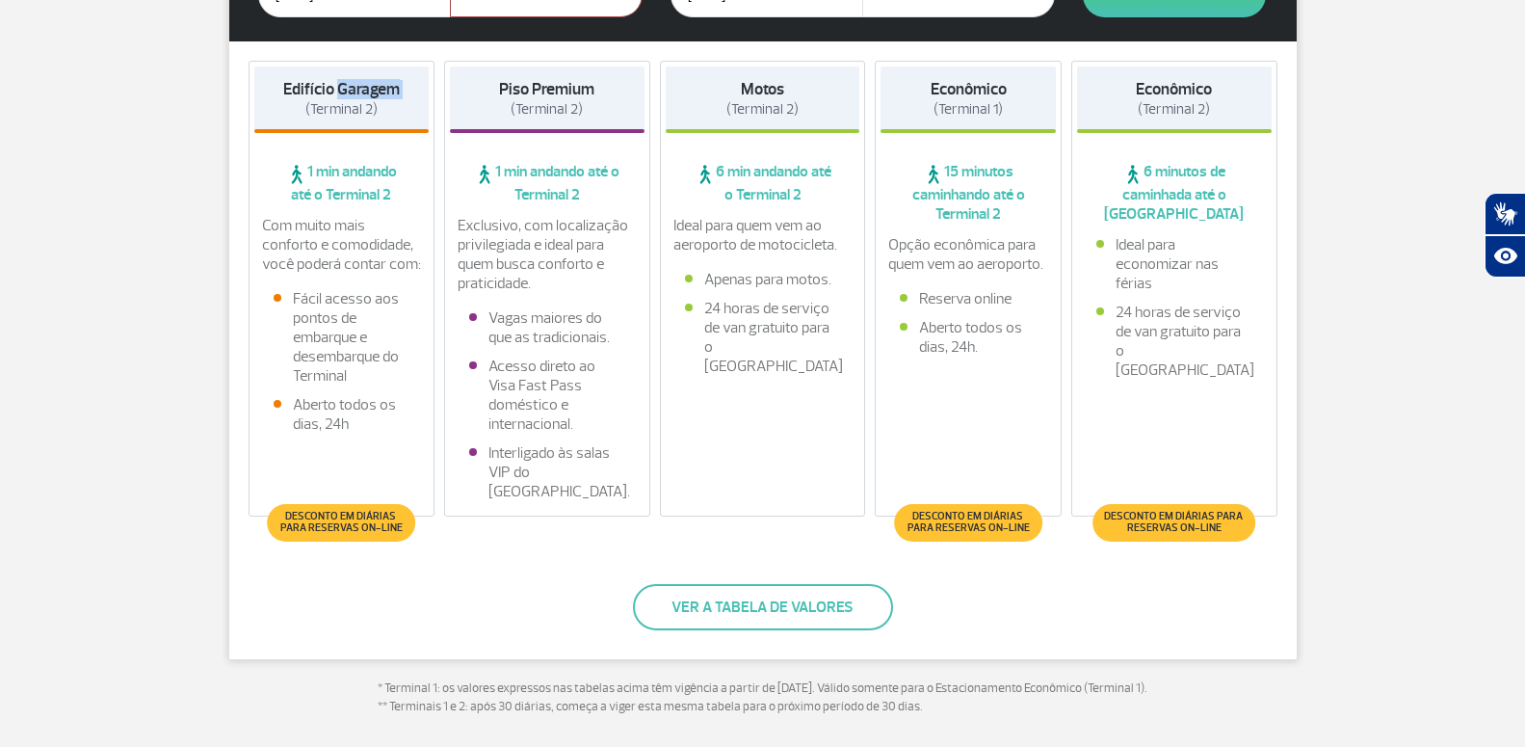
click at [351, 89] on strong "Edifício Garagem" at bounding box center [341, 89] width 117 height 20
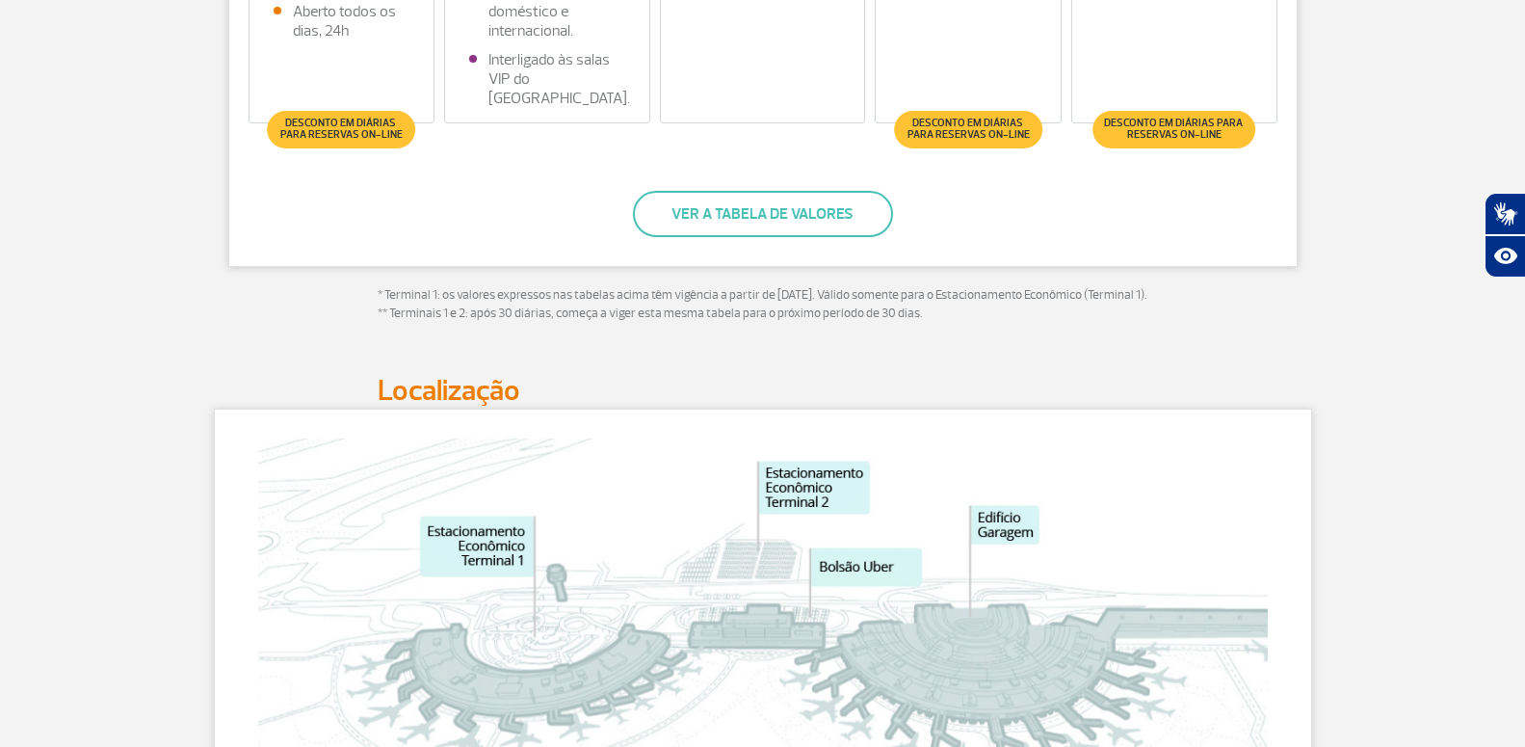
scroll to position [1179, 0]
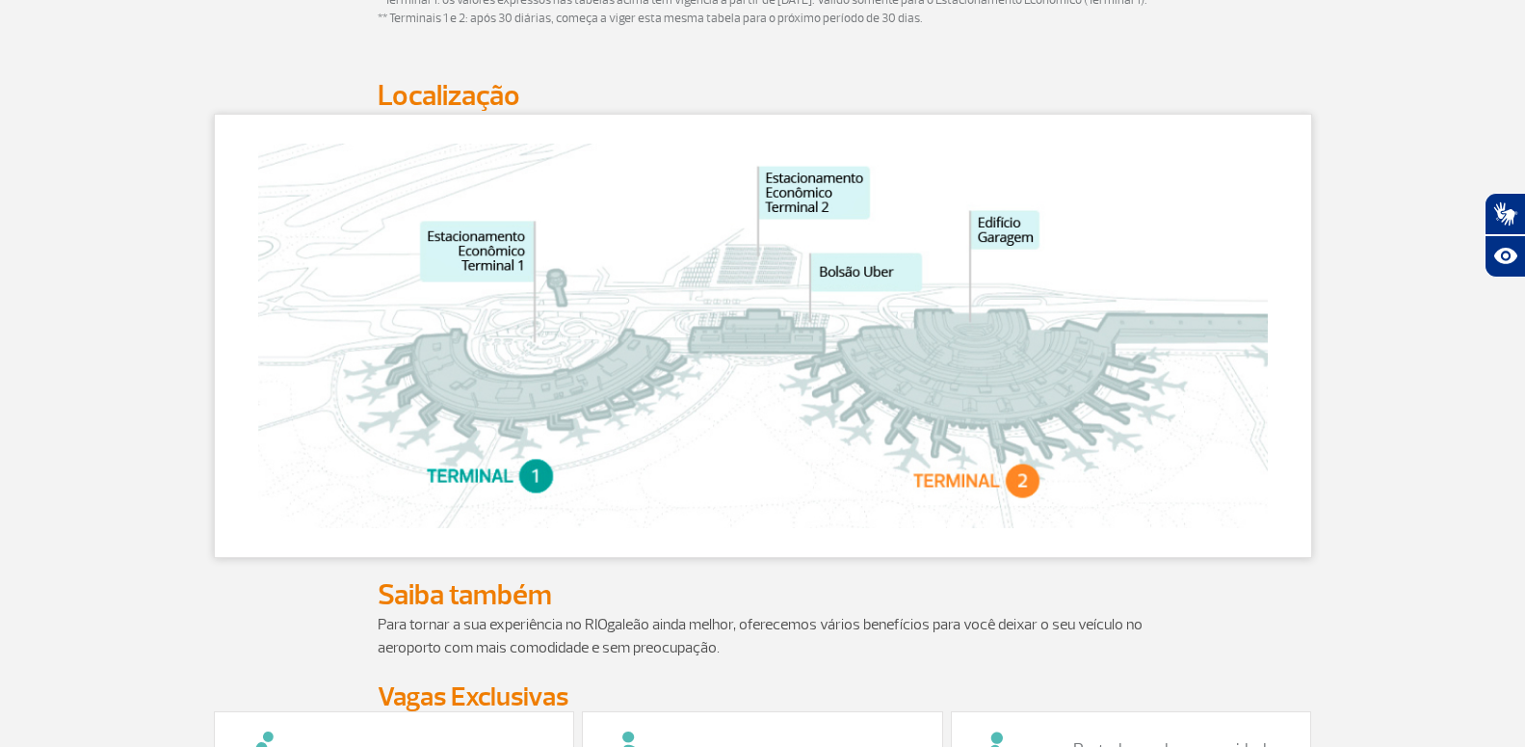
click at [1023, 497] on img at bounding box center [763, 336] width 1010 height 384
click at [1021, 496] on img at bounding box center [763, 336] width 1010 height 384
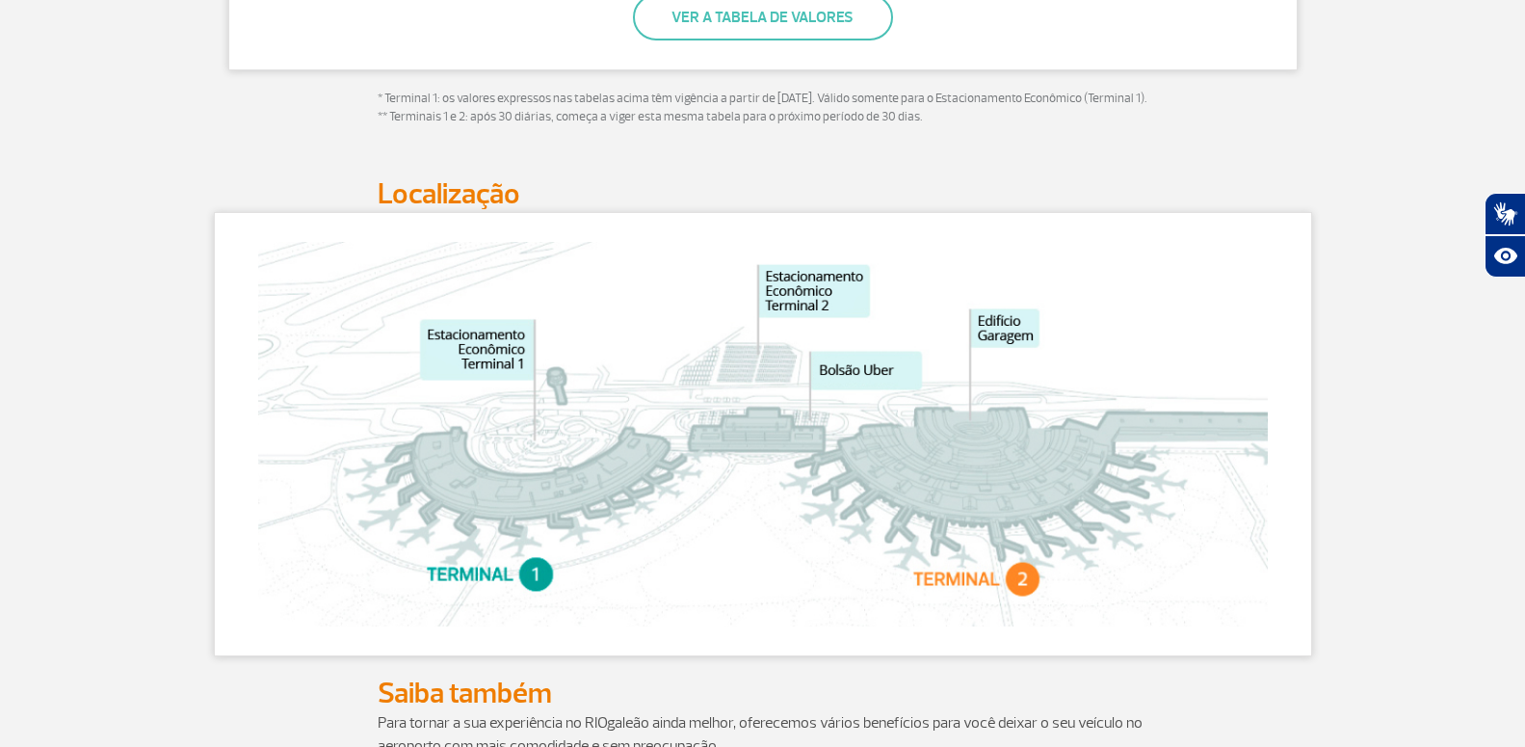
scroll to position [983, 0]
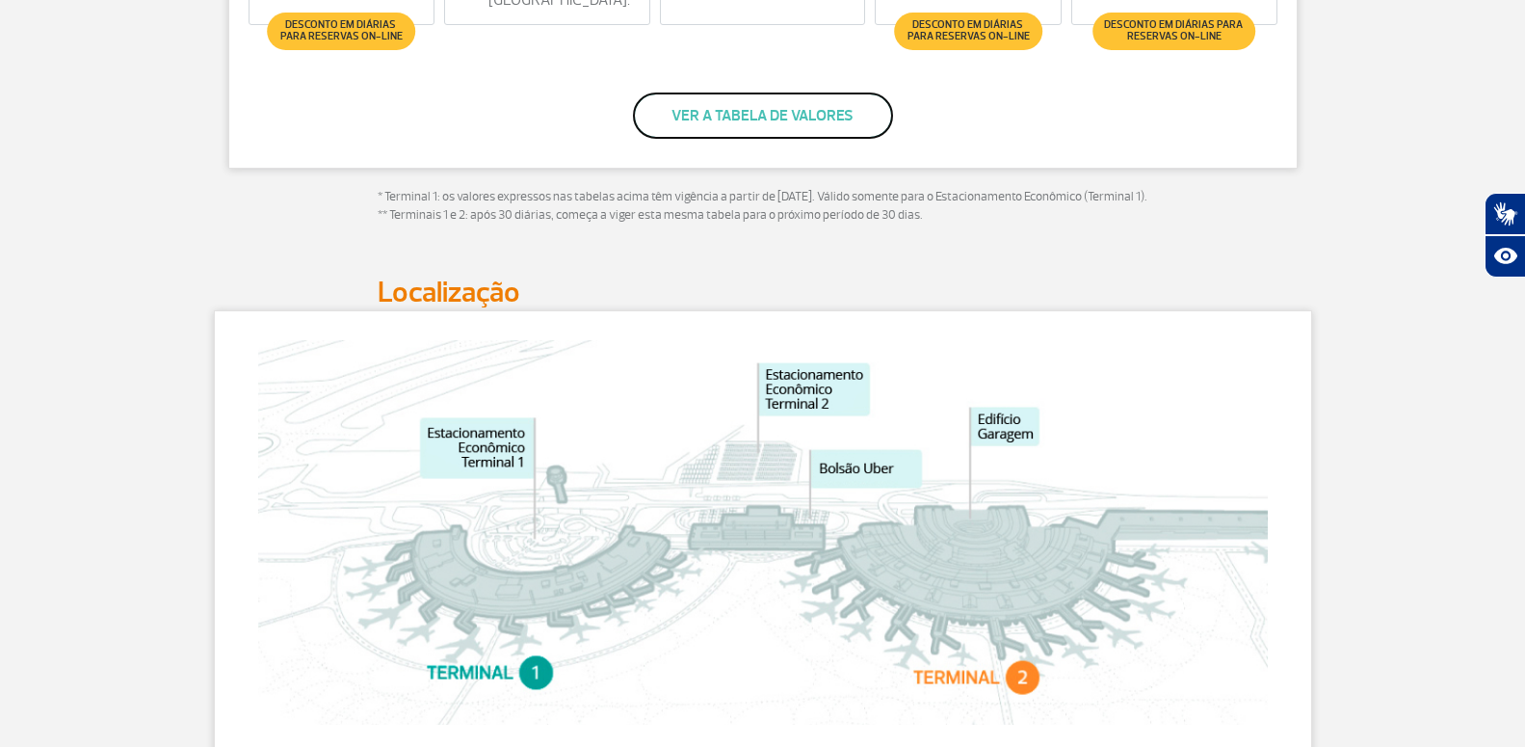
click at [772, 115] on button "Ver a tabela de valores" at bounding box center [763, 115] width 260 height 46
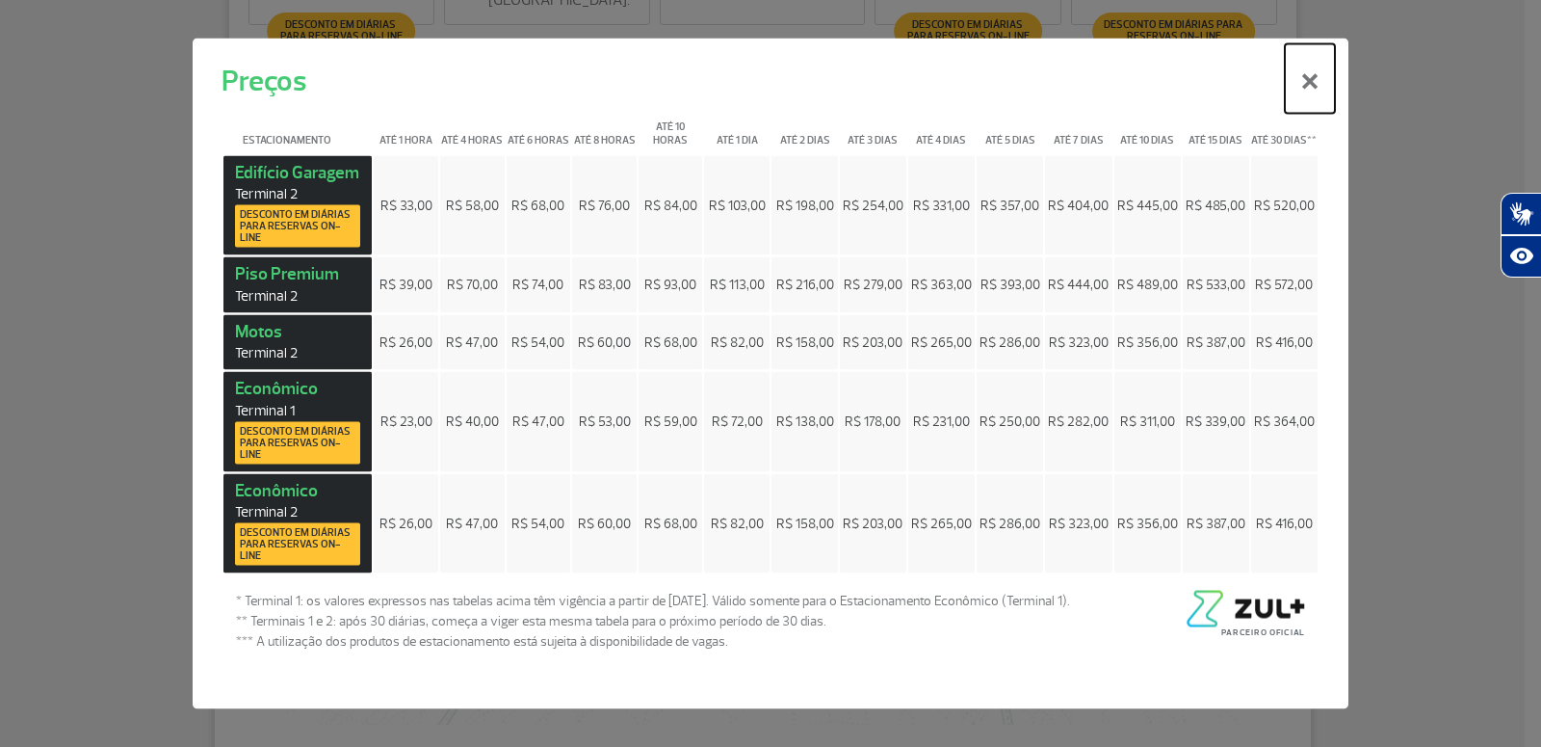
click at [1306, 68] on button "×" at bounding box center [1310, 77] width 50 height 69
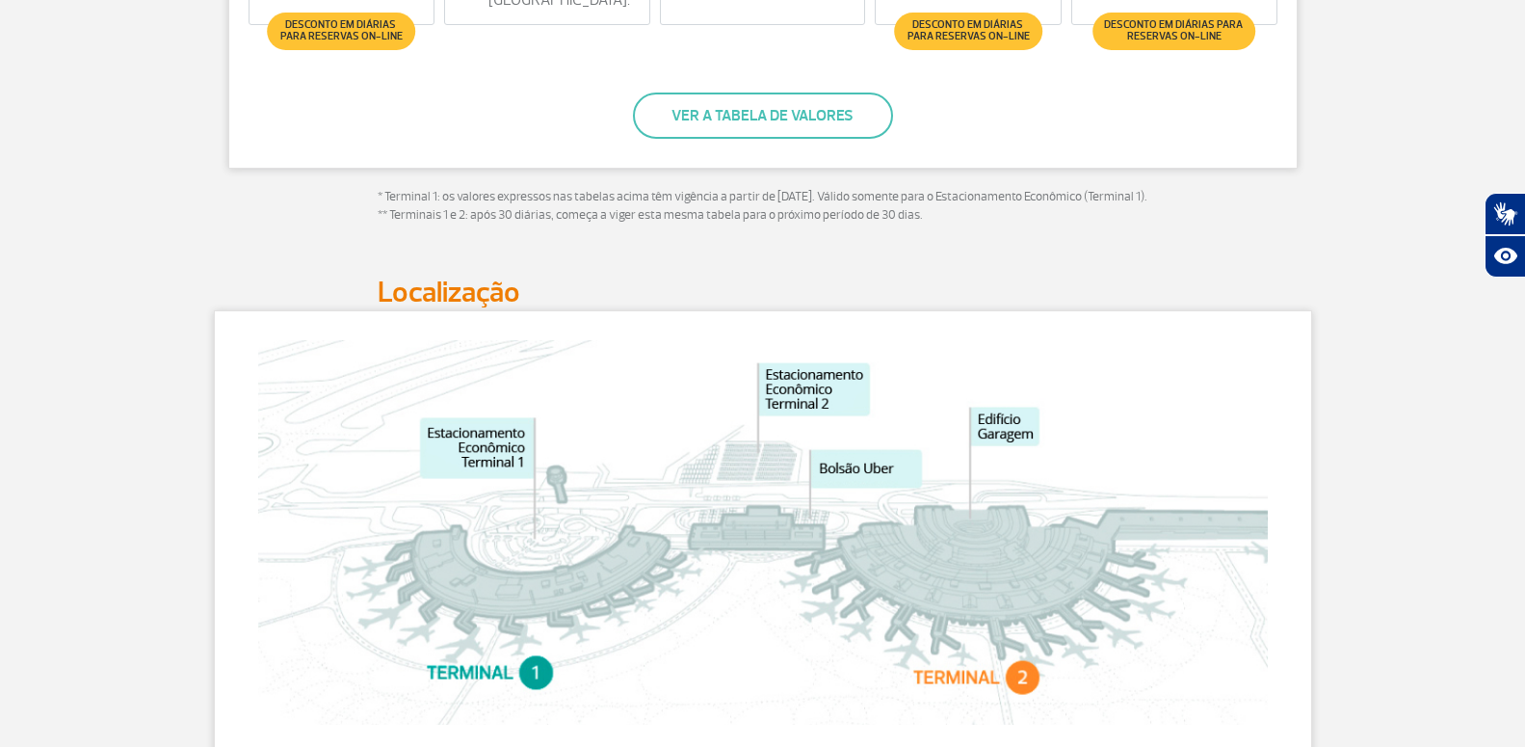
click at [1007, 582] on img at bounding box center [763, 532] width 1010 height 384
click at [1022, 693] on img at bounding box center [763, 532] width 1010 height 384
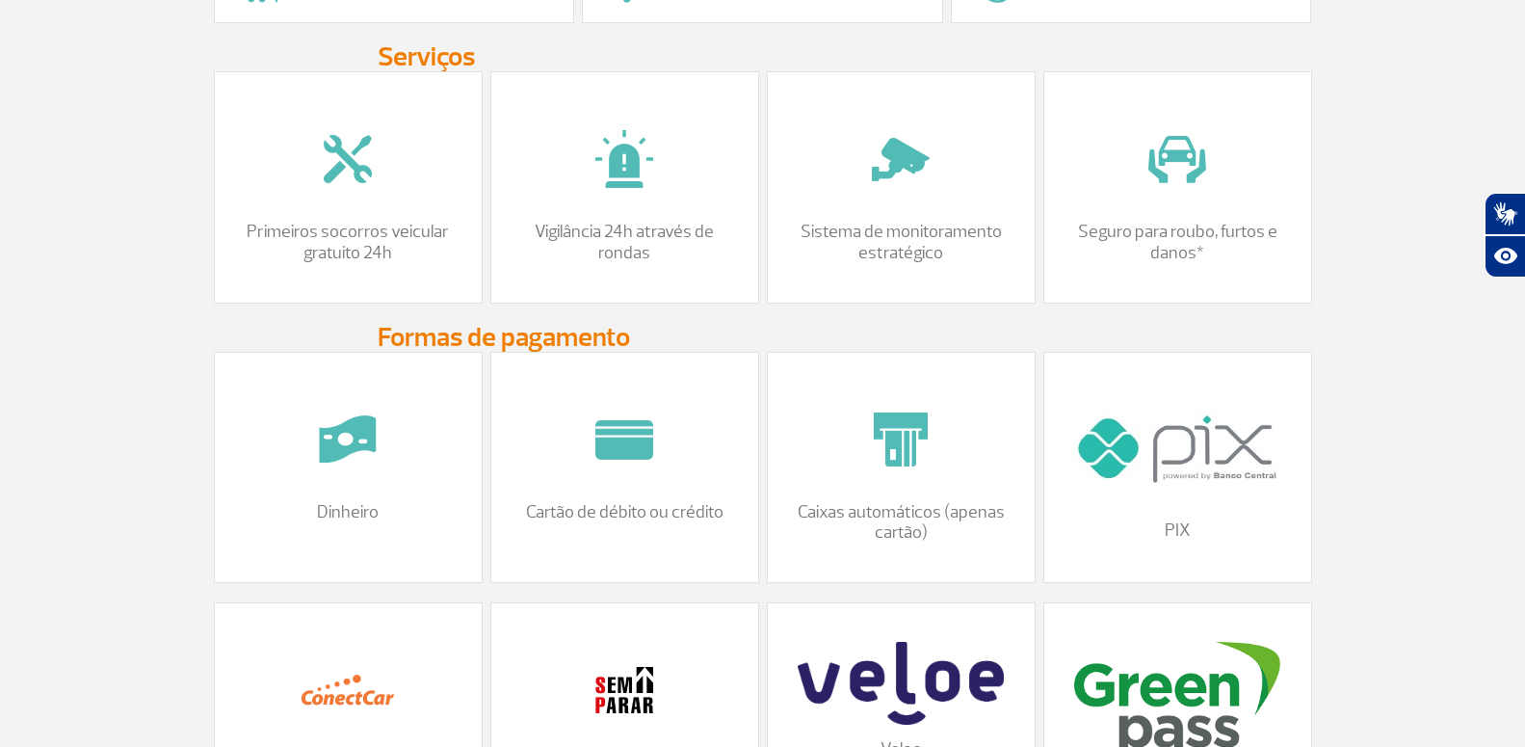
scroll to position [2162, 0]
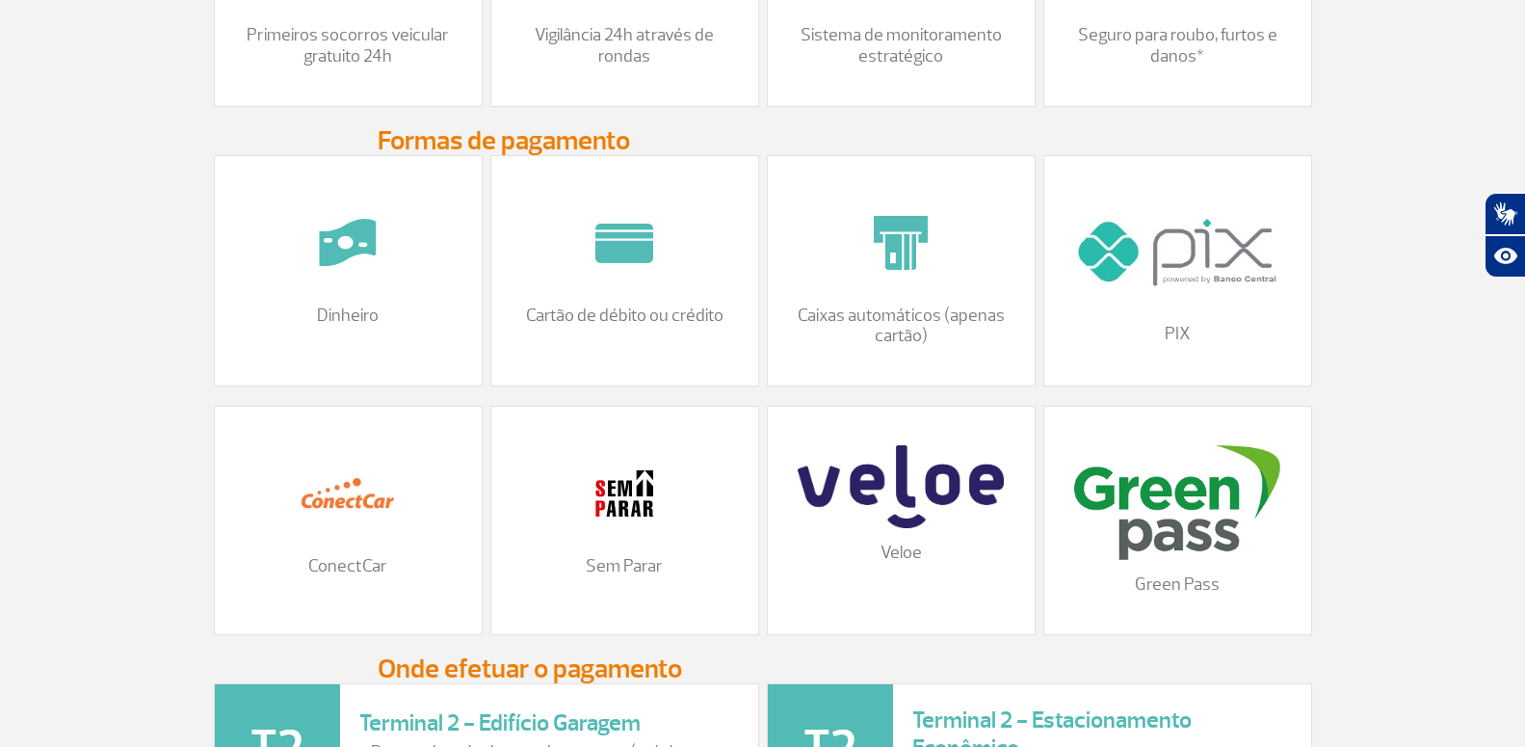
click at [893, 528] on img at bounding box center [900, 486] width 205 height 83
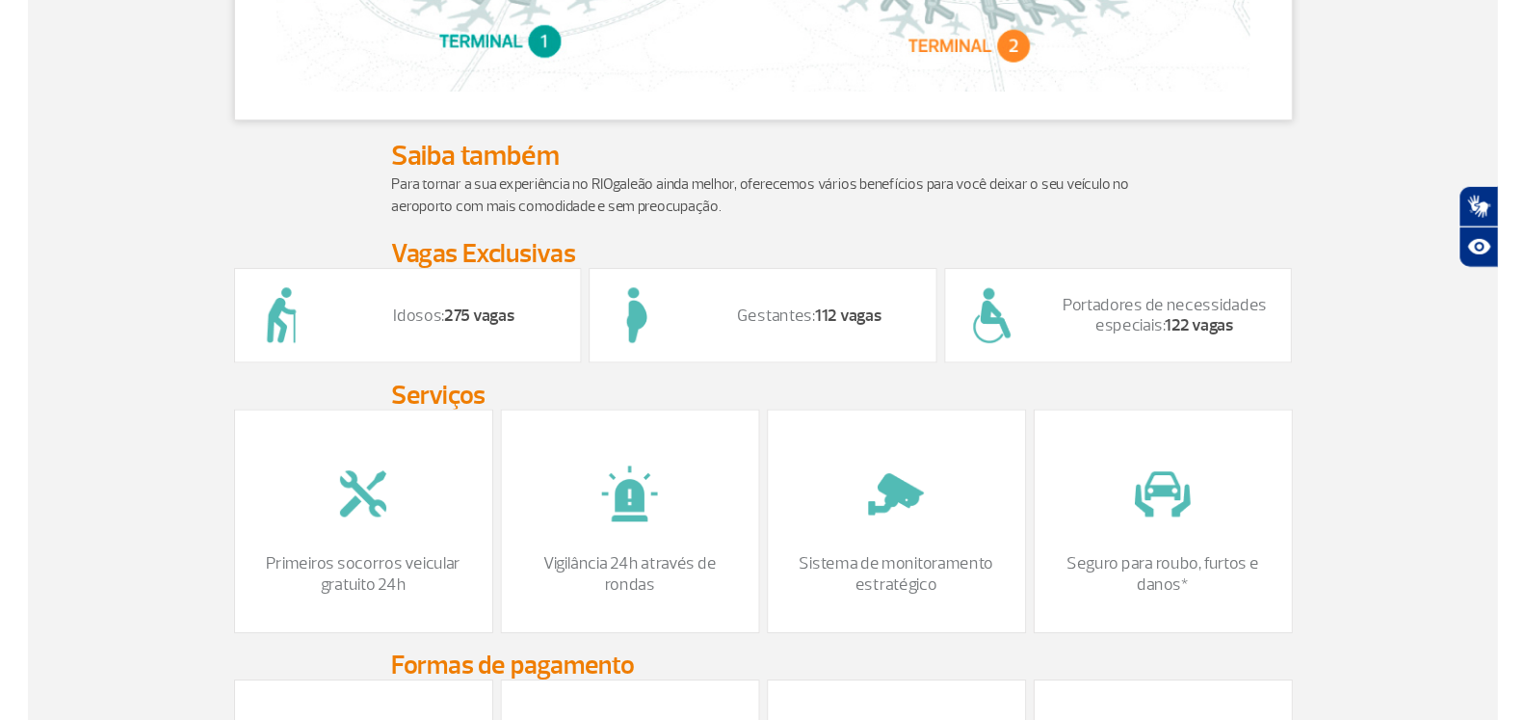
scroll to position [1415, 0]
